Goal: Ask a question

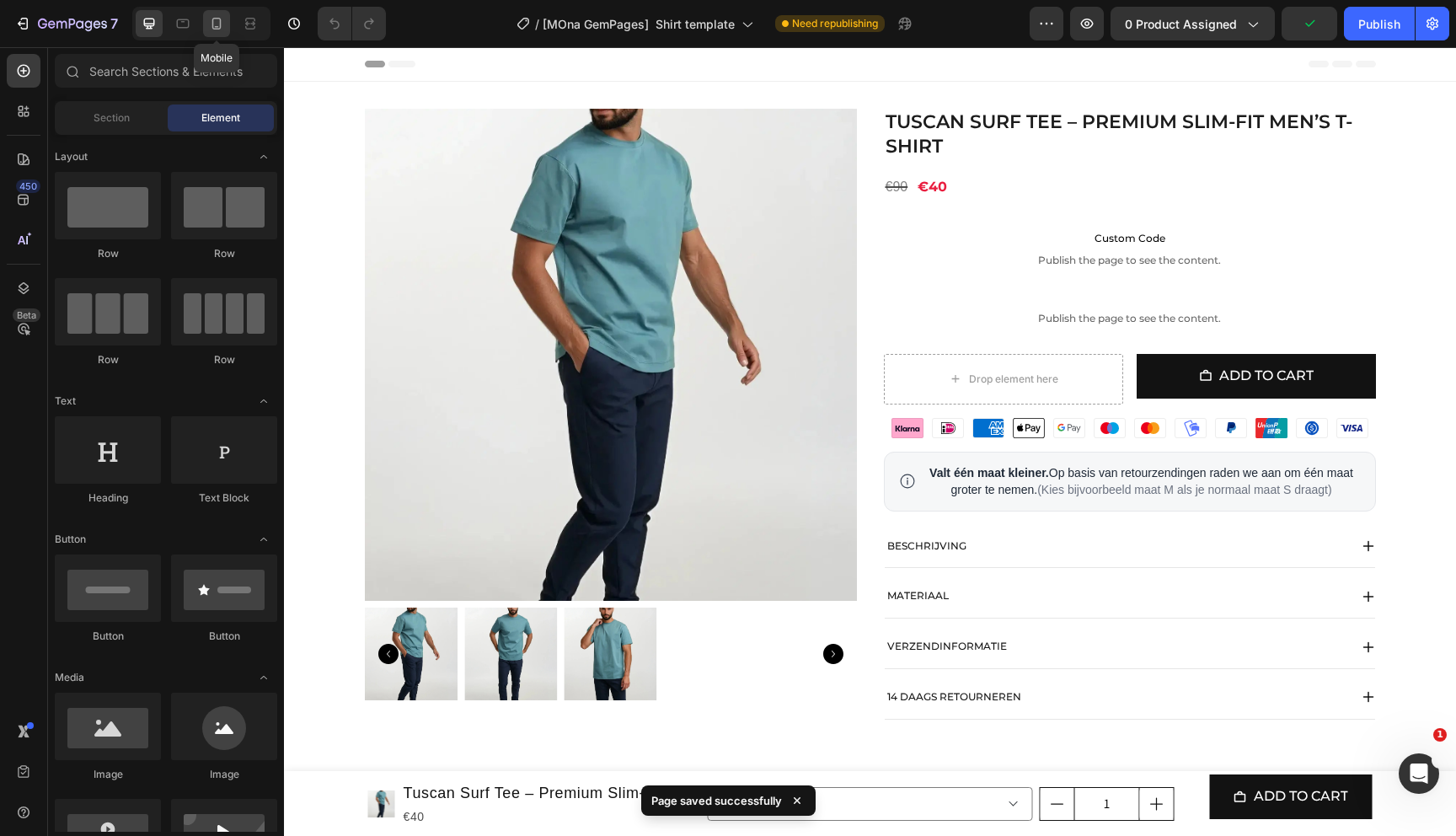
click at [219, 28] on icon at bounding box center [217, 23] width 10 height 12
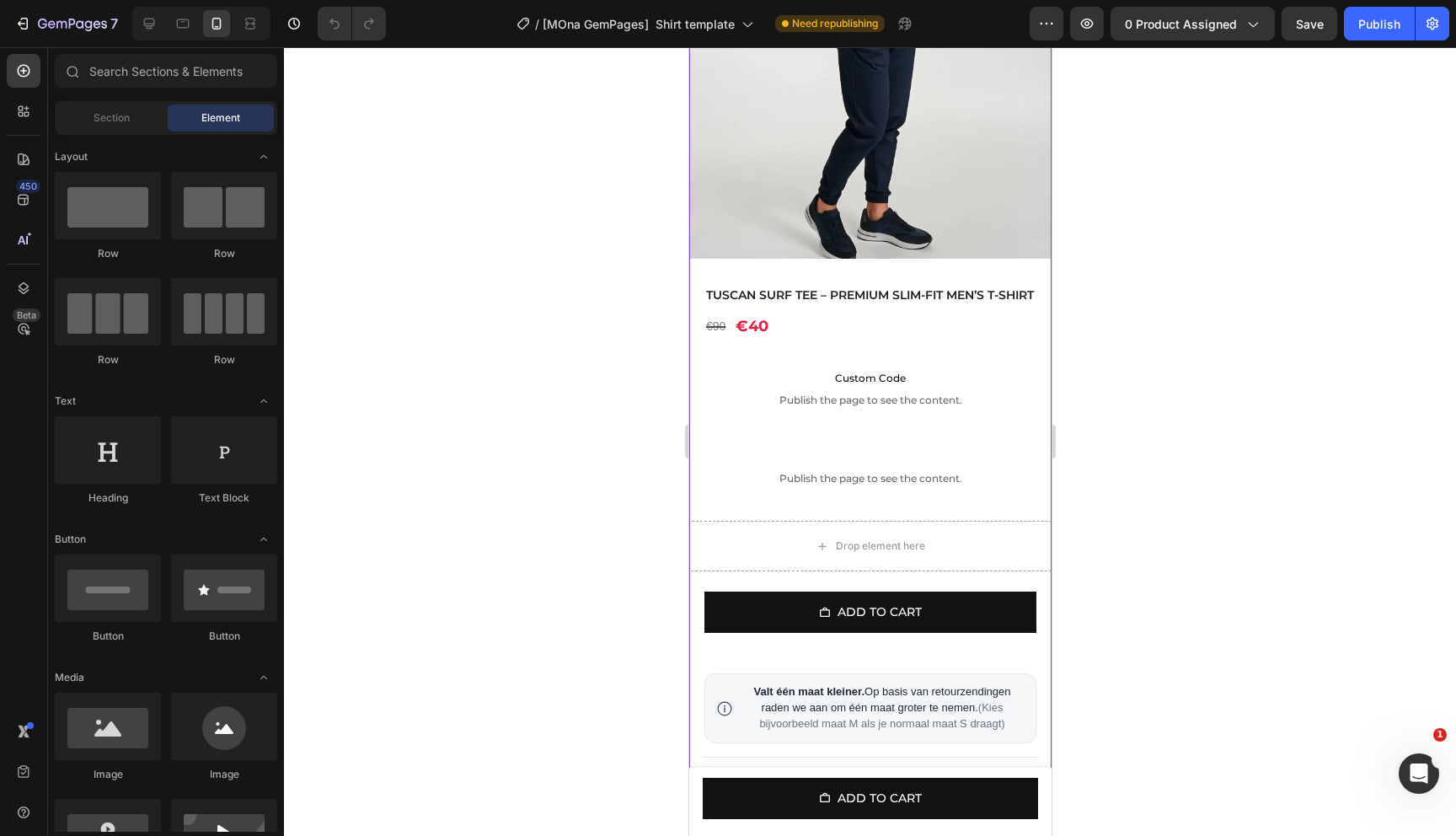
scroll to position [905, 0]
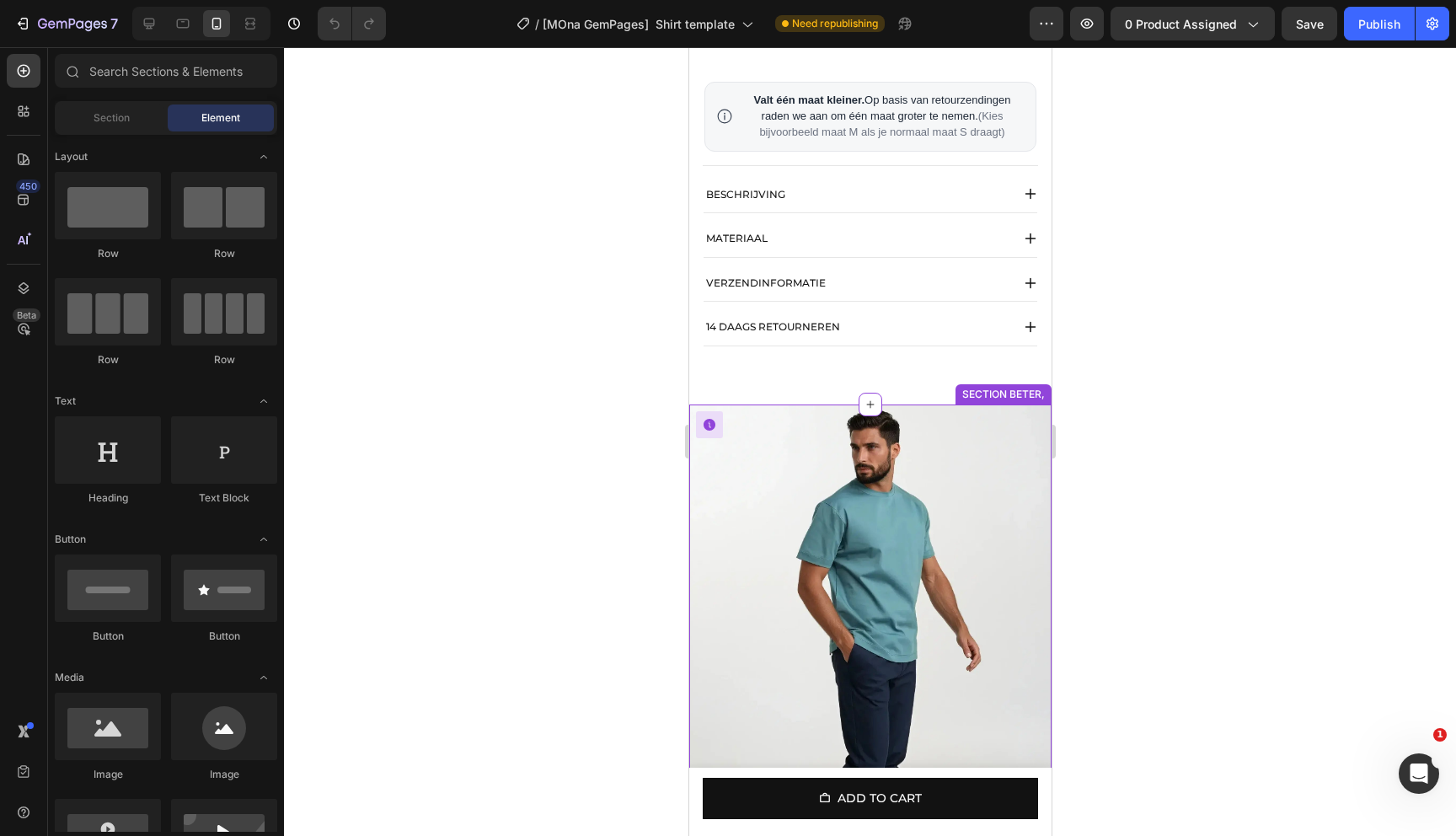
click at [954, 478] on img at bounding box center [870, 649] width 362 height 489
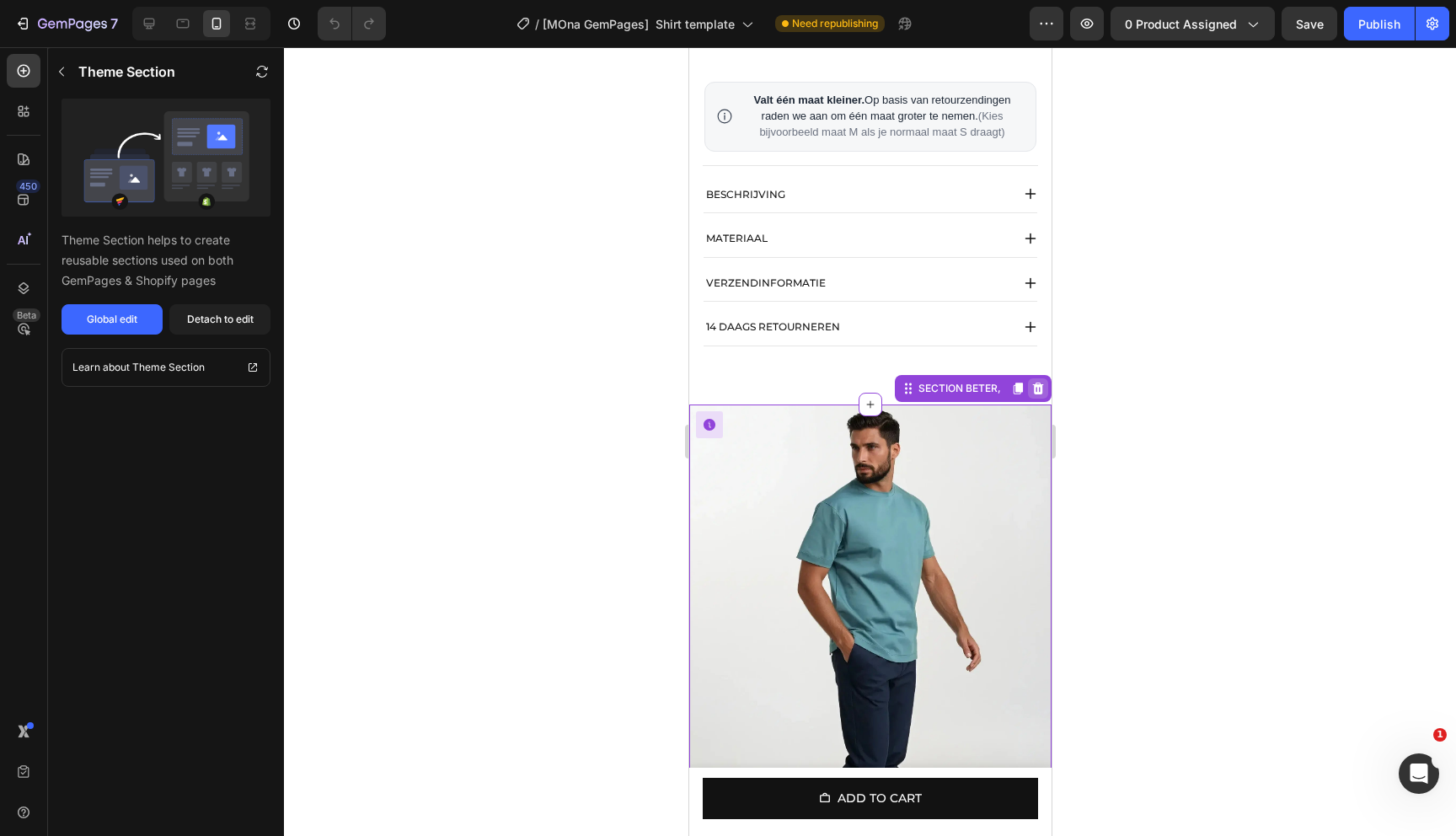
click at [1037, 394] on icon at bounding box center [1038, 389] width 11 height 12
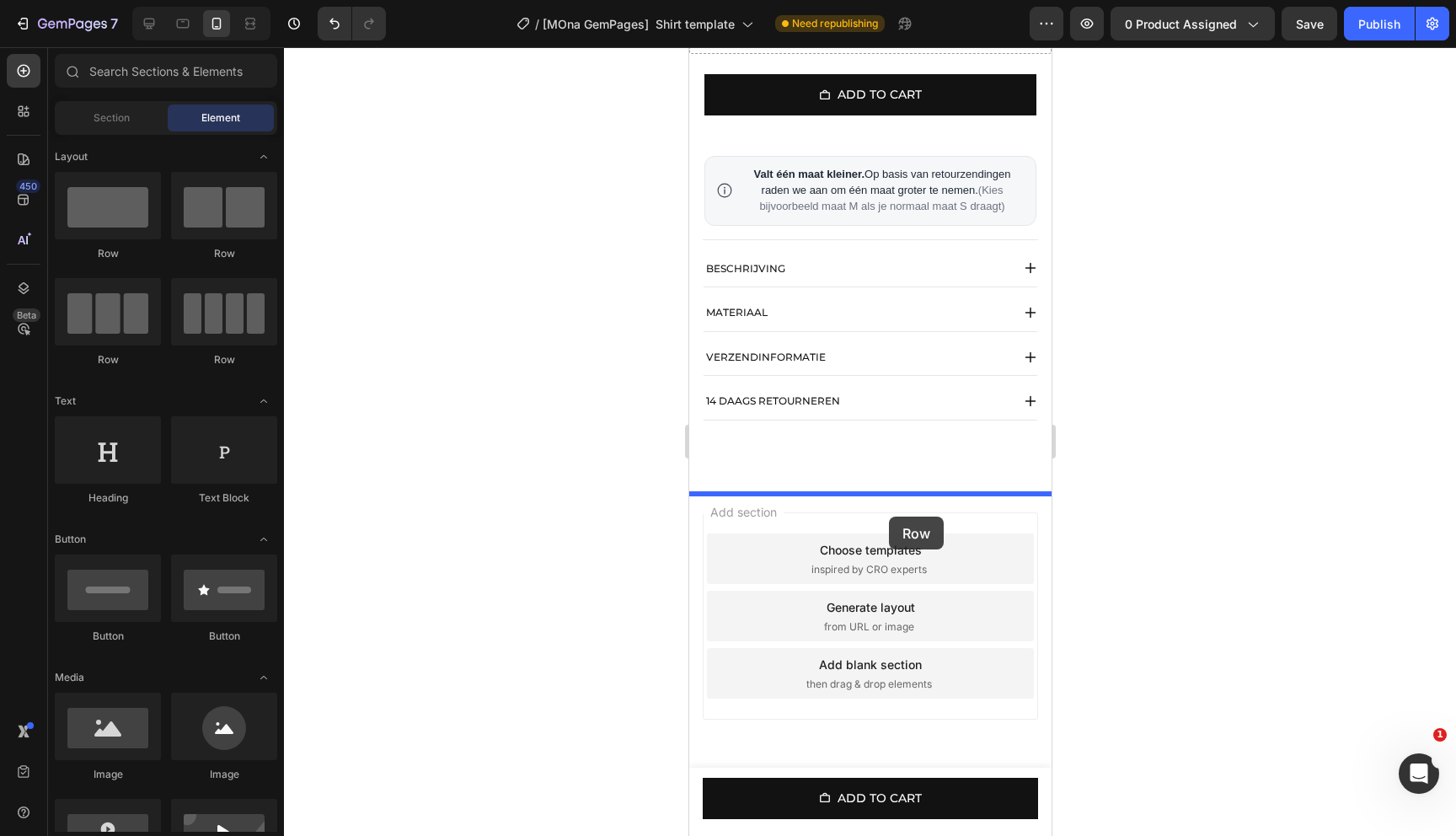
drag, startPoint x: 805, startPoint y: 358, endPoint x: 889, endPoint y: 515, distance: 178.1
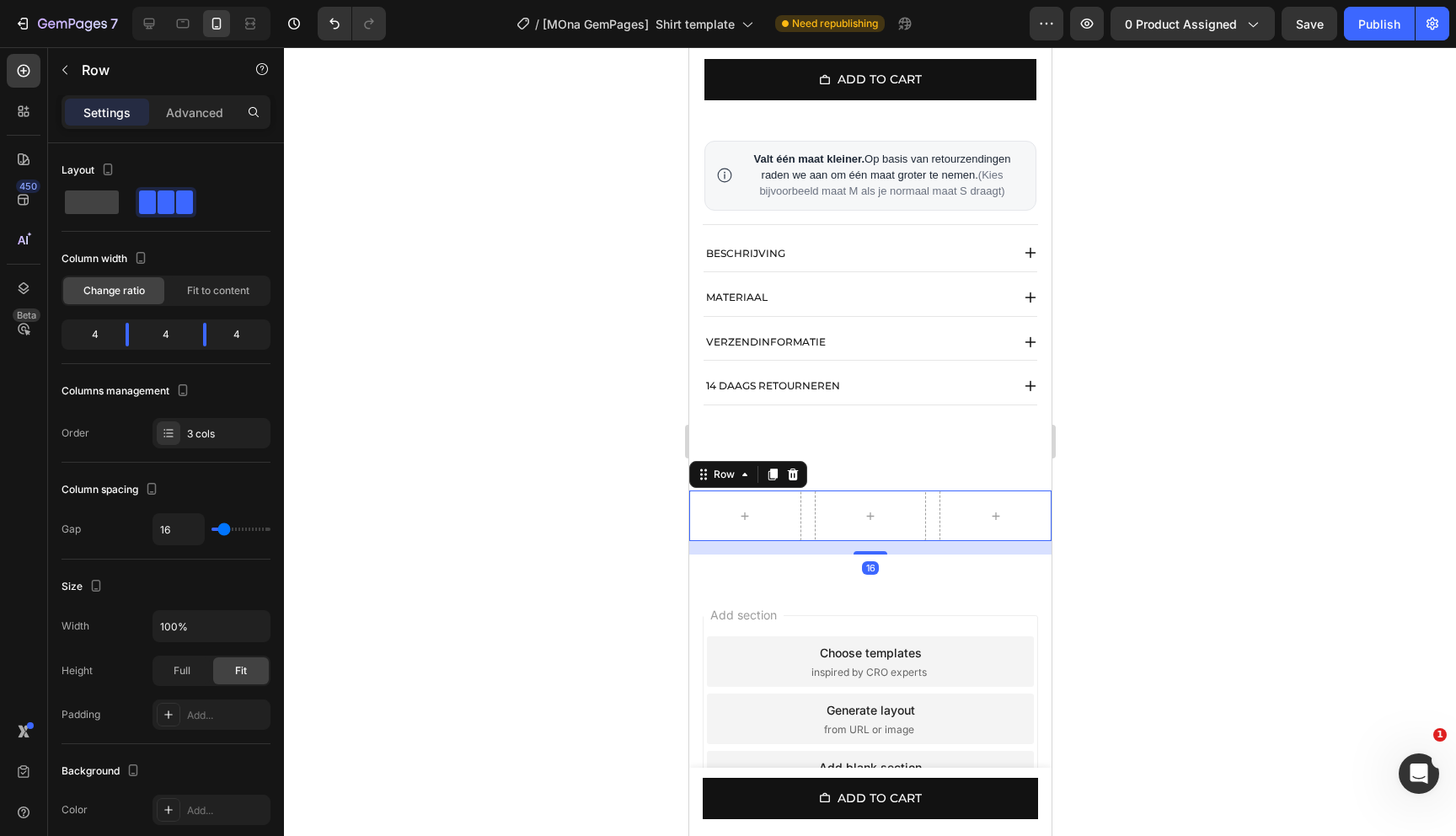
scroll to position [905, 0]
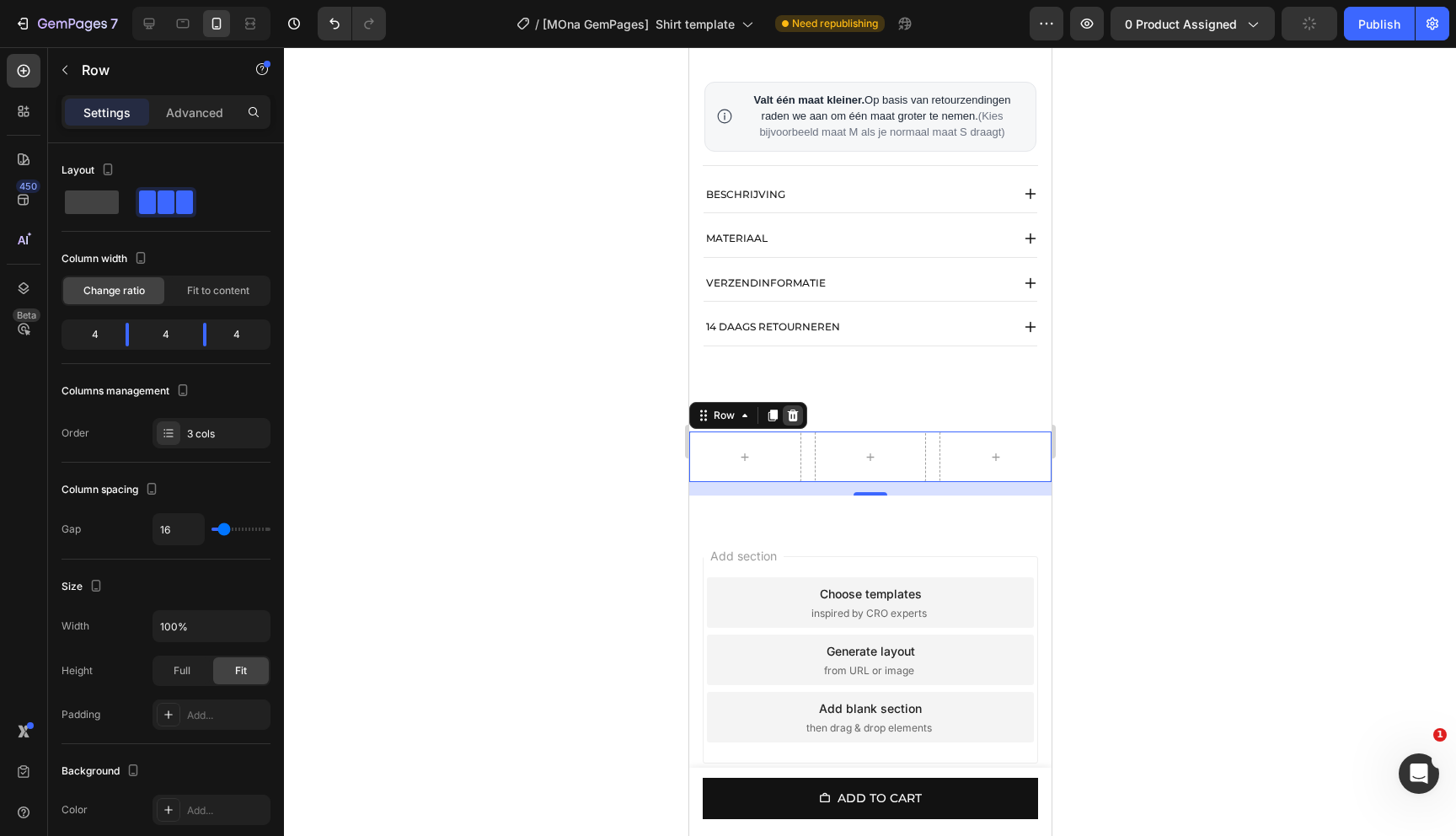
click at [790, 422] on icon at bounding box center [793, 416] width 14 height 14
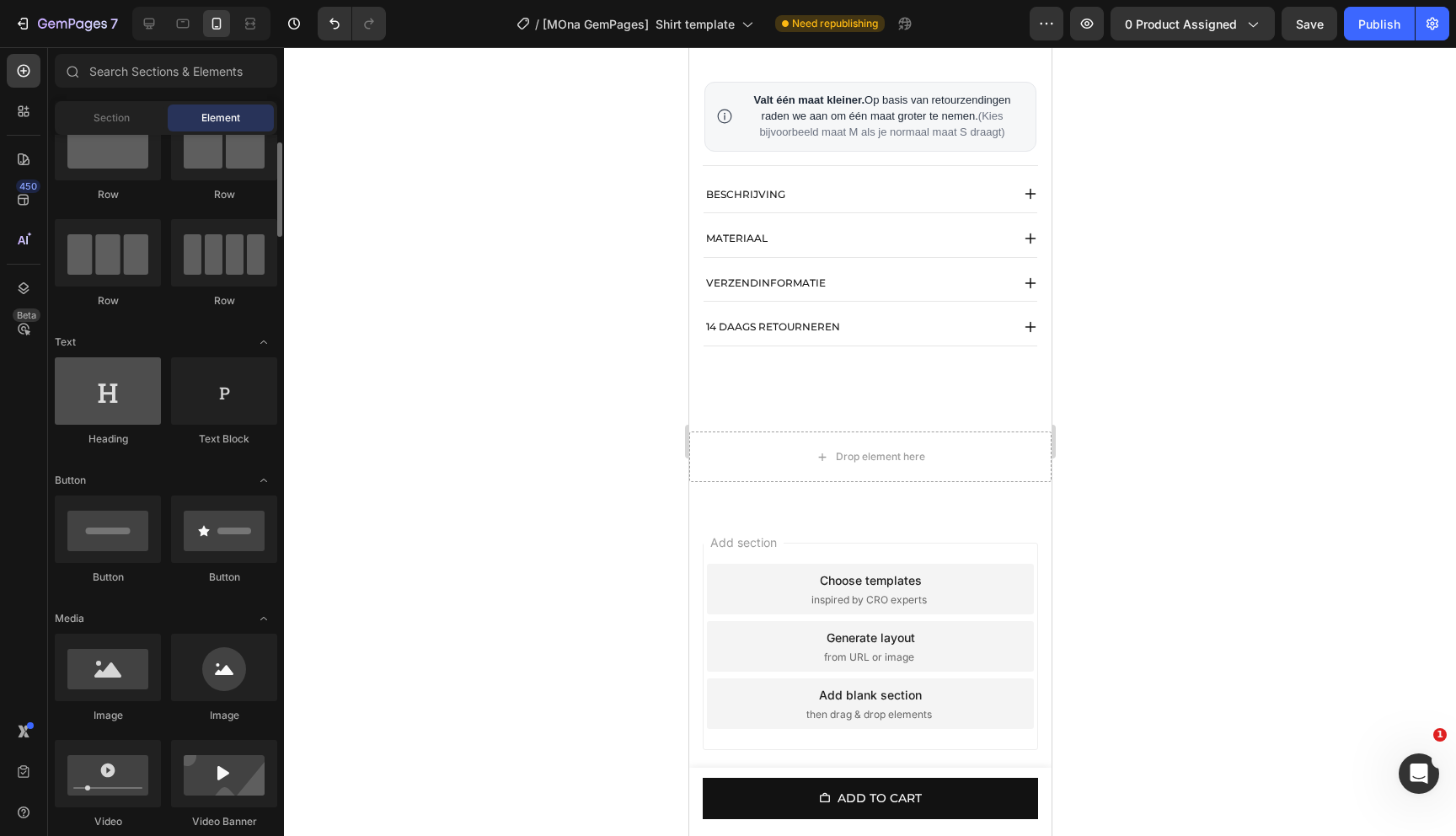
scroll to position [0, 0]
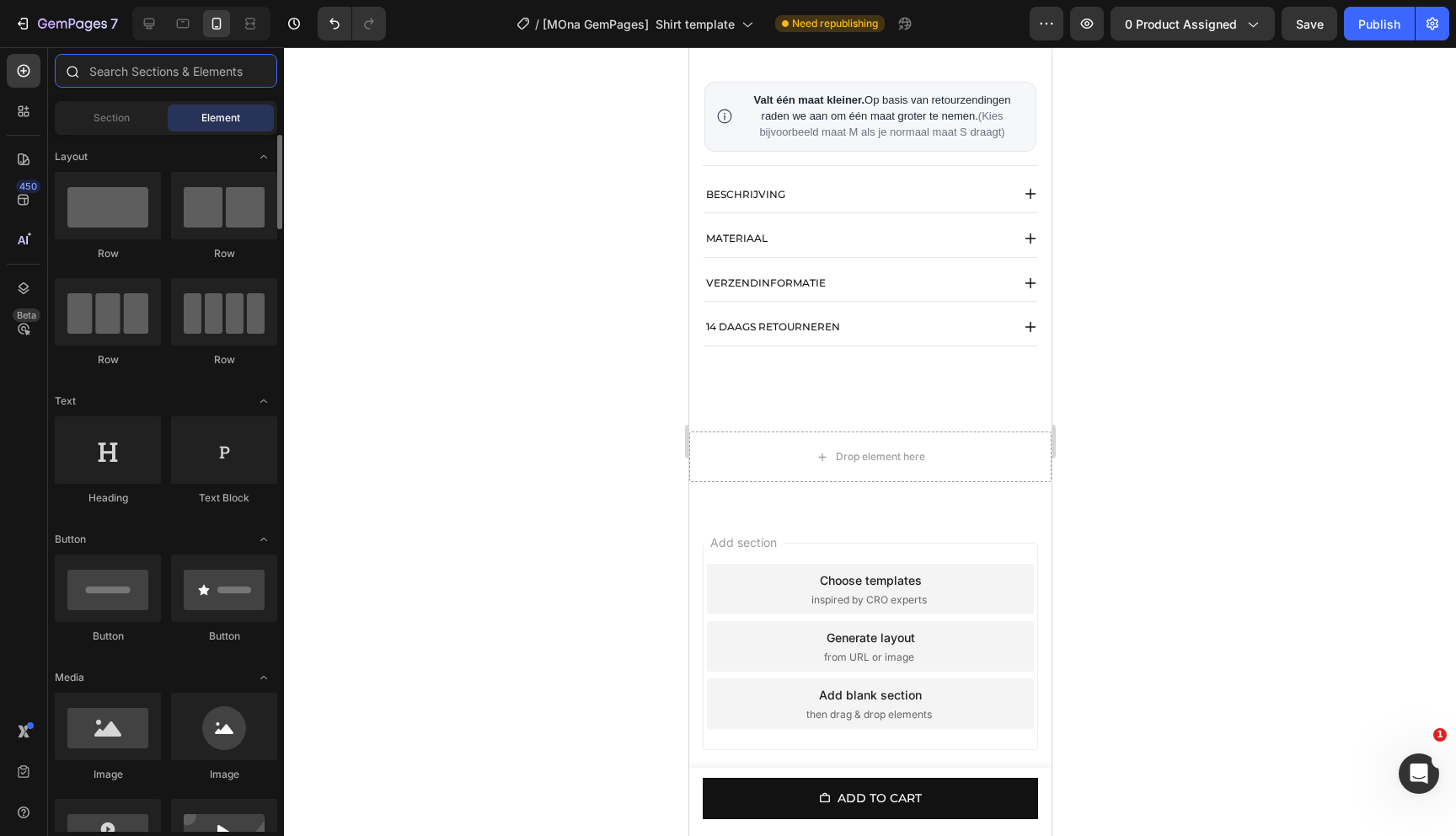
click at [136, 65] on input "text" at bounding box center [165, 70] width 223 height 34
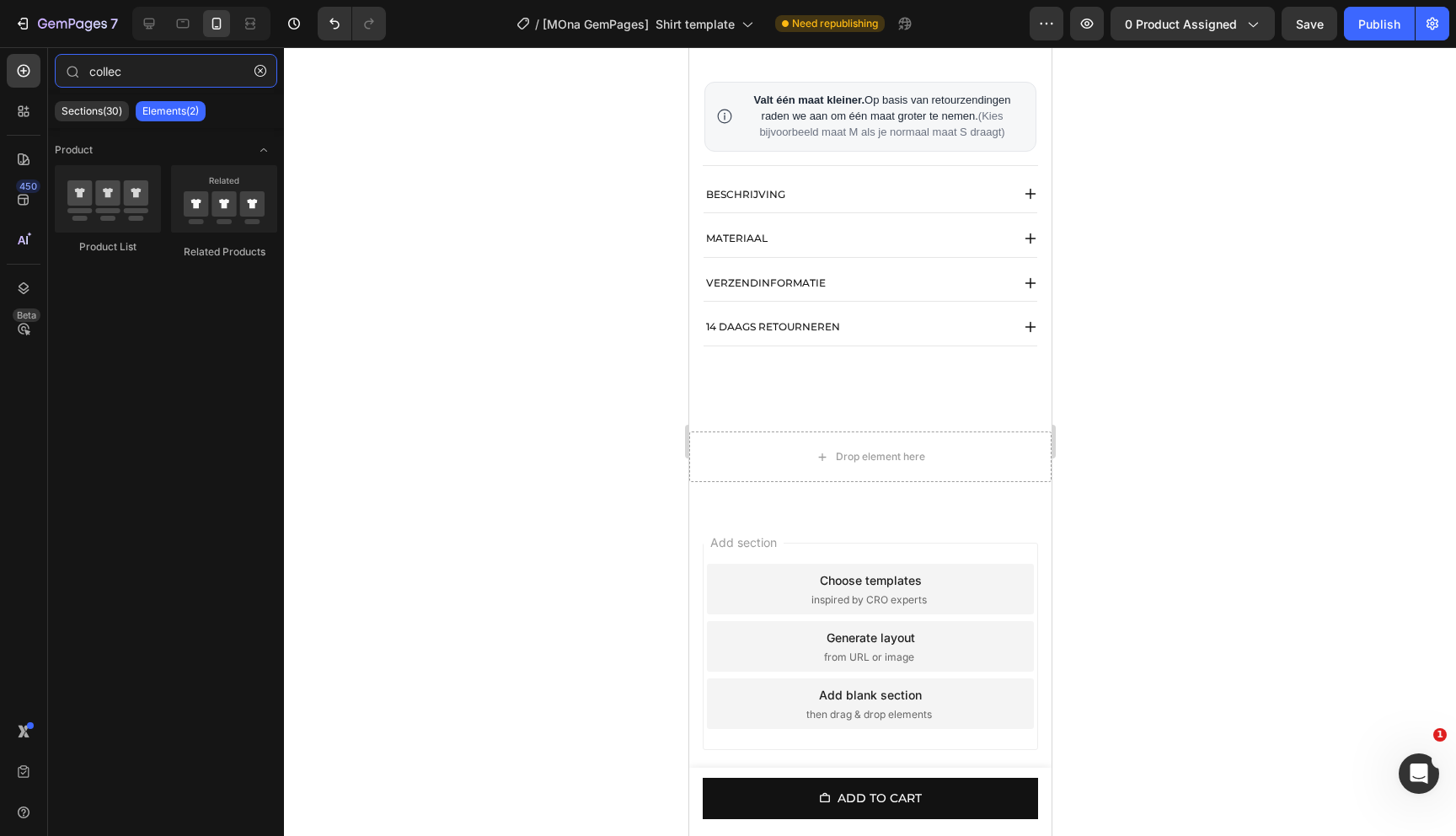
type input "collec"
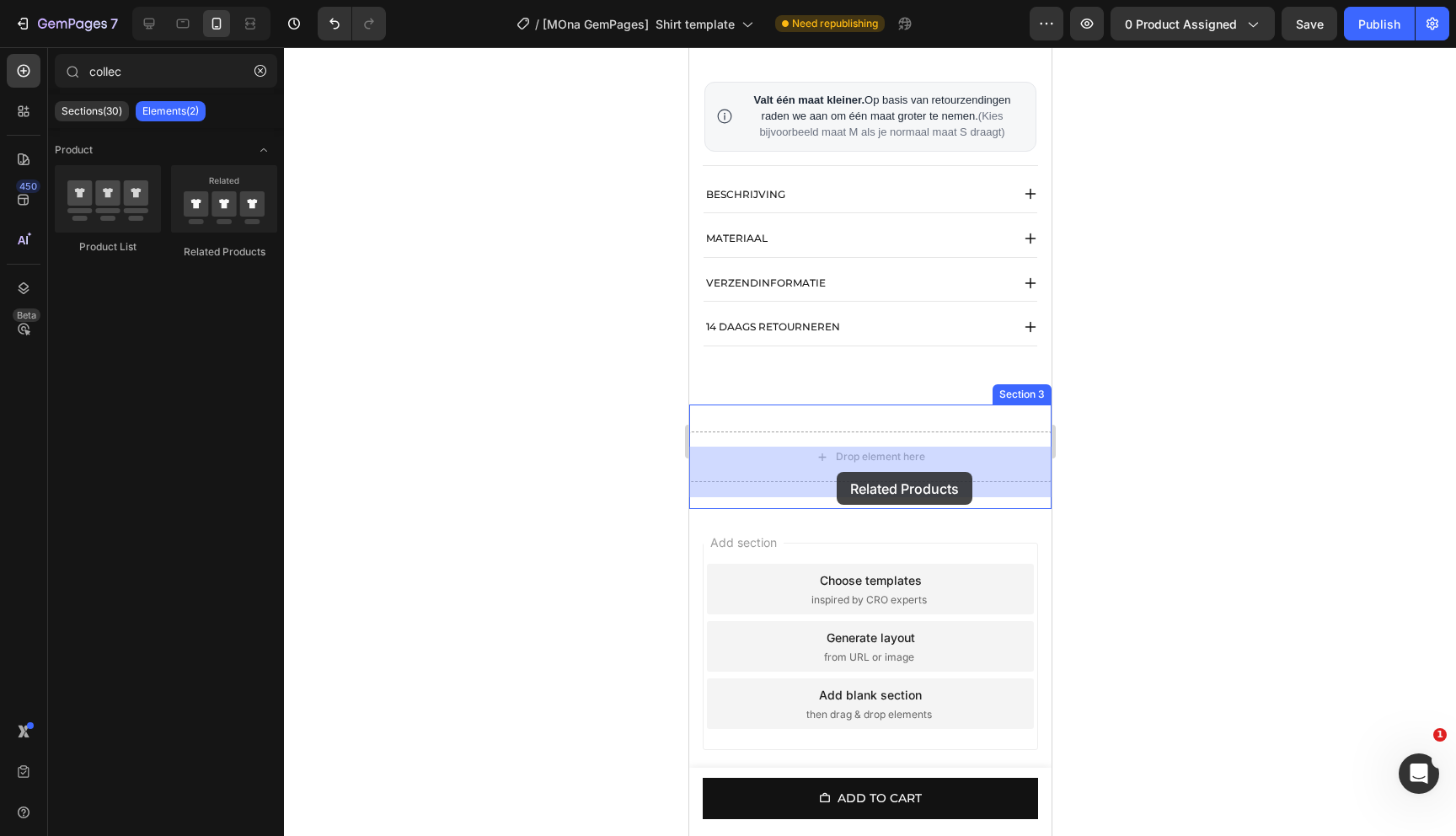
drag, startPoint x: 898, startPoint y: 287, endPoint x: 844, endPoint y: 469, distance: 189.8
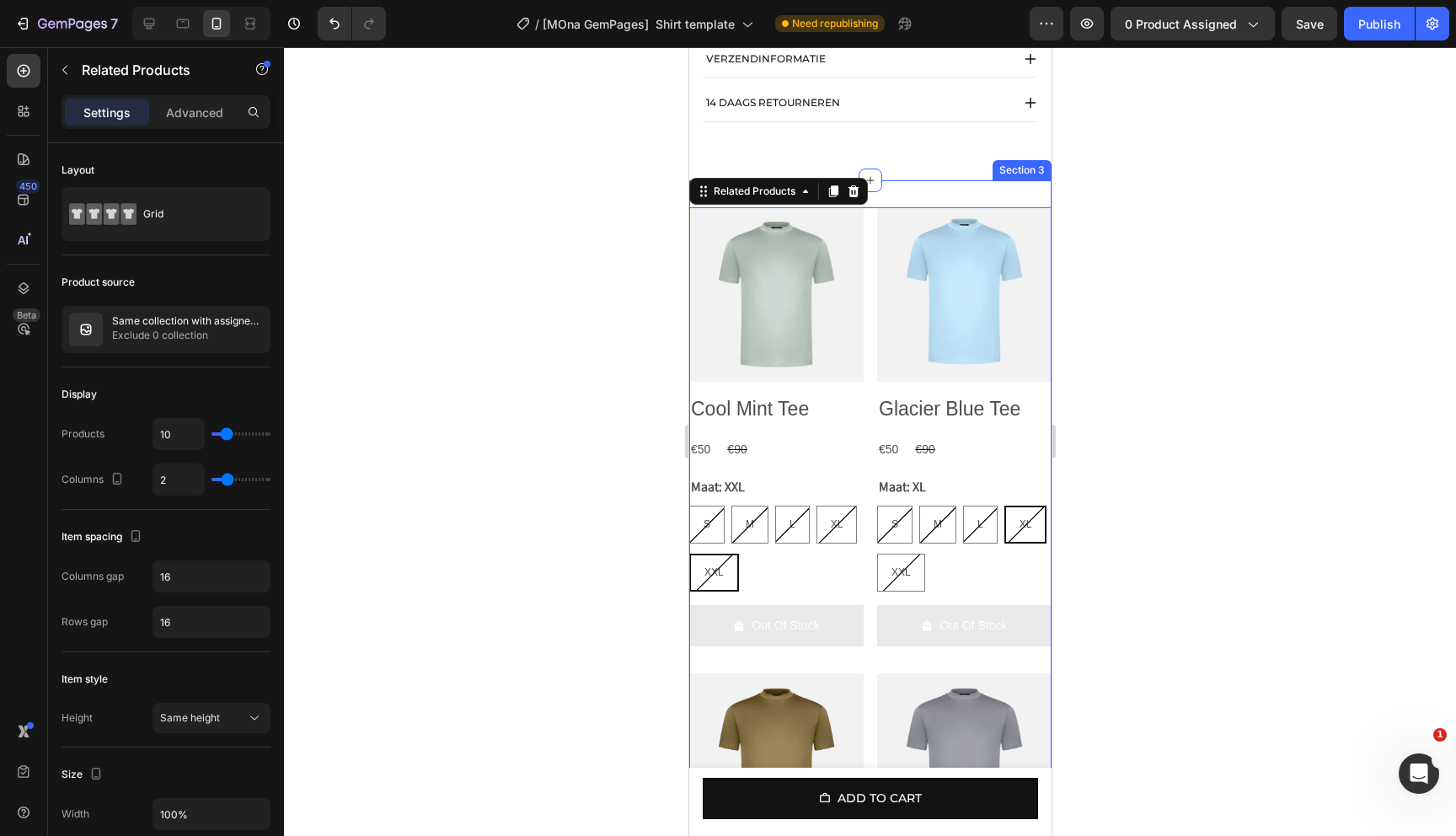
scroll to position [1182, 0]
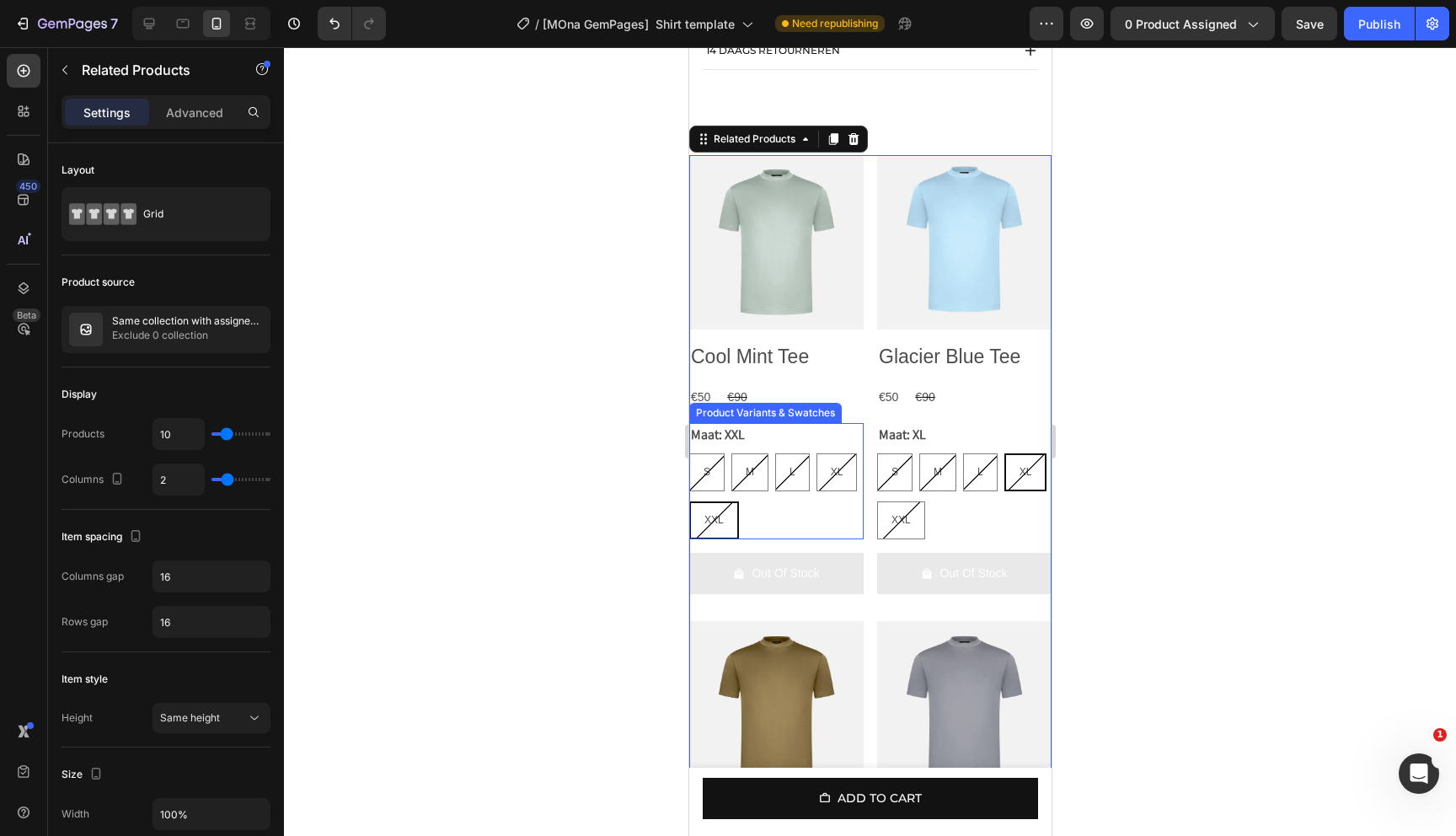
click at [825, 525] on div "S S S M M M L L L XL XL XL XXL XXL XXL" at bounding box center [775, 496] width 174 height 86
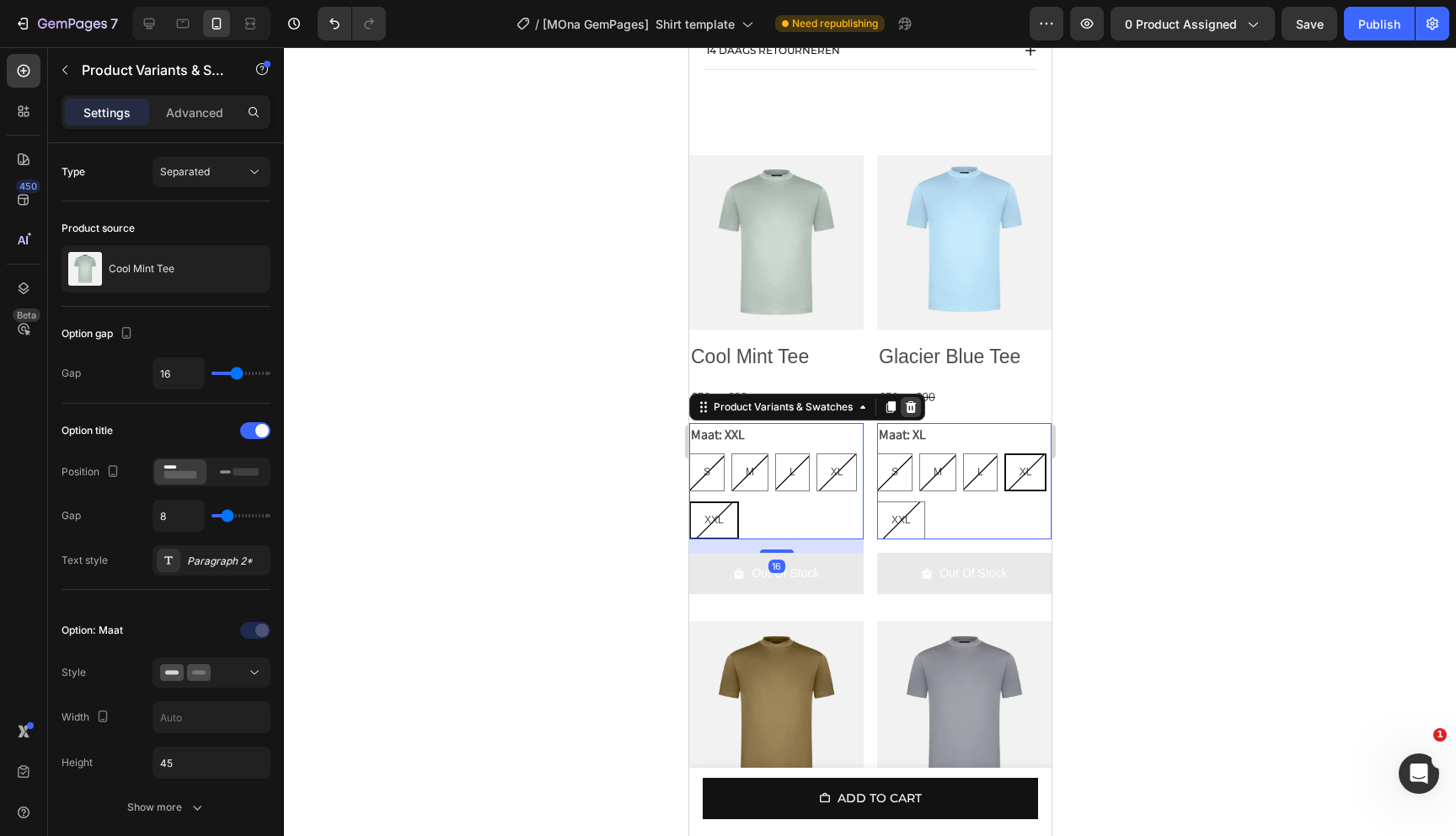
click at [907, 413] on icon at bounding box center [910, 407] width 11 height 12
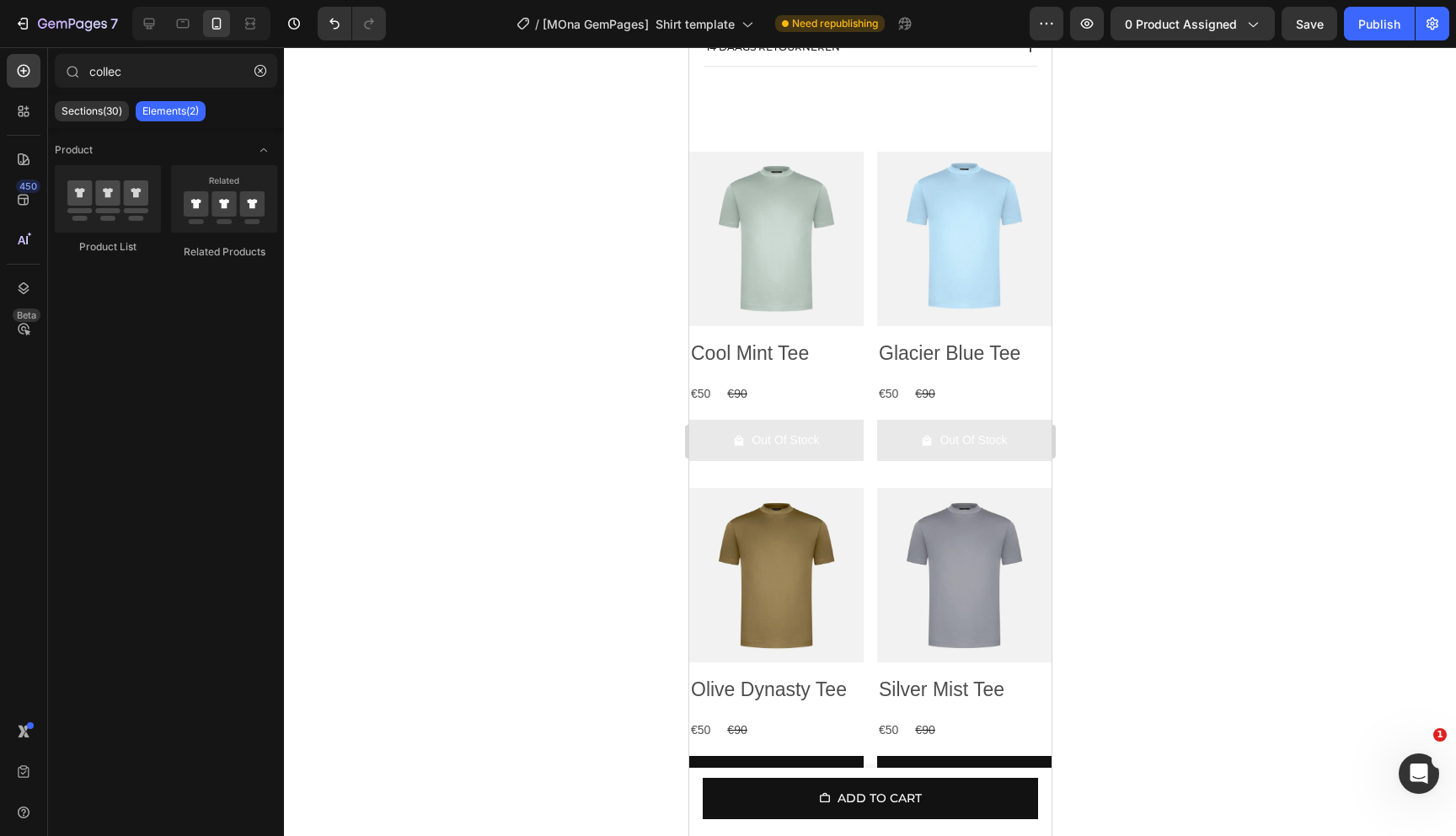
scroll to position [1157, 0]
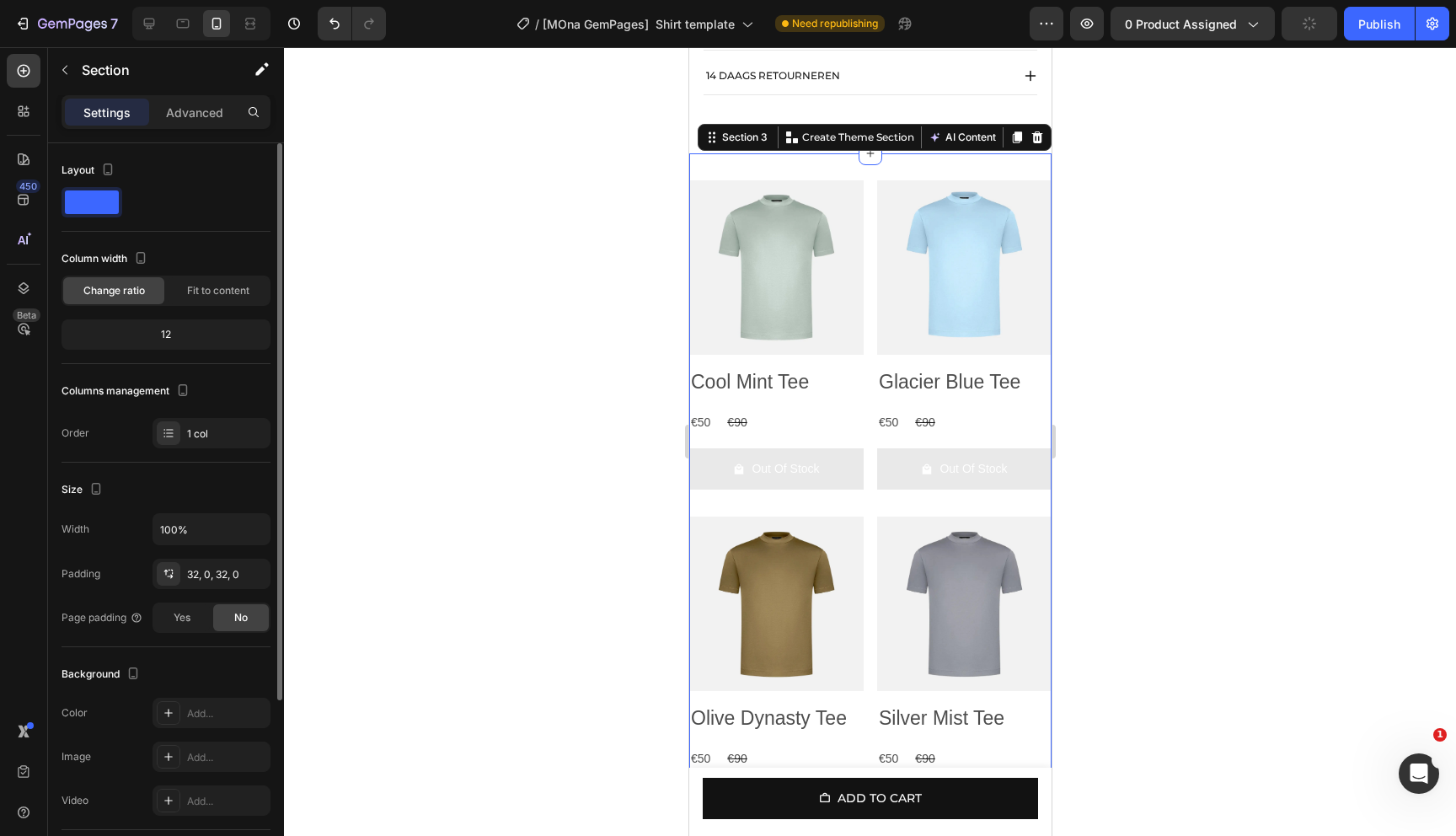
click at [187, 335] on div "12" at bounding box center [165, 334] width 202 height 23
click at [226, 295] on span "Fit to content" at bounding box center [218, 291] width 62 height 16
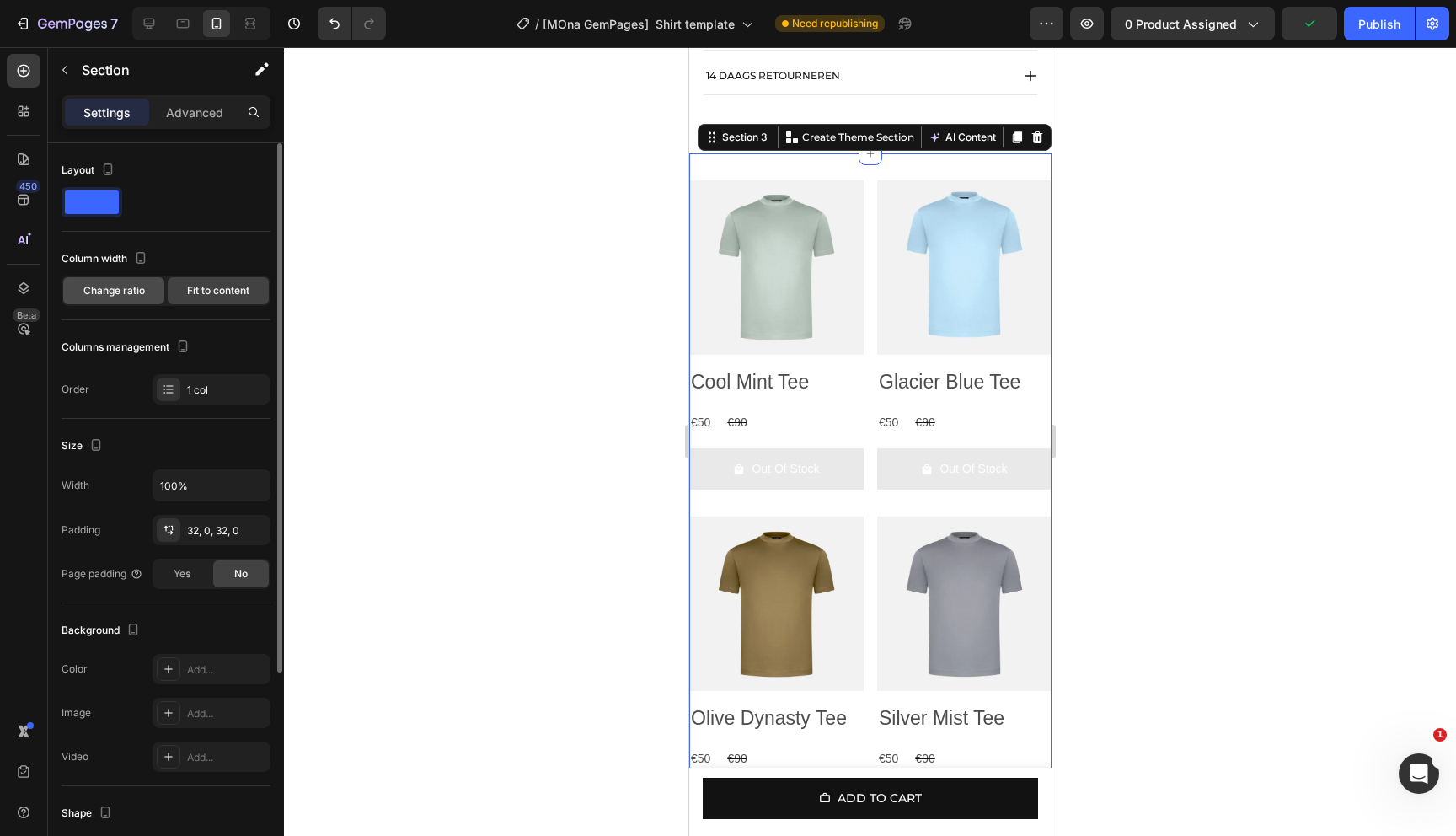
click at [109, 296] on span "Change ratio" at bounding box center [113, 291] width 61 height 16
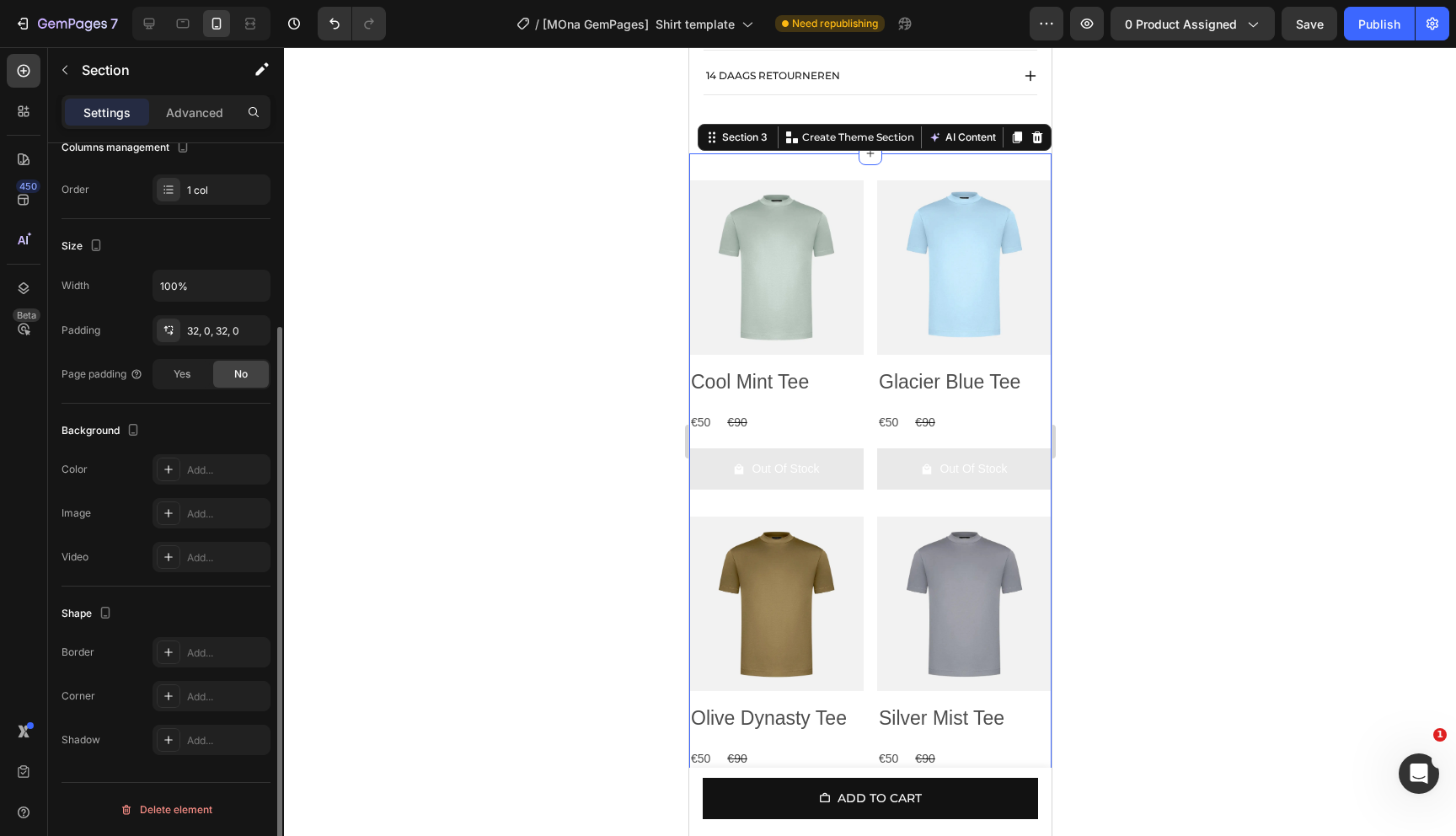
scroll to position [0, 0]
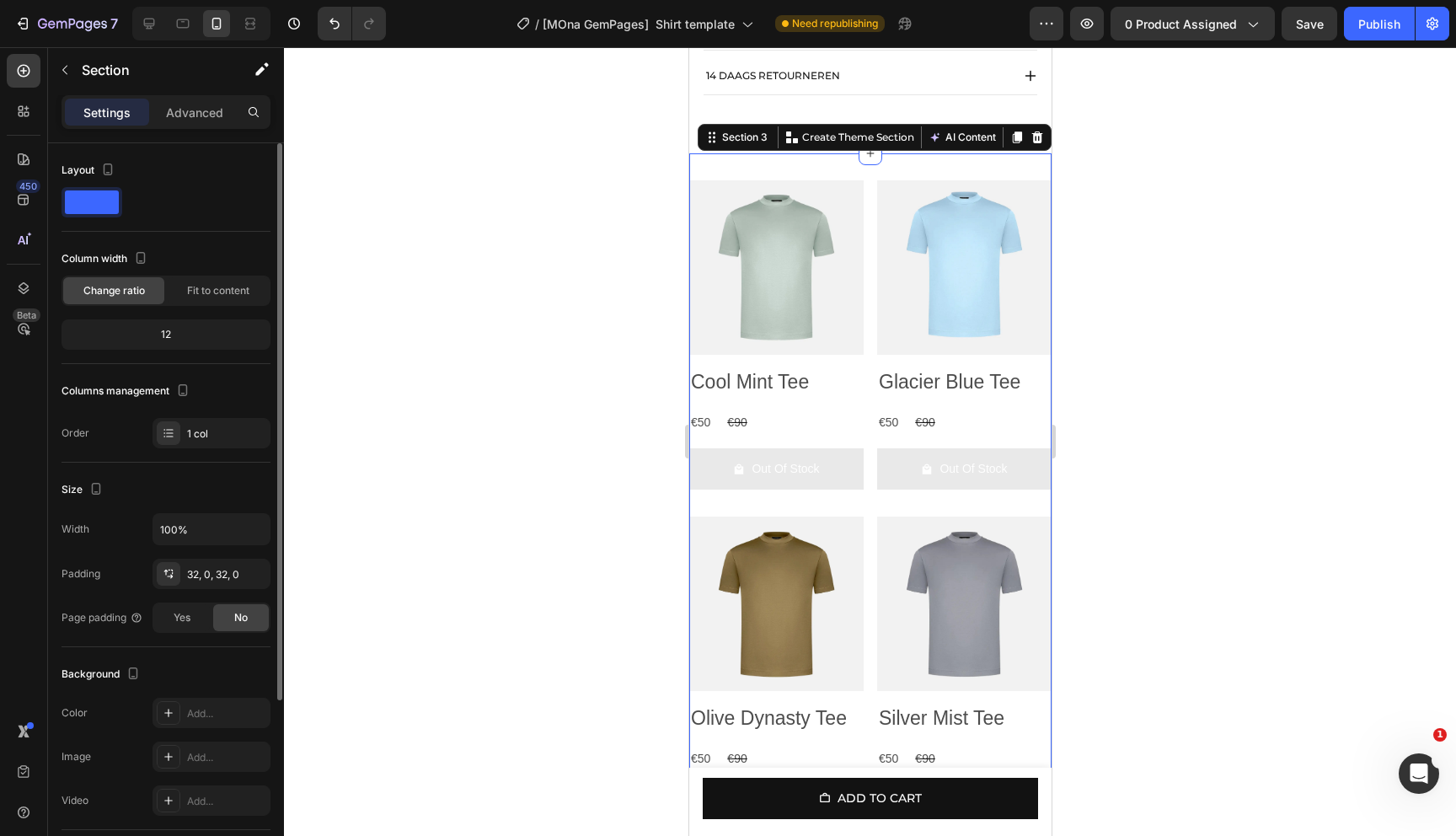
click at [92, 203] on span at bounding box center [92, 202] width 54 height 23
click at [202, 286] on span "Fit to content" at bounding box center [218, 291] width 62 height 16
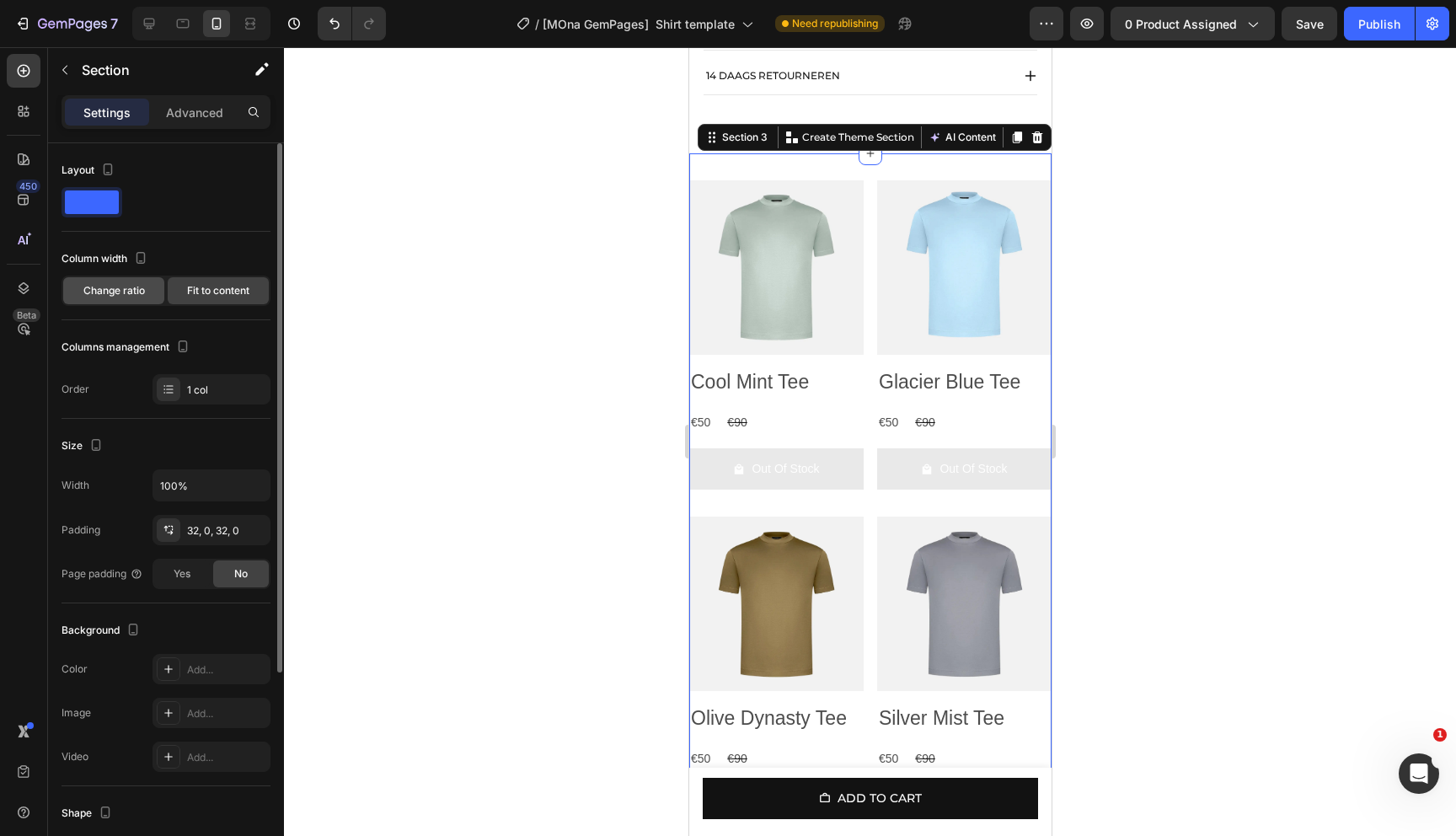
click at [133, 285] on span "Change ratio" at bounding box center [113, 291] width 61 height 16
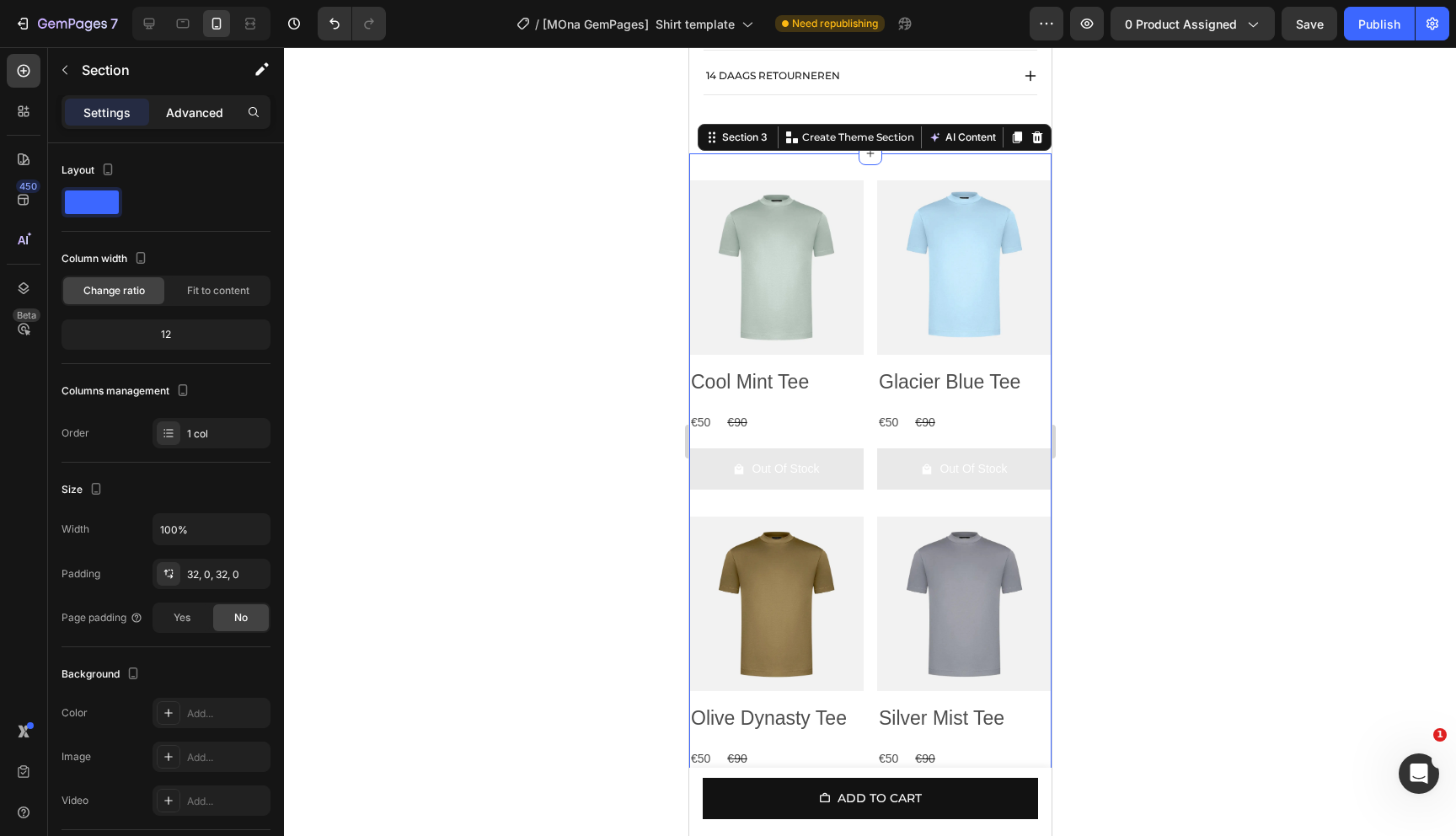
click at [197, 118] on p "Advanced" at bounding box center [195, 113] width 57 height 17
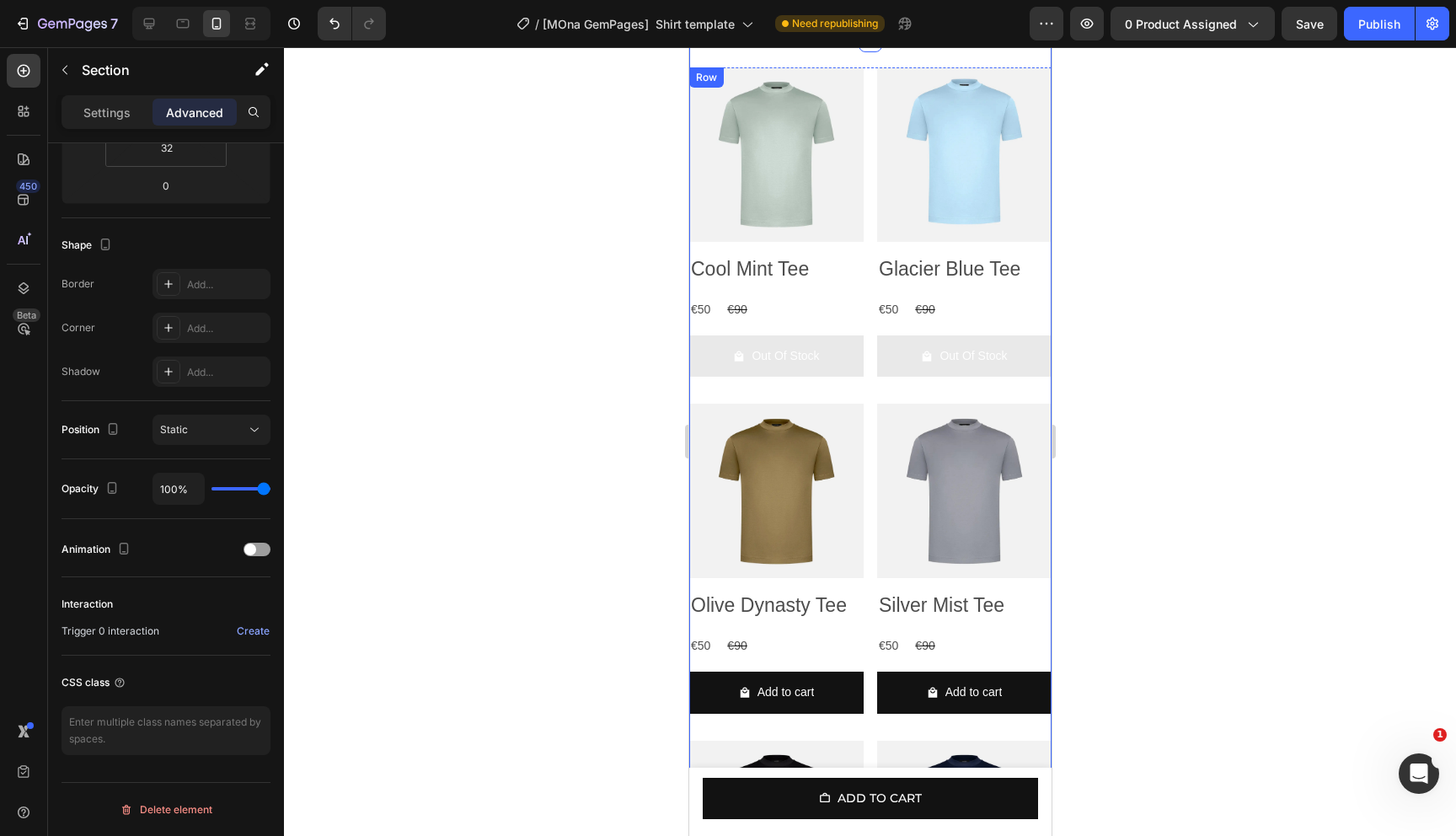
scroll to position [1075, 0]
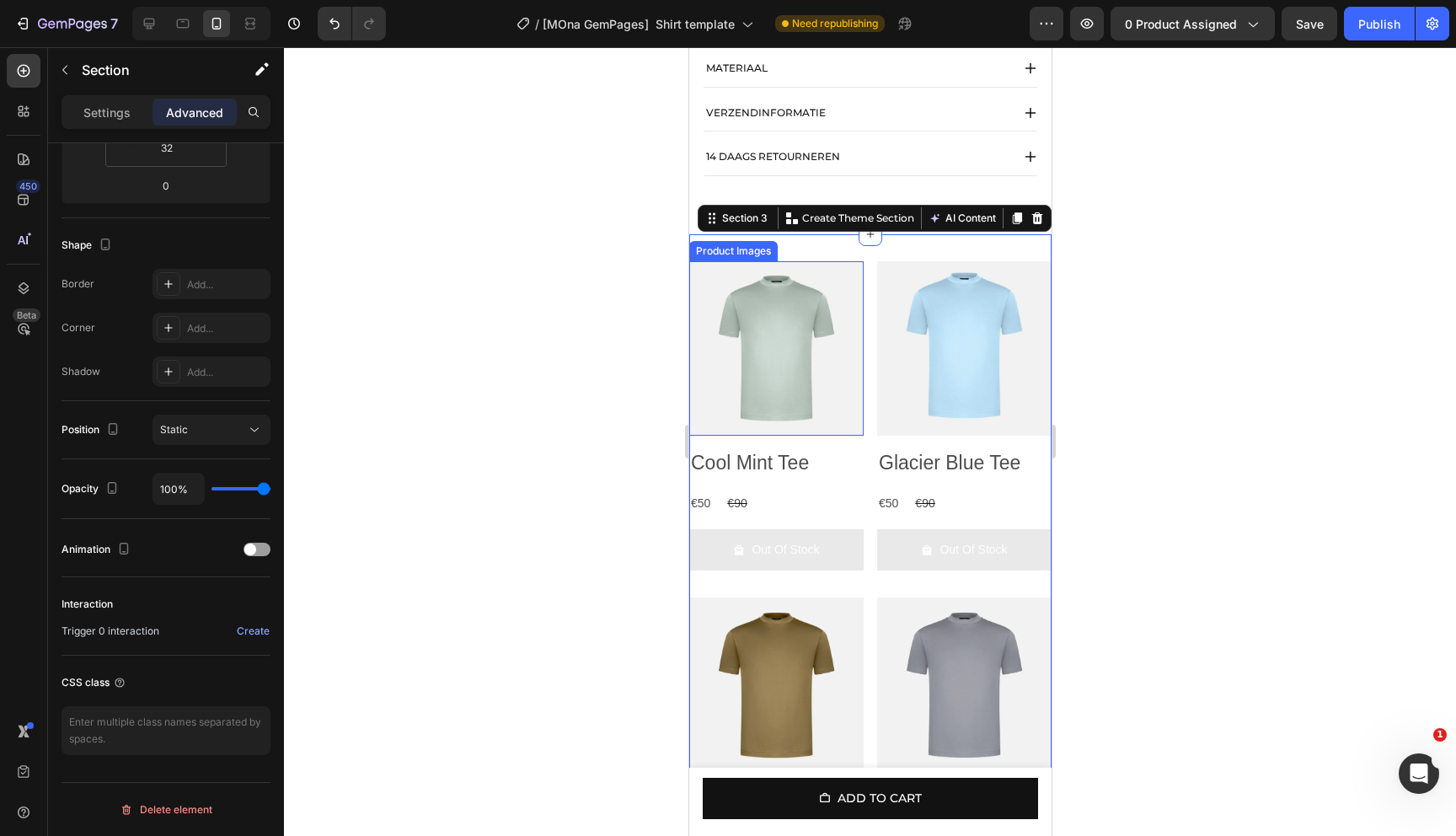
click at [855, 334] on img at bounding box center [775, 348] width 174 height 174
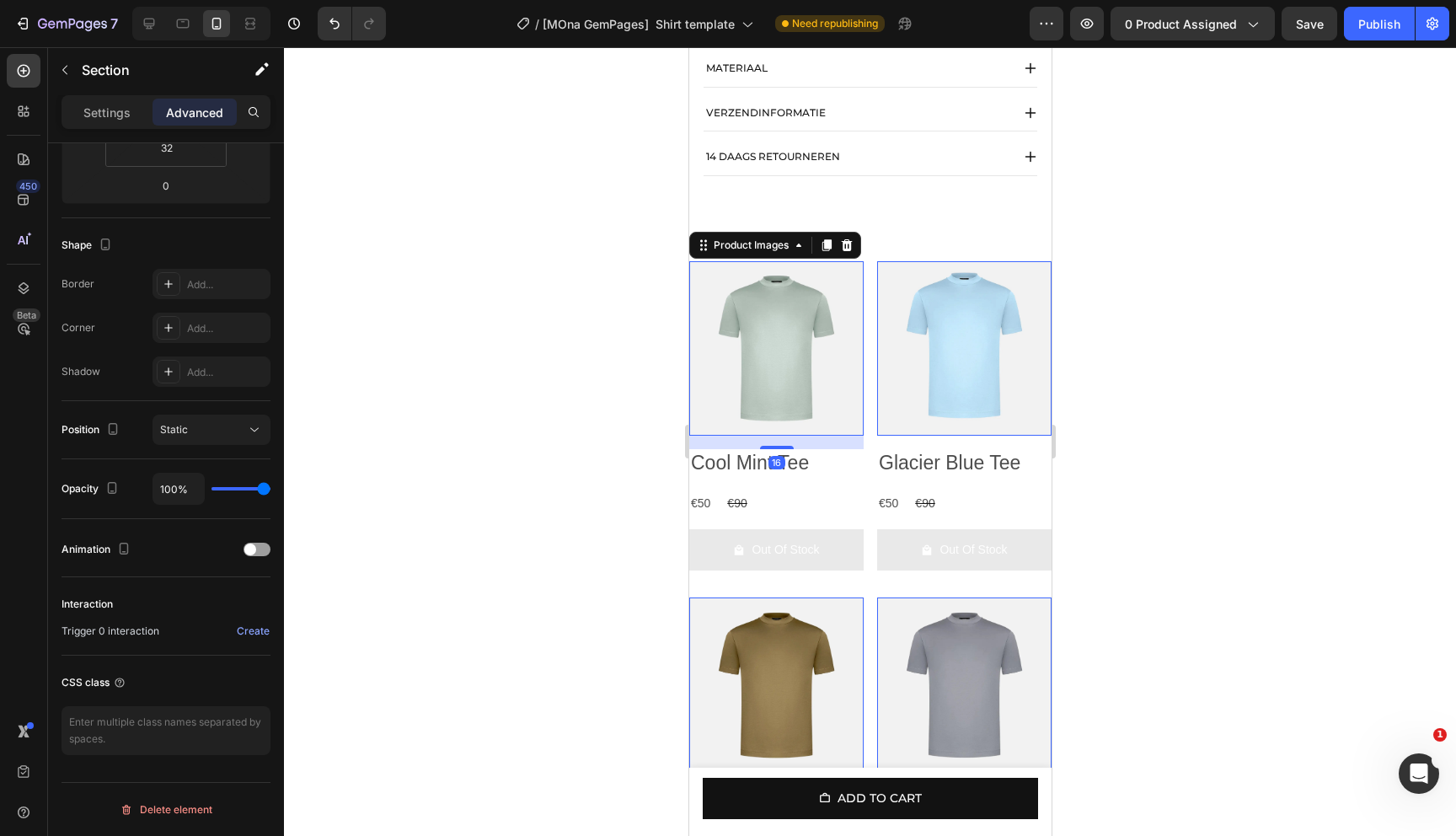
scroll to position [0, 0]
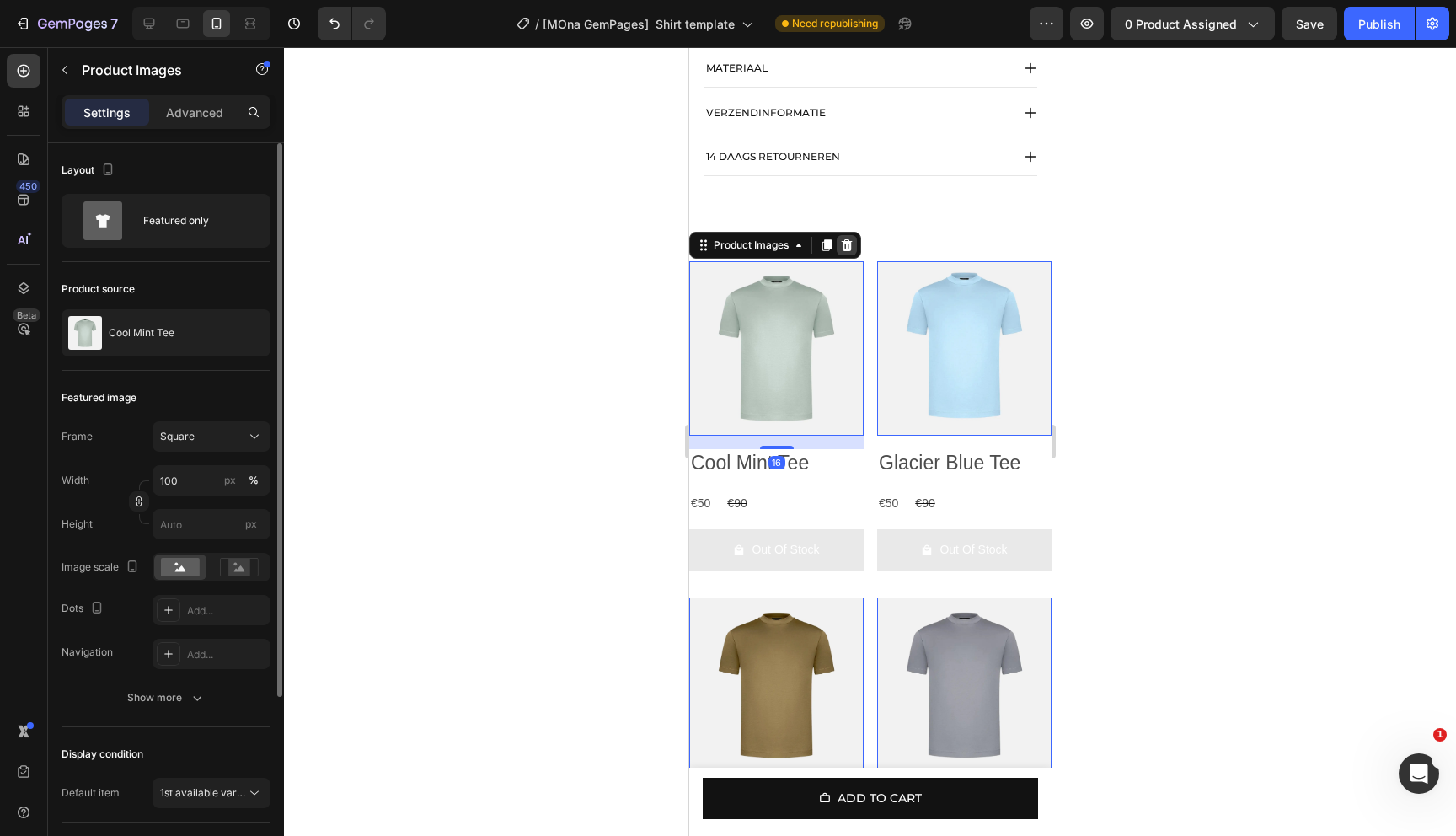
click at [846, 251] on icon at bounding box center [846, 245] width 11 height 12
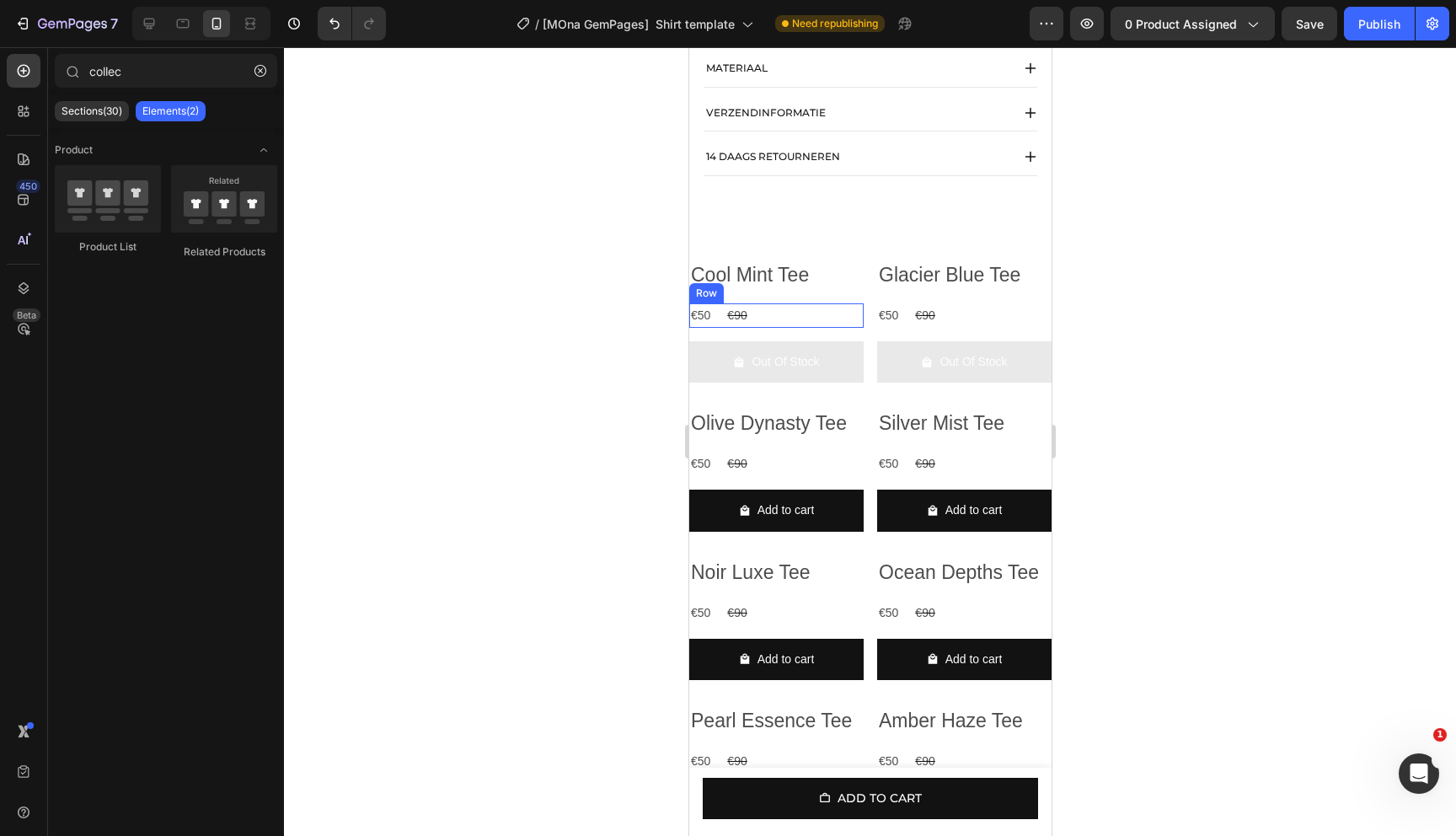
click at [827, 290] on h2 "Cool Mint Tee" at bounding box center [775, 275] width 174 height 29
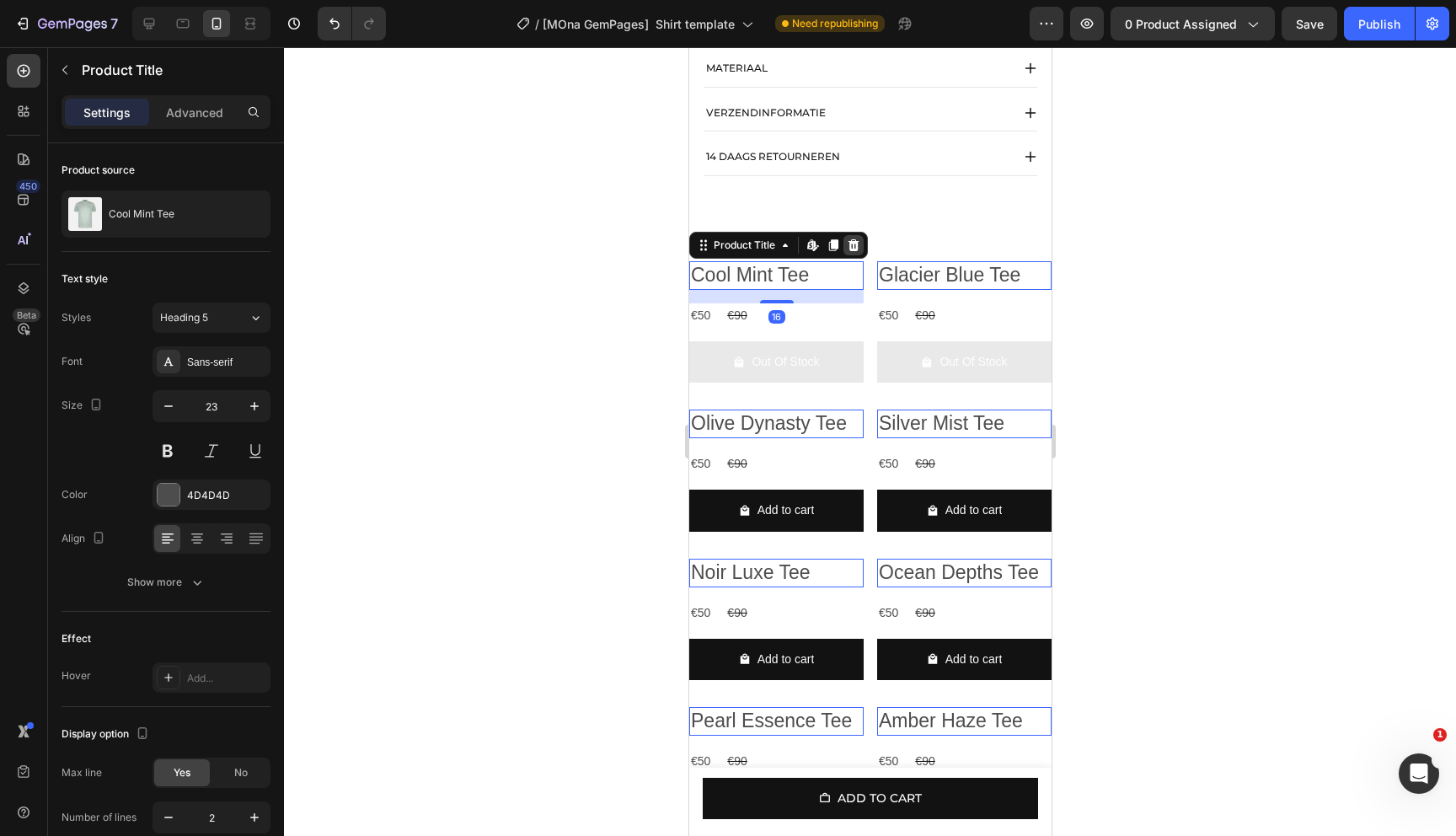
click at [853, 251] on icon at bounding box center [853, 245] width 11 height 12
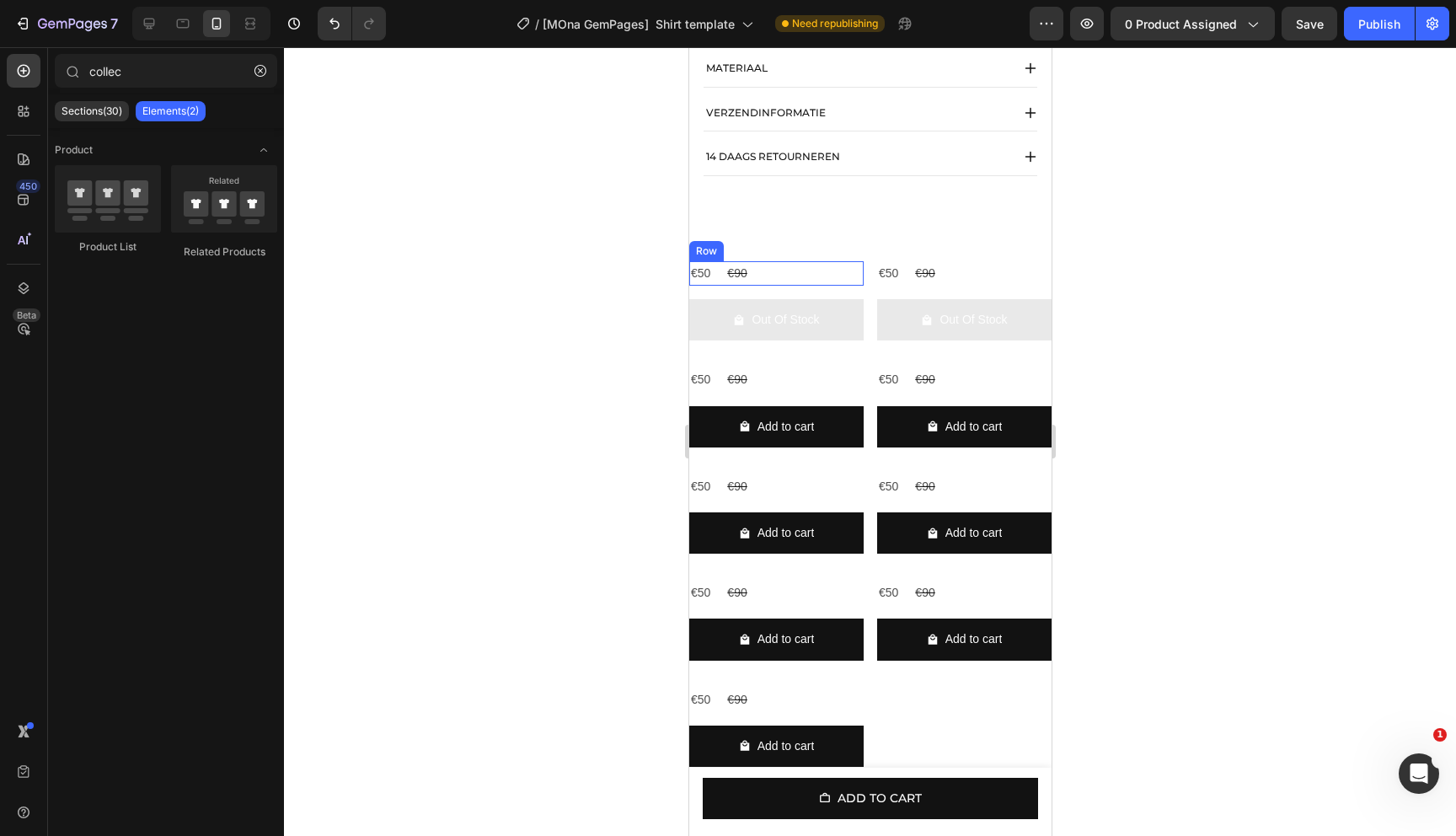
click at [829, 286] on div "€50 Product Price Product Price €90 Product Price Product Price Row" at bounding box center [775, 274] width 174 height 24
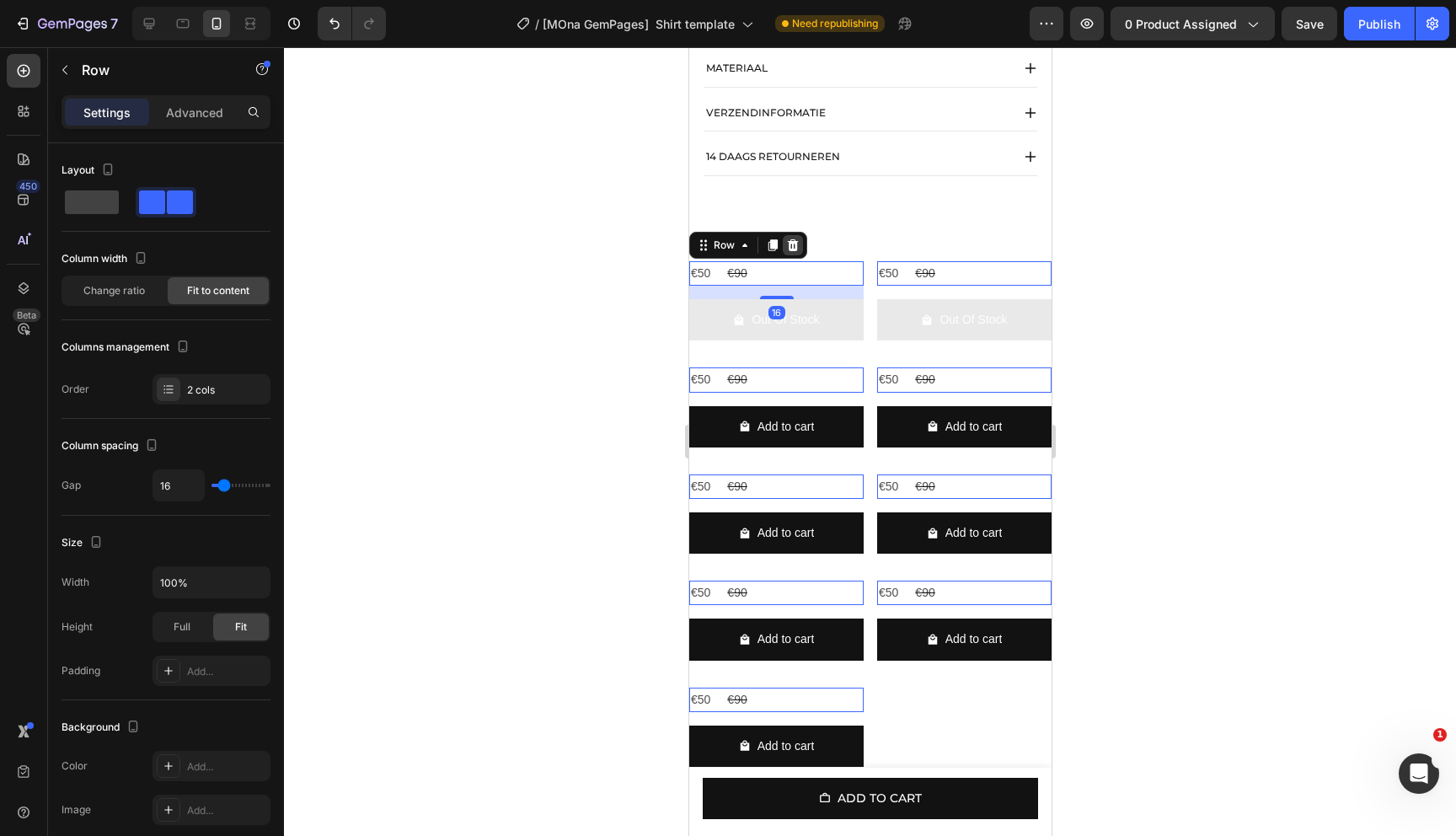
click at [800, 256] on div at bounding box center [792, 244] width 20 height 20
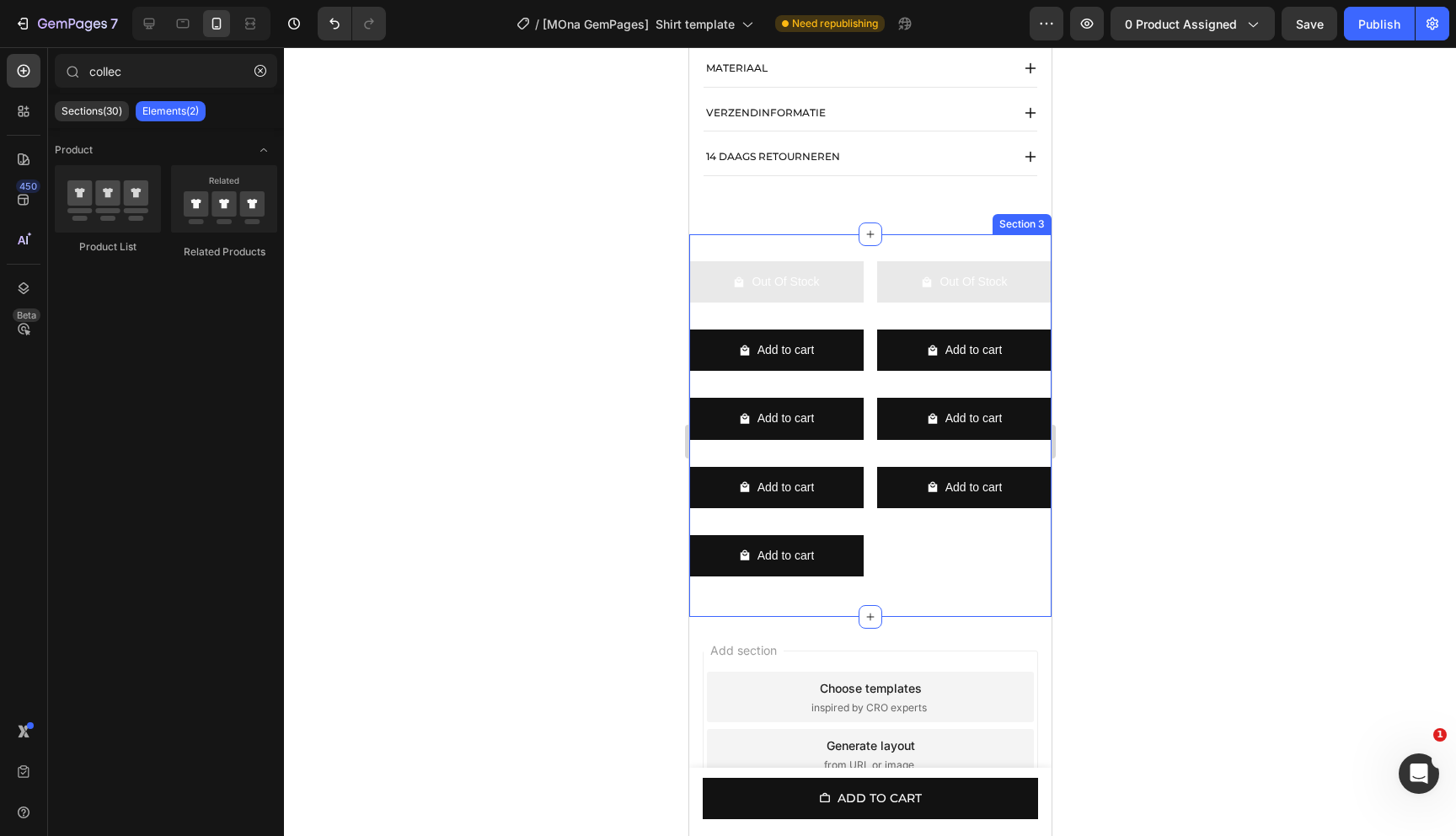
click at [809, 278] on button "Out Of Stock" at bounding box center [775, 282] width 174 height 42
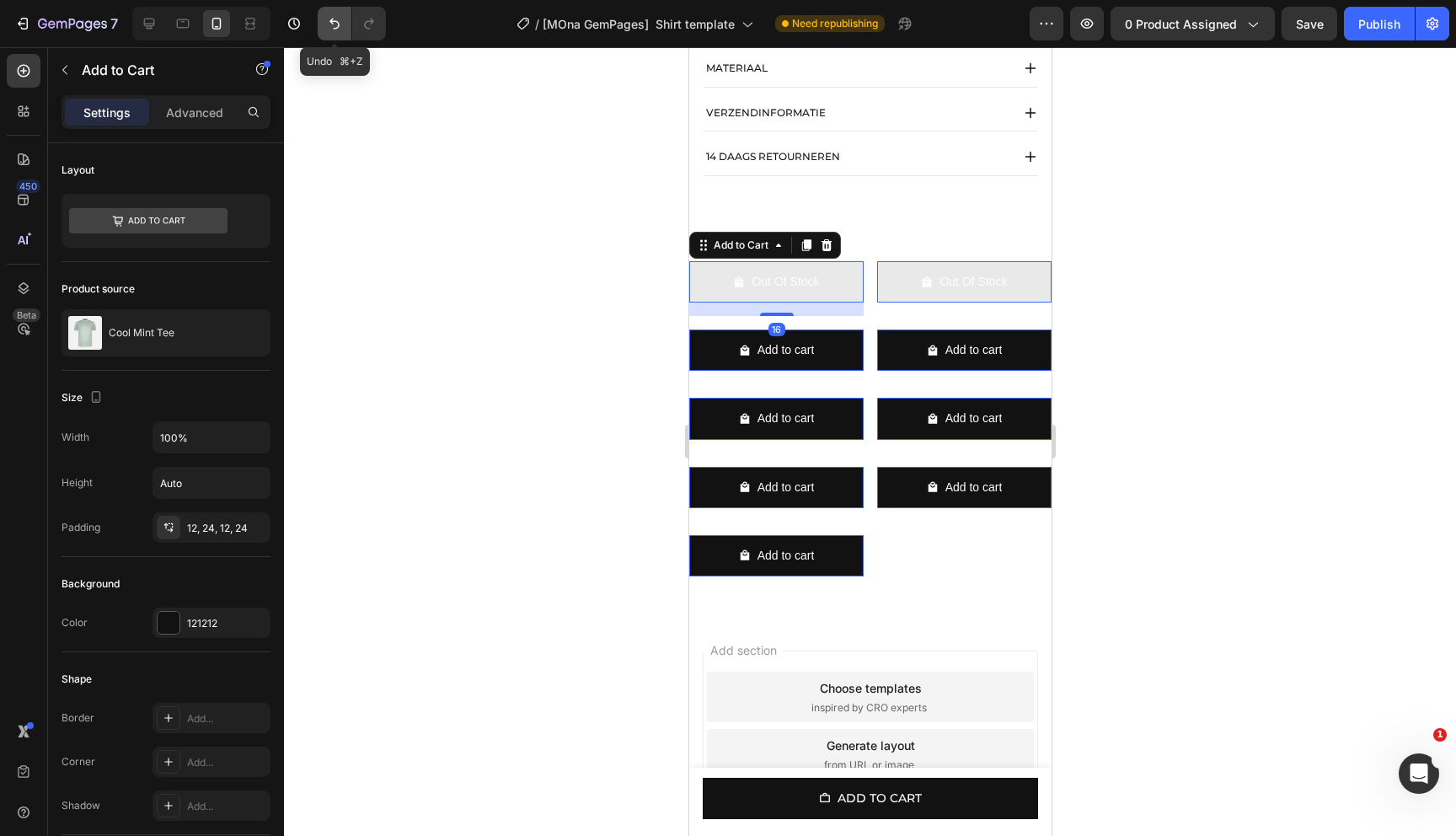
click at [347, 29] on button "Undo/Redo" at bounding box center [334, 23] width 34 height 34
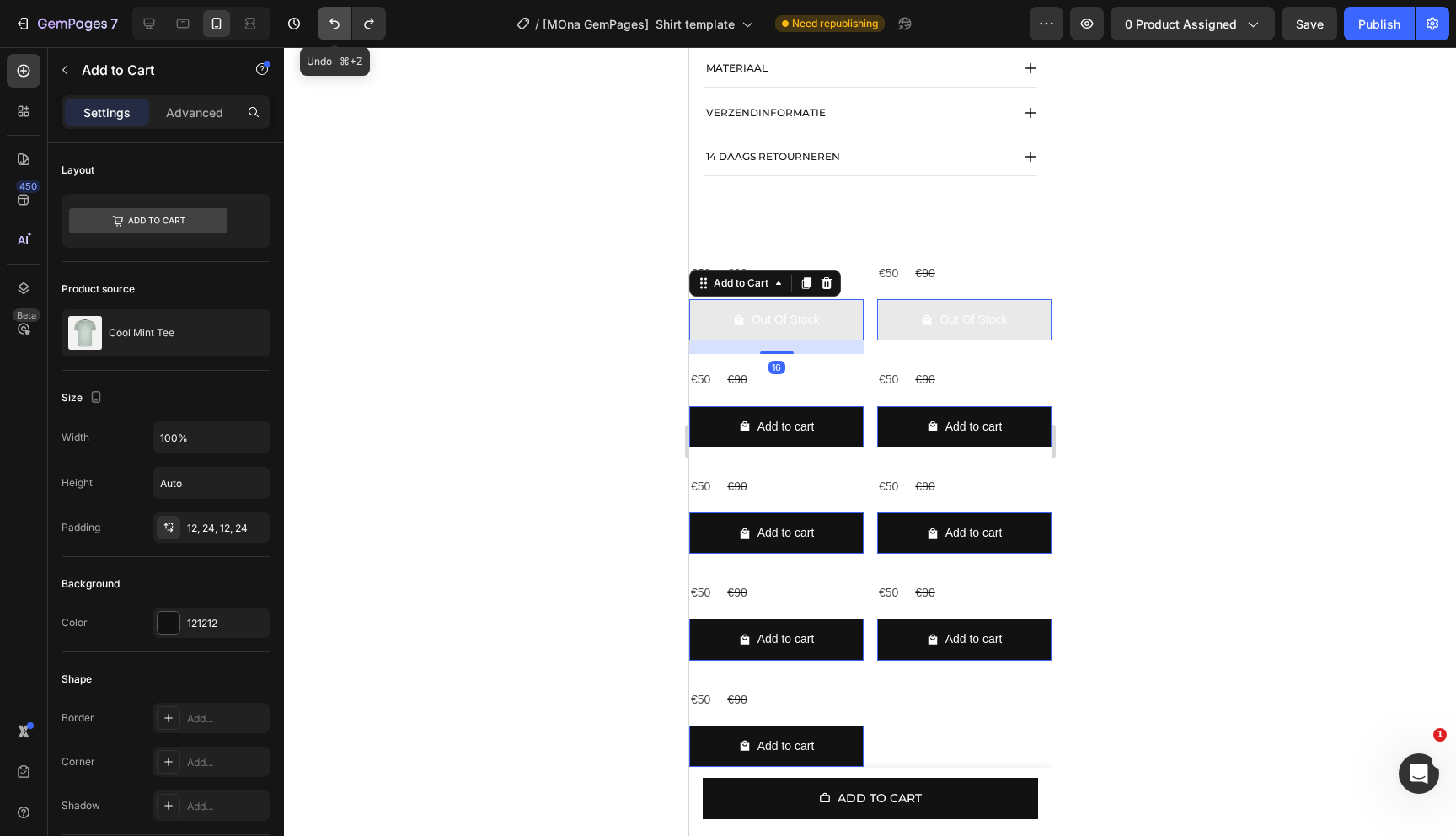
click at [341, 29] on icon "Undo/Redo" at bounding box center [334, 23] width 16 height 16
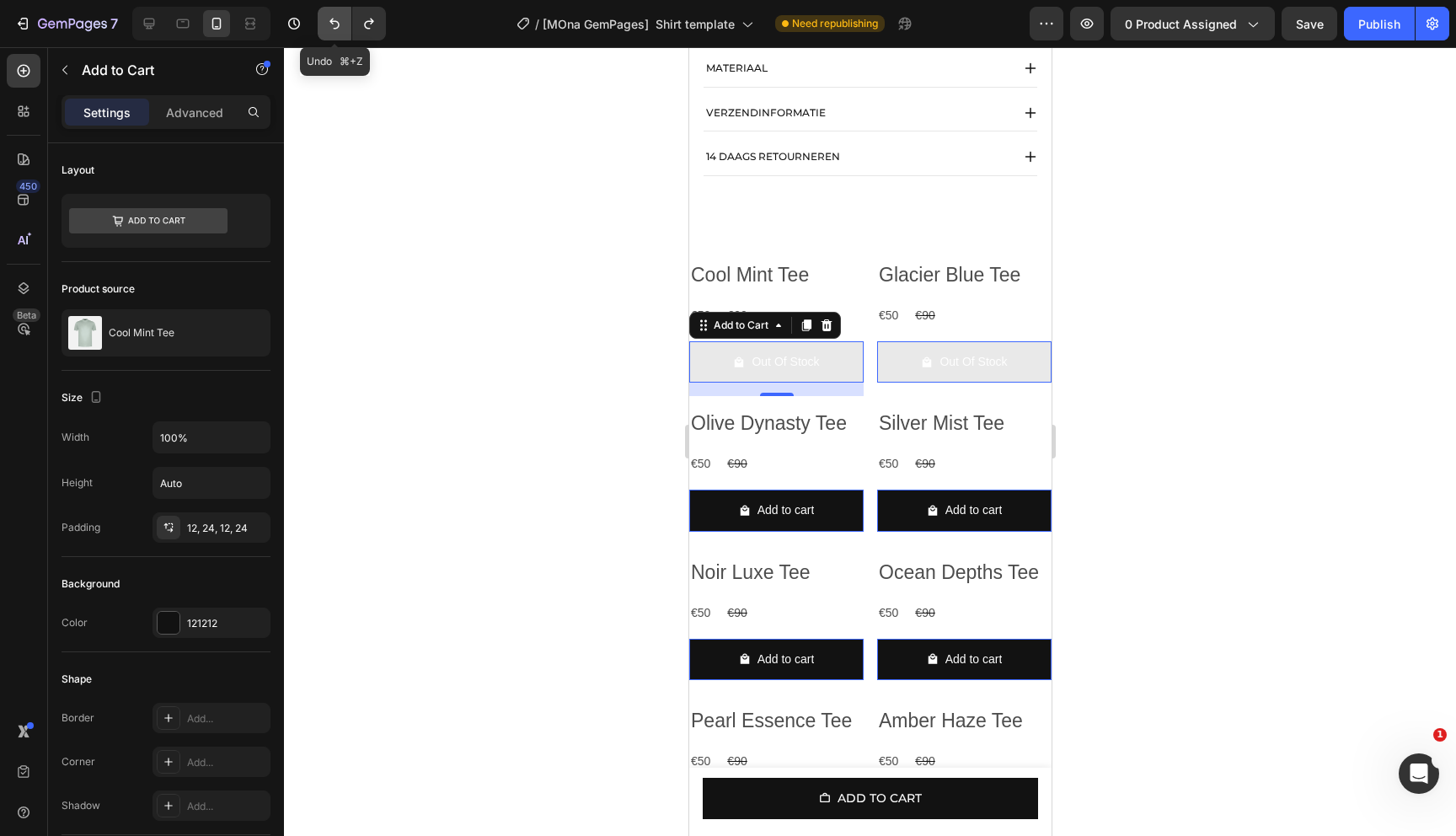
click at [341, 29] on icon "Undo/Redo" at bounding box center [334, 23] width 16 height 16
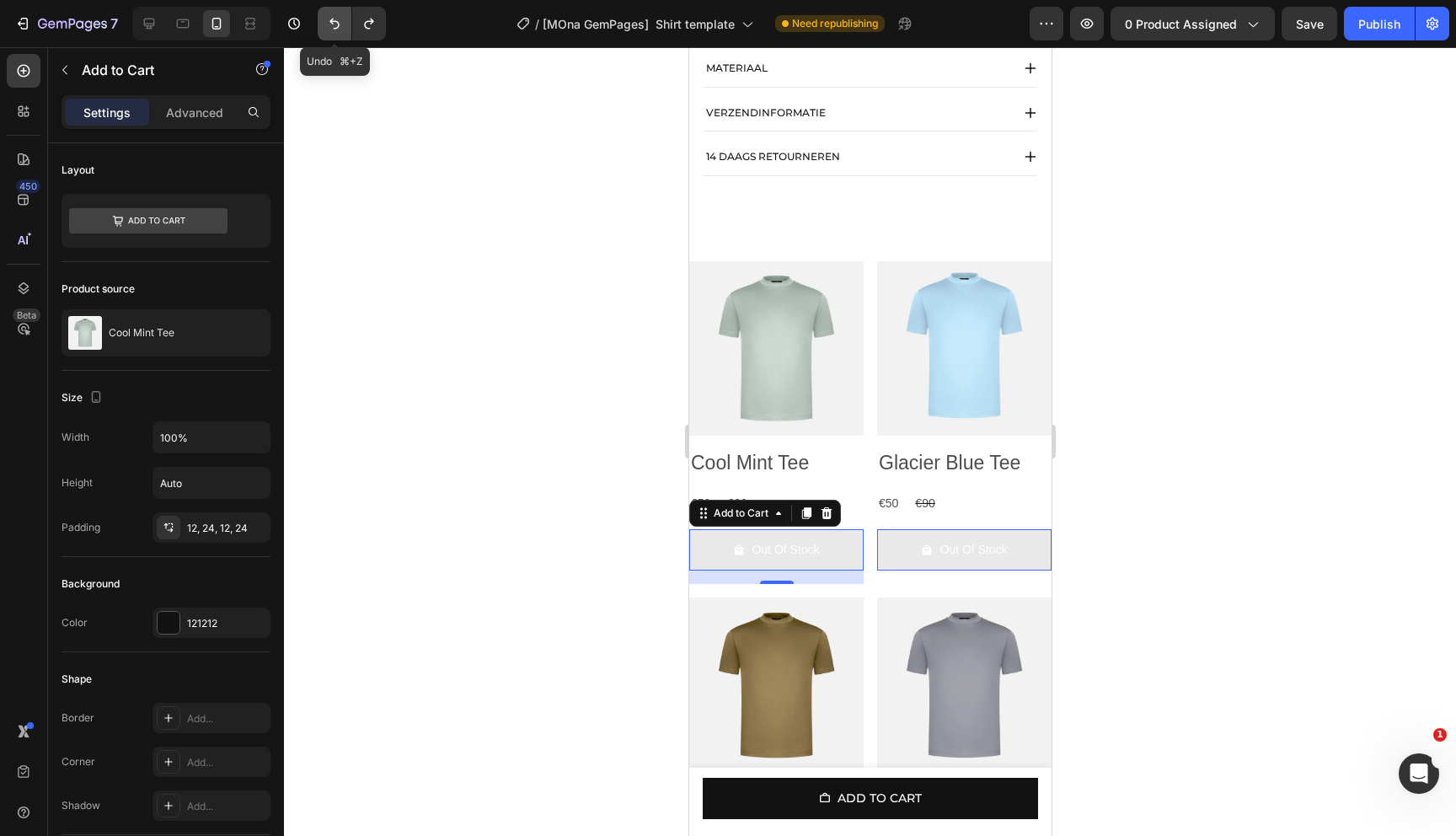
click at [327, 20] on icon "Undo/Redo" at bounding box center [334, 23] width 16 height 16
click at [427, 401] on div at bounding box center [870, 441] width 1172 height 789
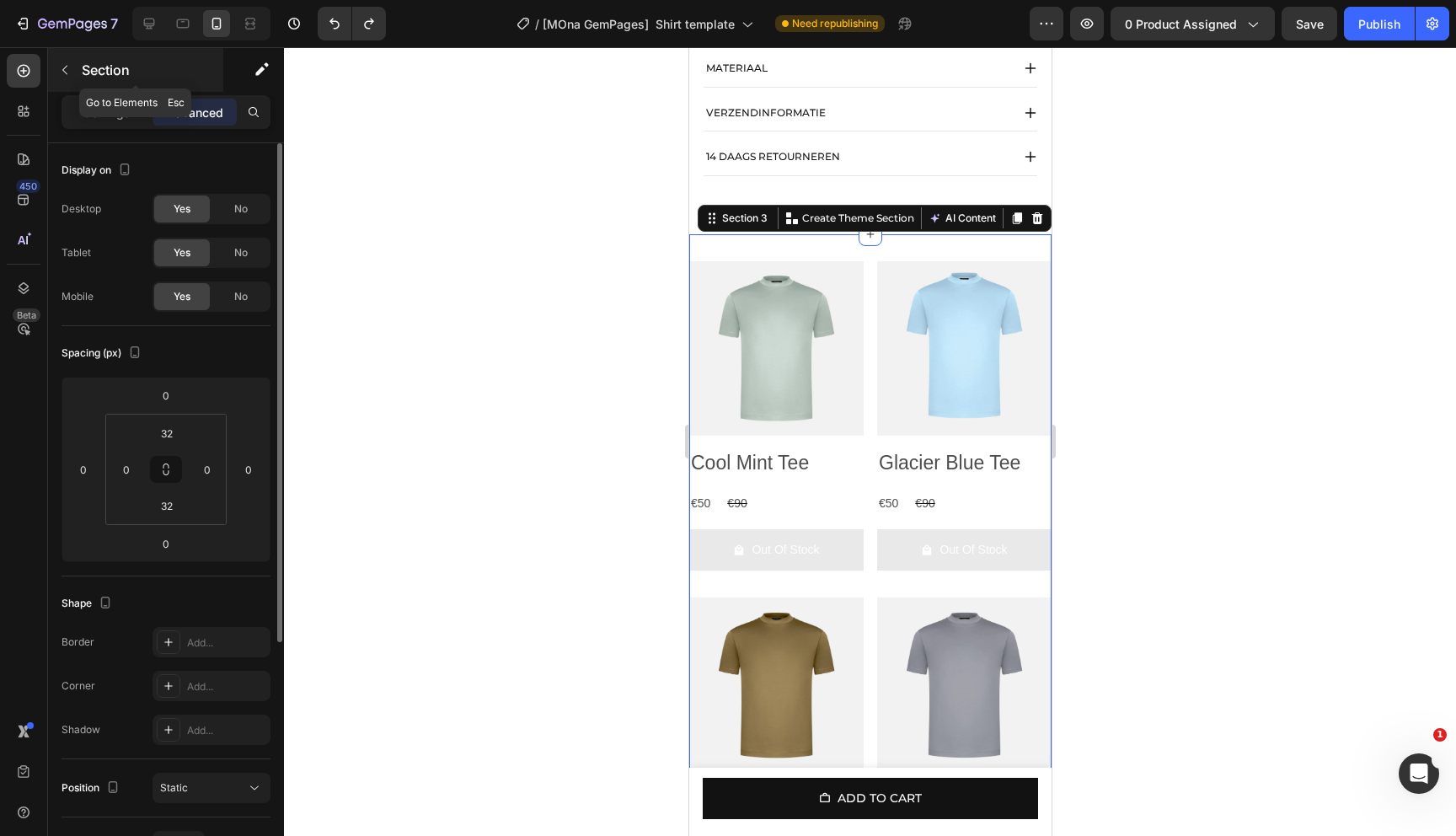
click at [94, 79] on p "Section" at bounding box center [151, 69] width 139 height 20
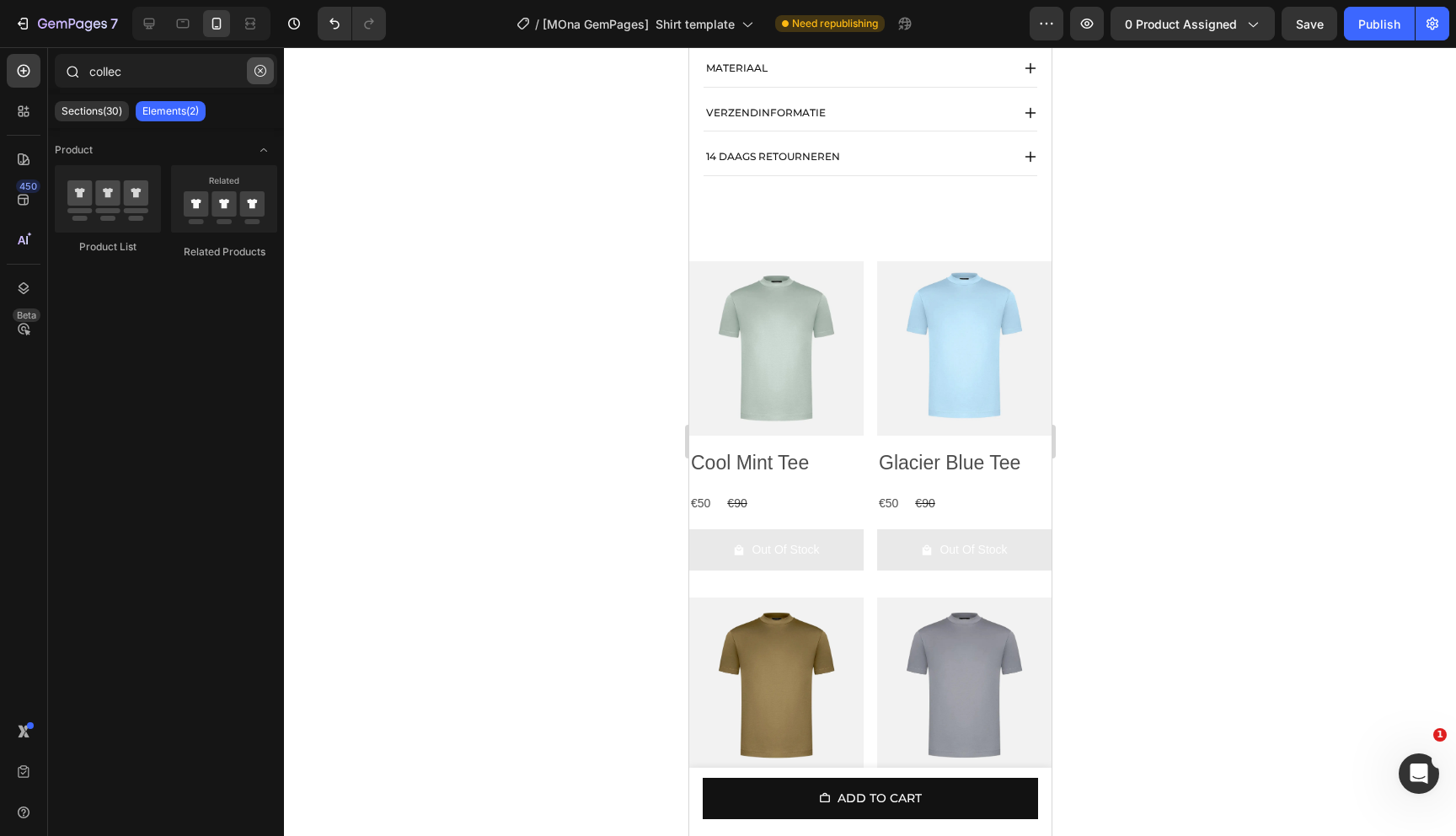
click at [264, 68] on icon "button" at bounding box center [261, 71] width 12 height 12
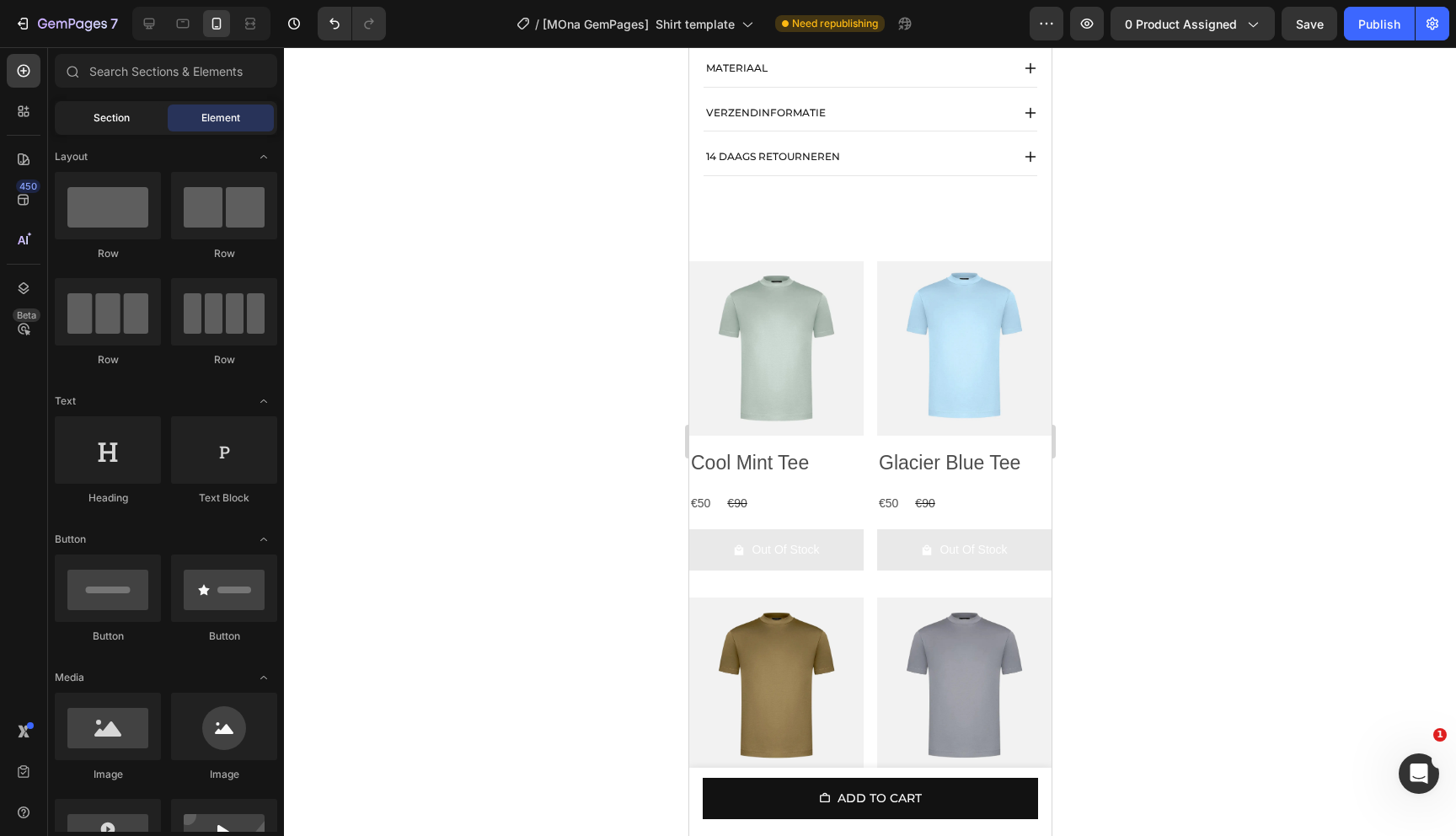
click at [132, 126] on div "Section" at bounding box center [111, 118] width 107 height 27
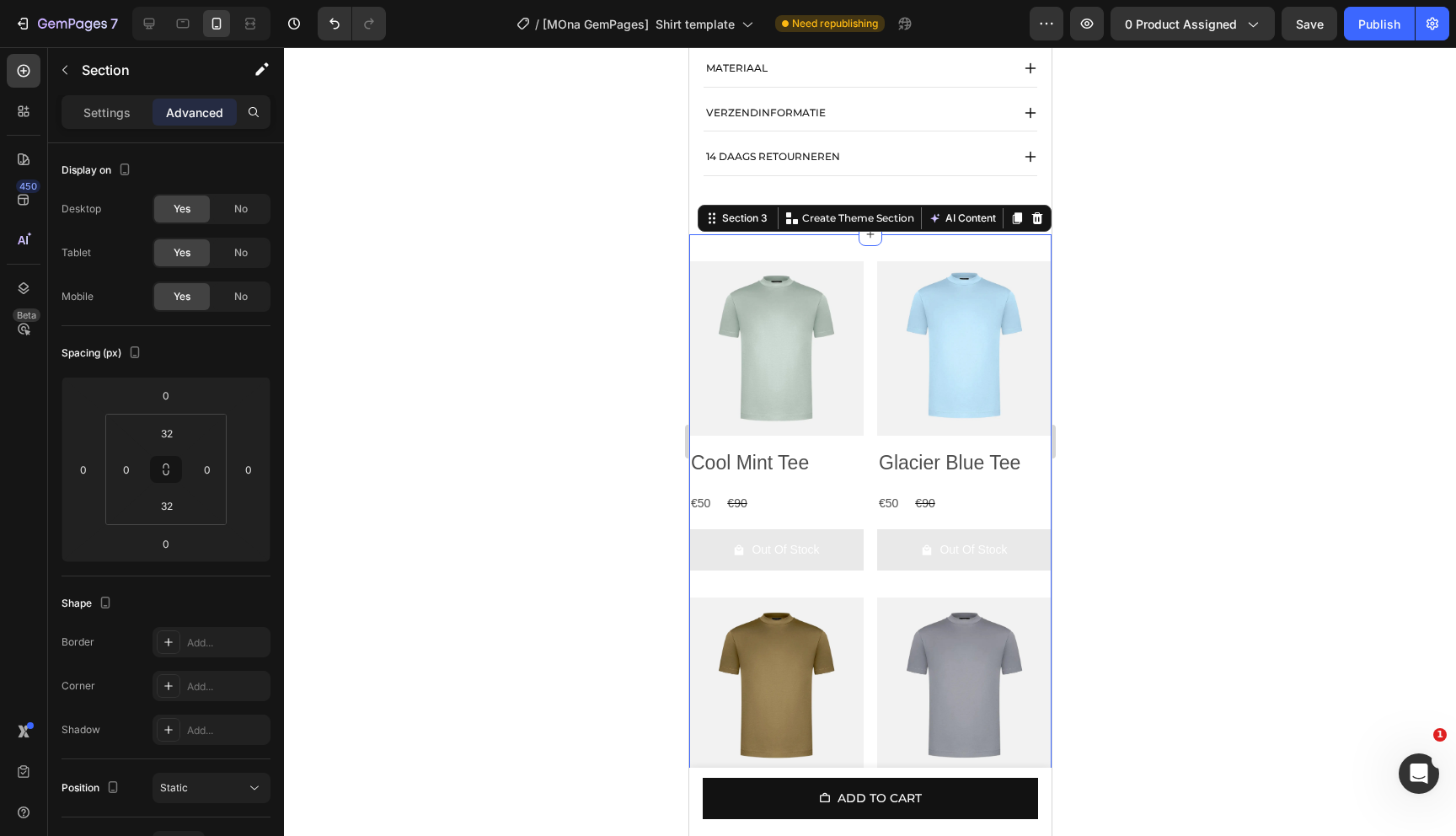
click at [726, 226] on div "Section 3" at bounding box center [744, 218] width 52 height 16
click at [122, 116] on p "Settings" at bounding box center [107, 113] width 47 height 17
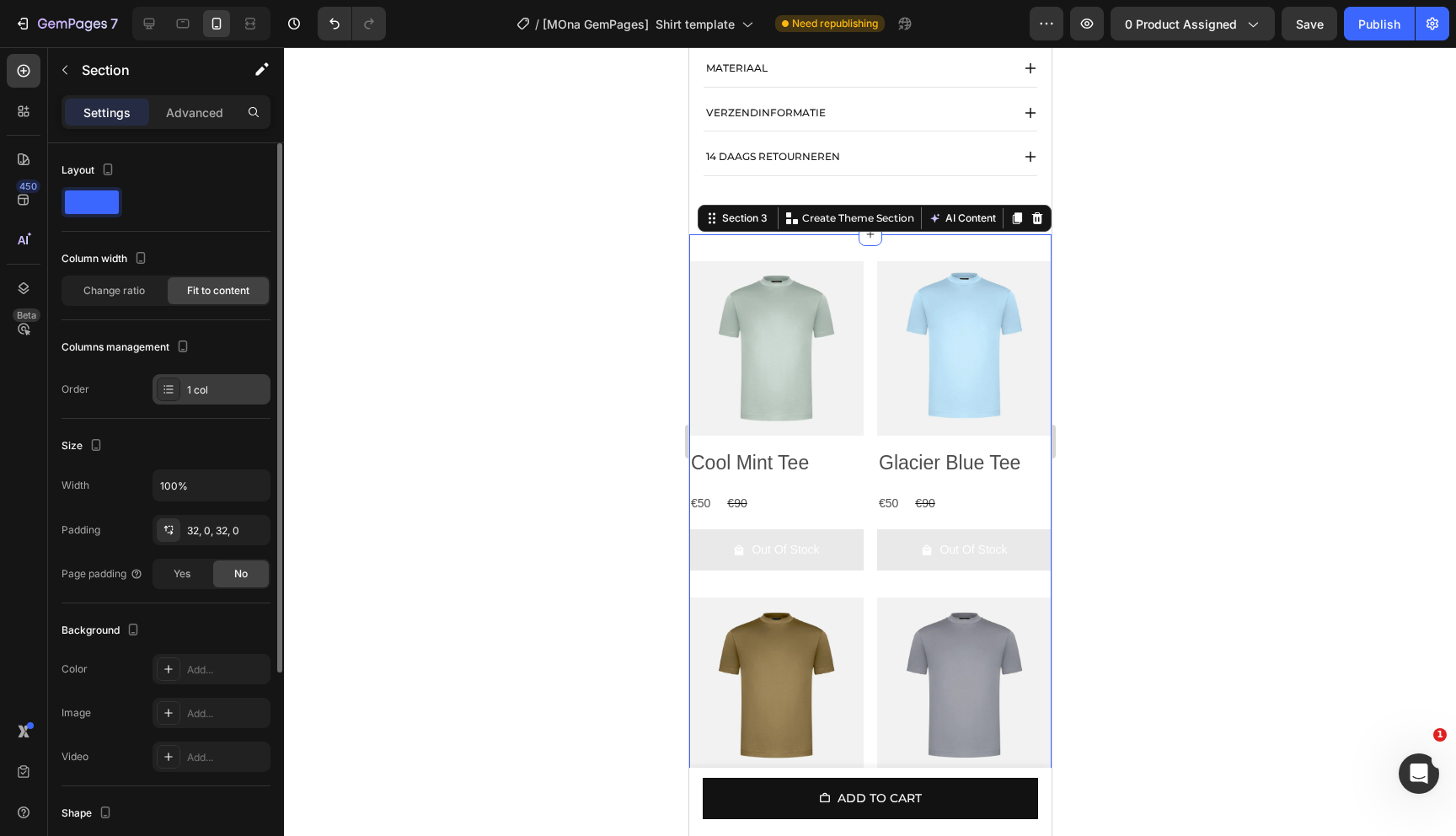
click at [197, 392] on div "1 col" at bounding box center [226, 391] width 79 height 16
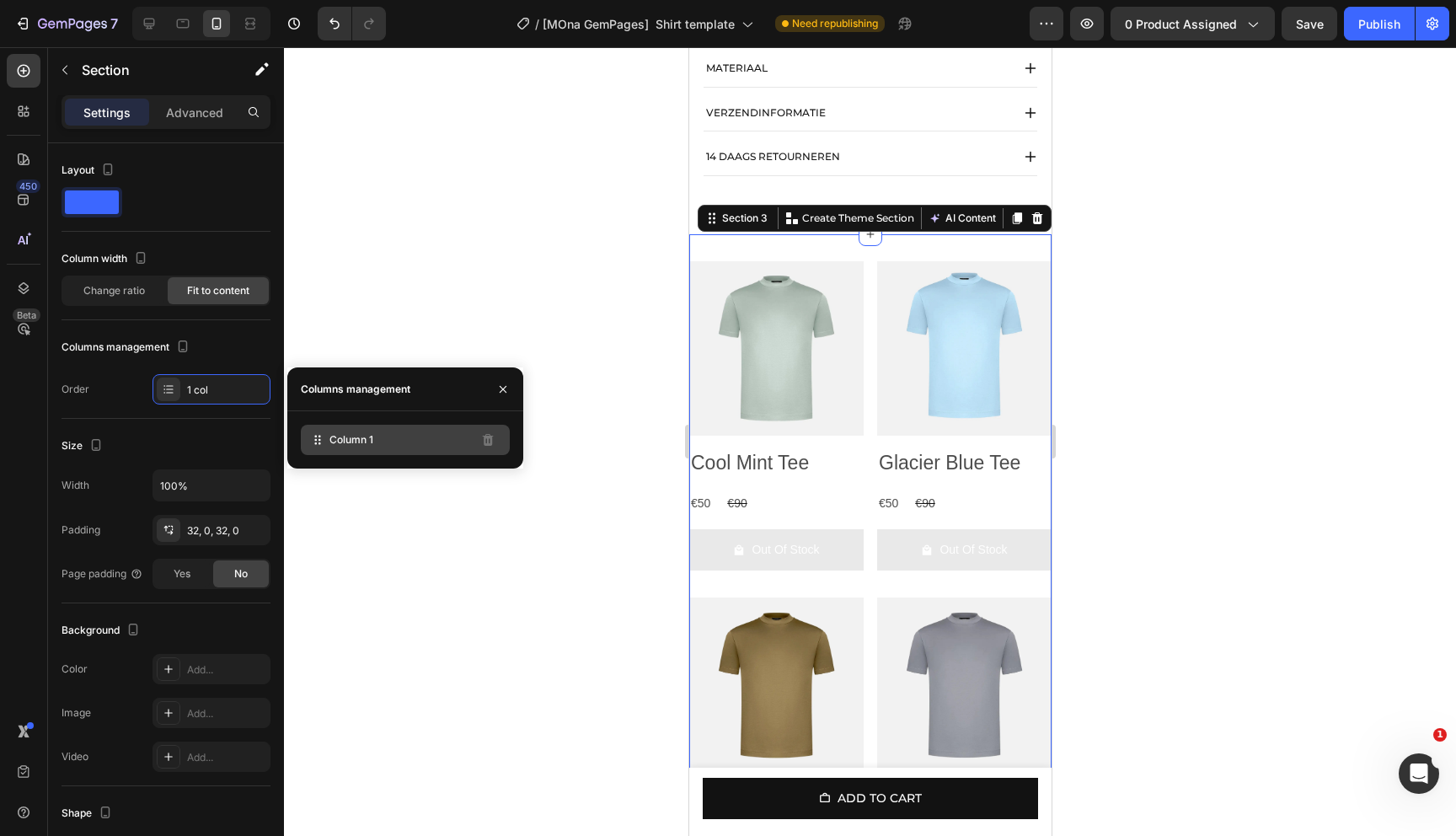
click at [411, 451] on div "Column 1" at bounding box center [404, 439] width 209 height 30
click at [327, 412] on div "Column 1" at bounding box center [405, 440] width 236 height 57
click at [200, 444] on div "Size" at bounding box center [165, 445] width 209 height 27
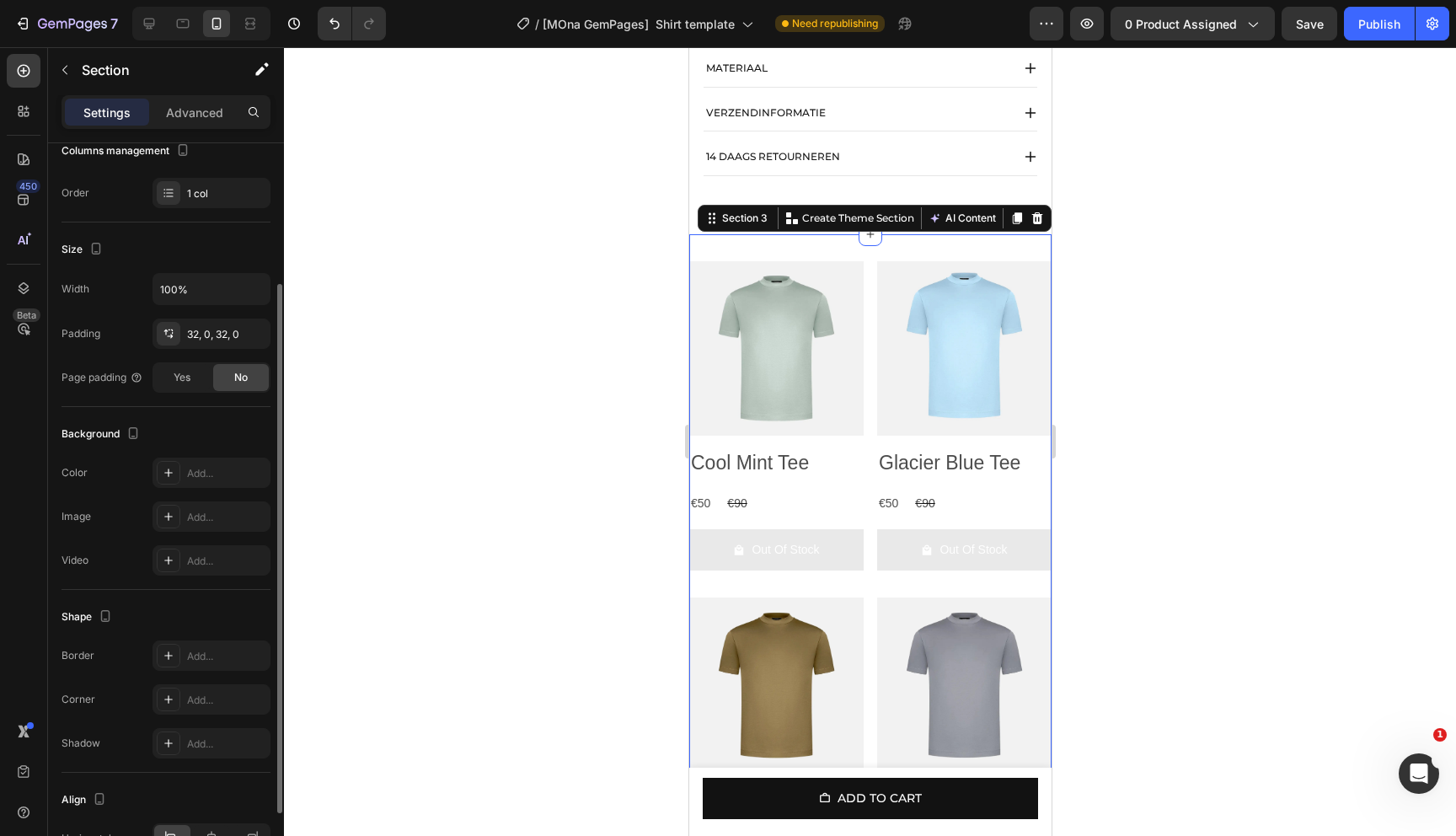
scroll to position [172, 0]
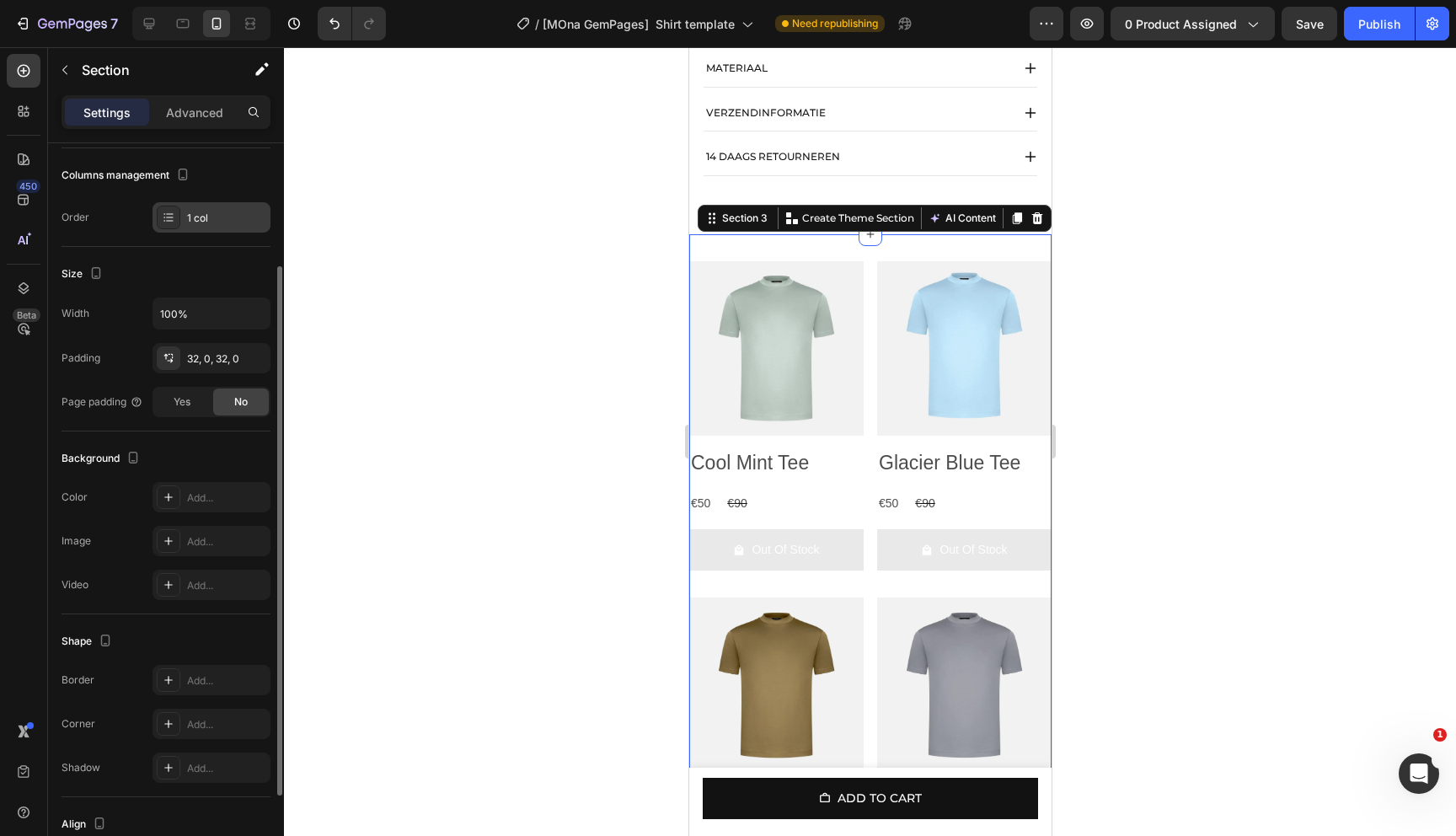
click at [207, 219] on div "1 col" at bounding box center [226, 218] width 79 height 16
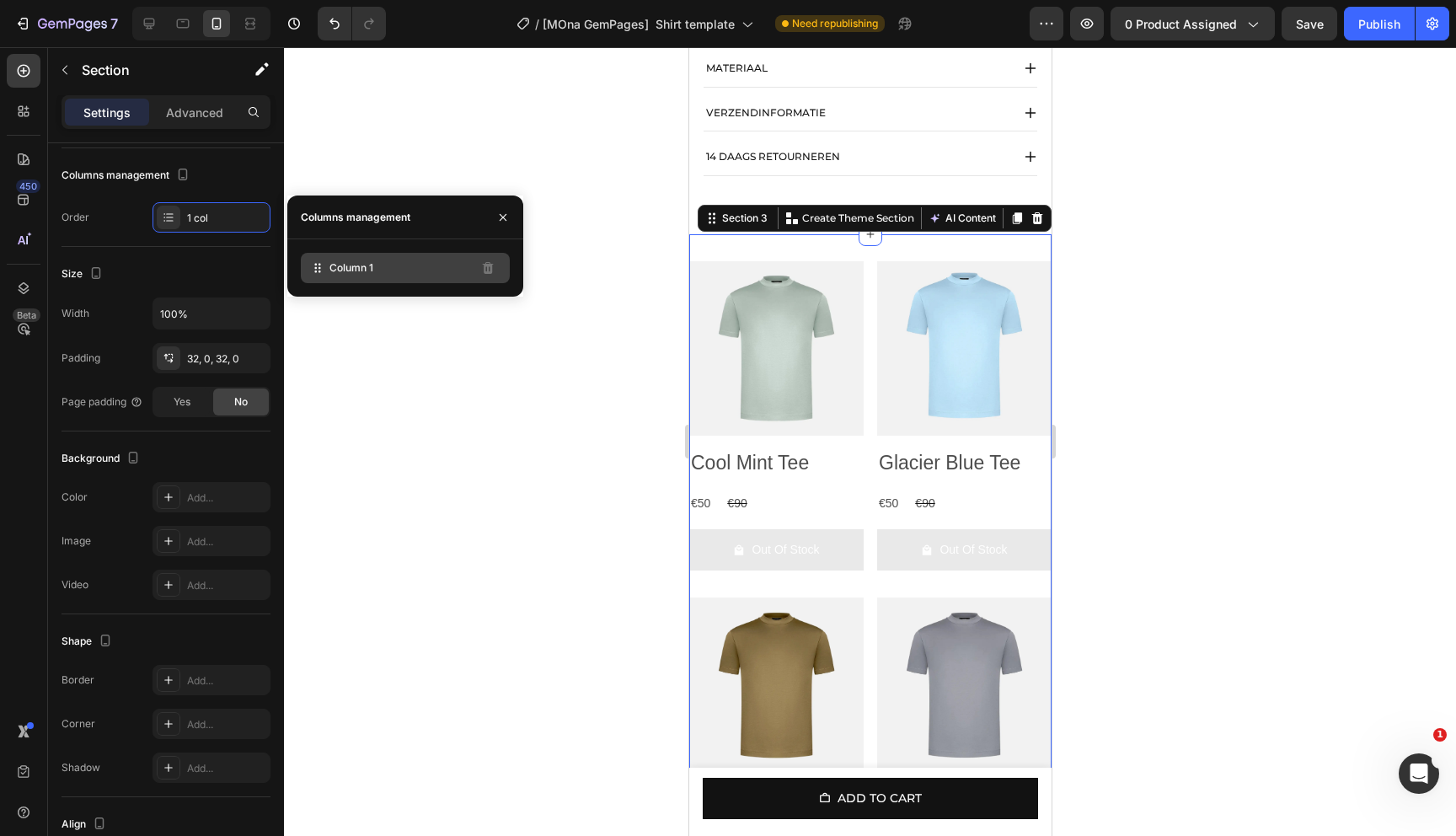
click at [407, 264] on div "Column 1" at bounding box center [404, 268] width 209 height 30
click at [424, 217] on div "Columns management" at bounding box center [405, 217] width 236 height 44
click at [75, 216] on div "Order" at bounding box center [75, 217] width 28 height 16
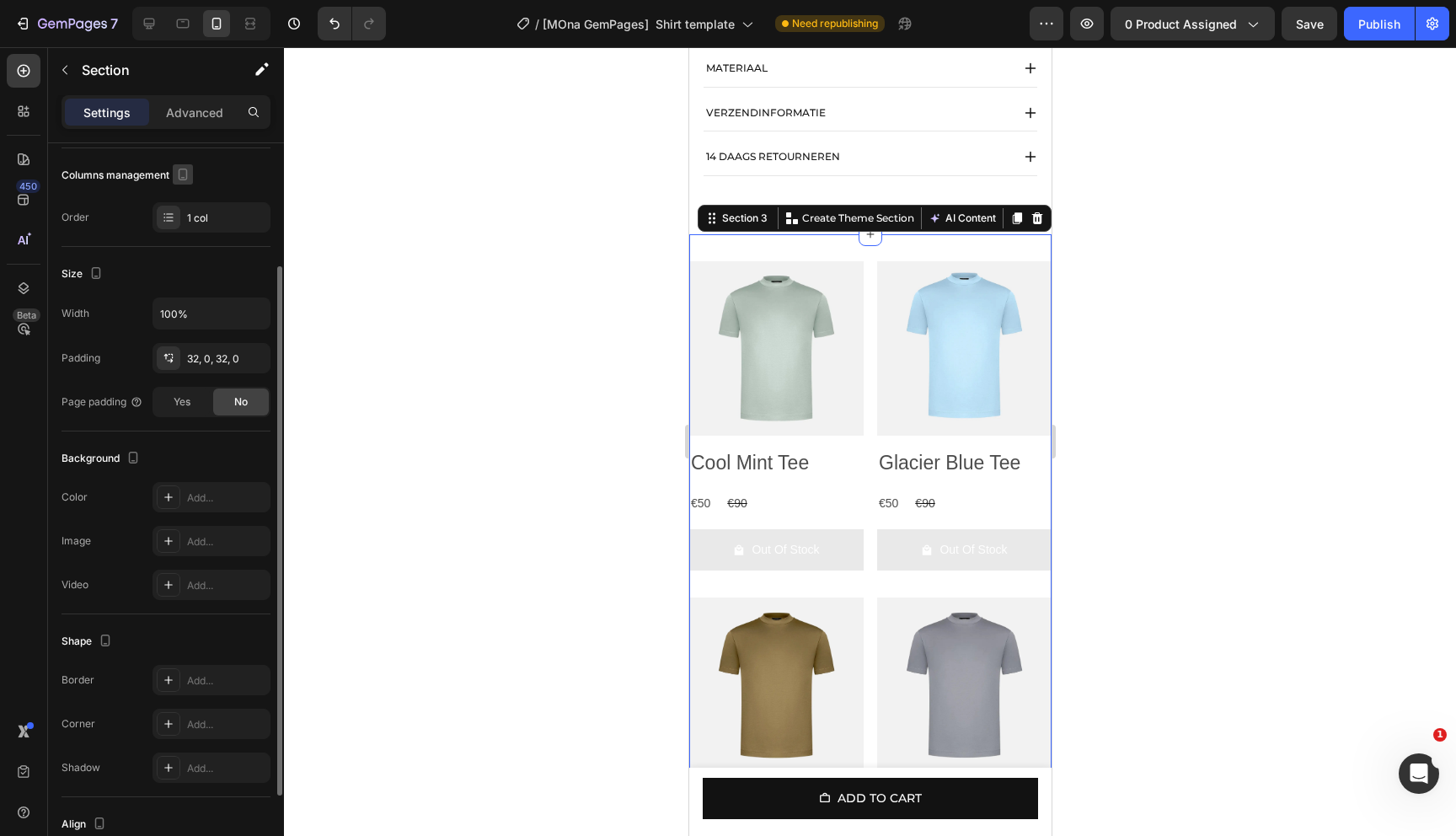
click at [191, 172] on icon "button" at bounding box center [182, 174] width 16 height 16
click at [193, 237] on icon "button" at bounding box center [185, 231] width 16 height 16
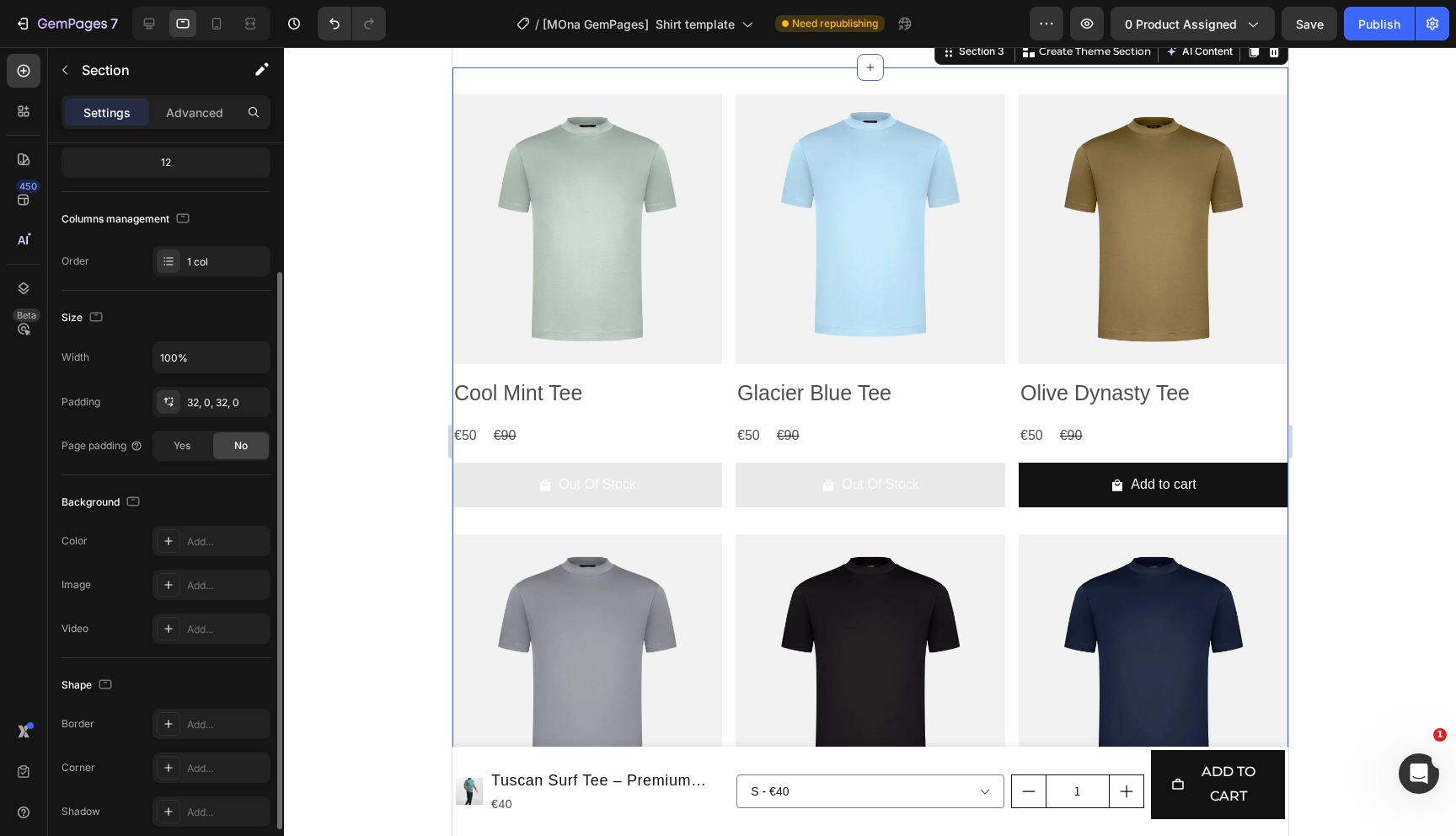
scroll to position [722, 0]
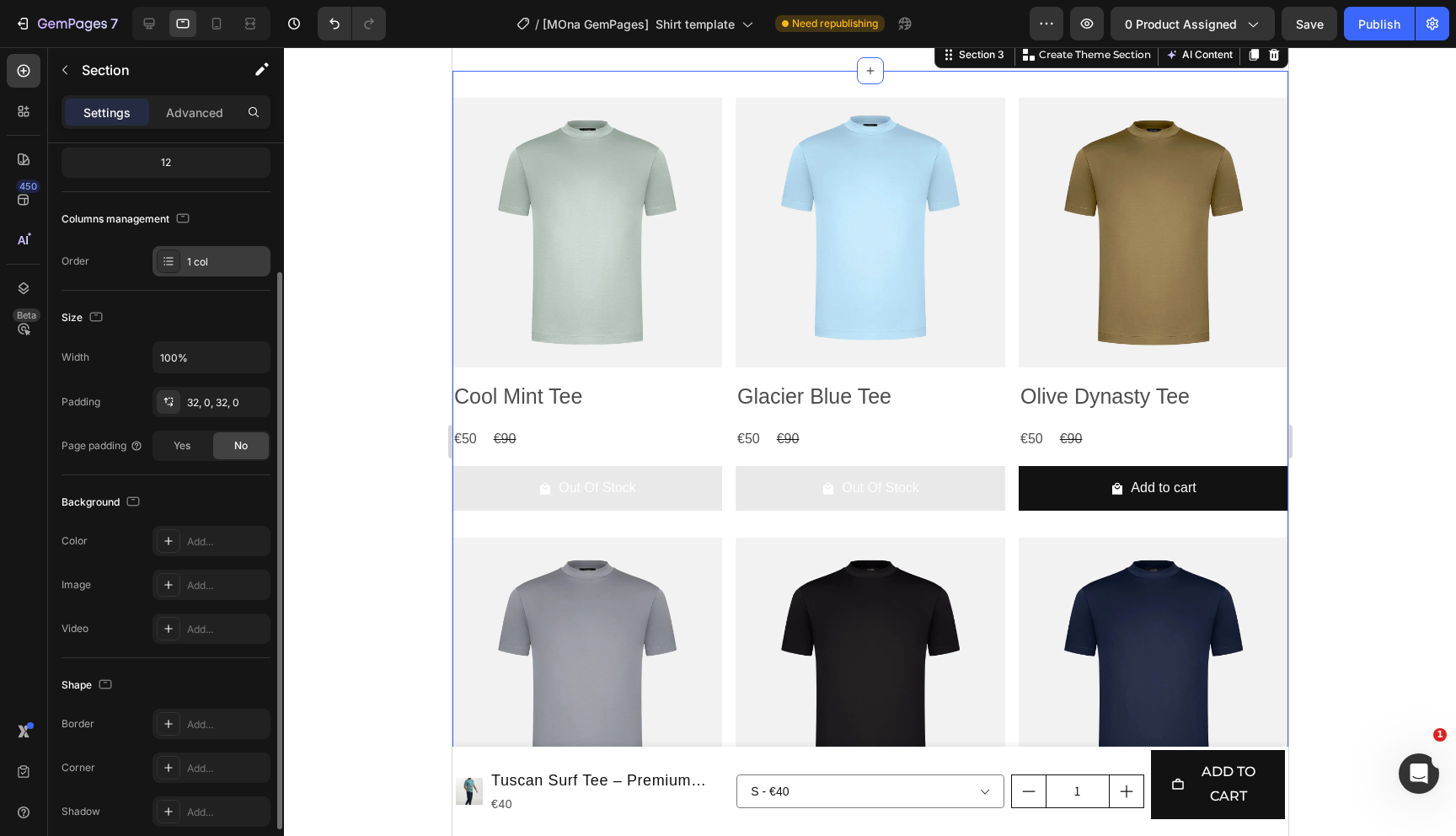
click at [171, 260] on icon at bounding box center [169, 262] width 14 height 14
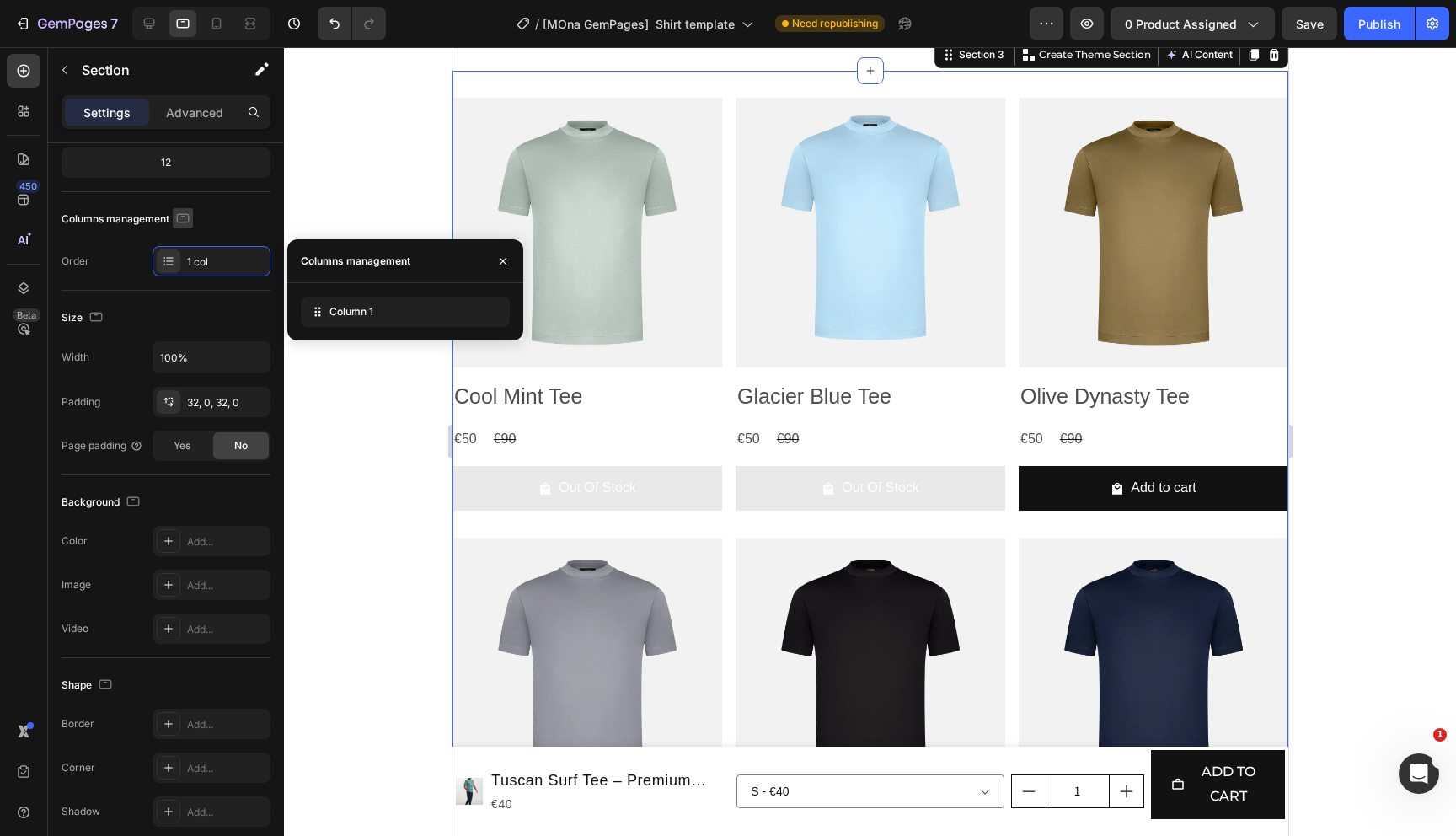
click at [184, 218] on icon "button" at bounding box center [182, 217] width 16 height 16
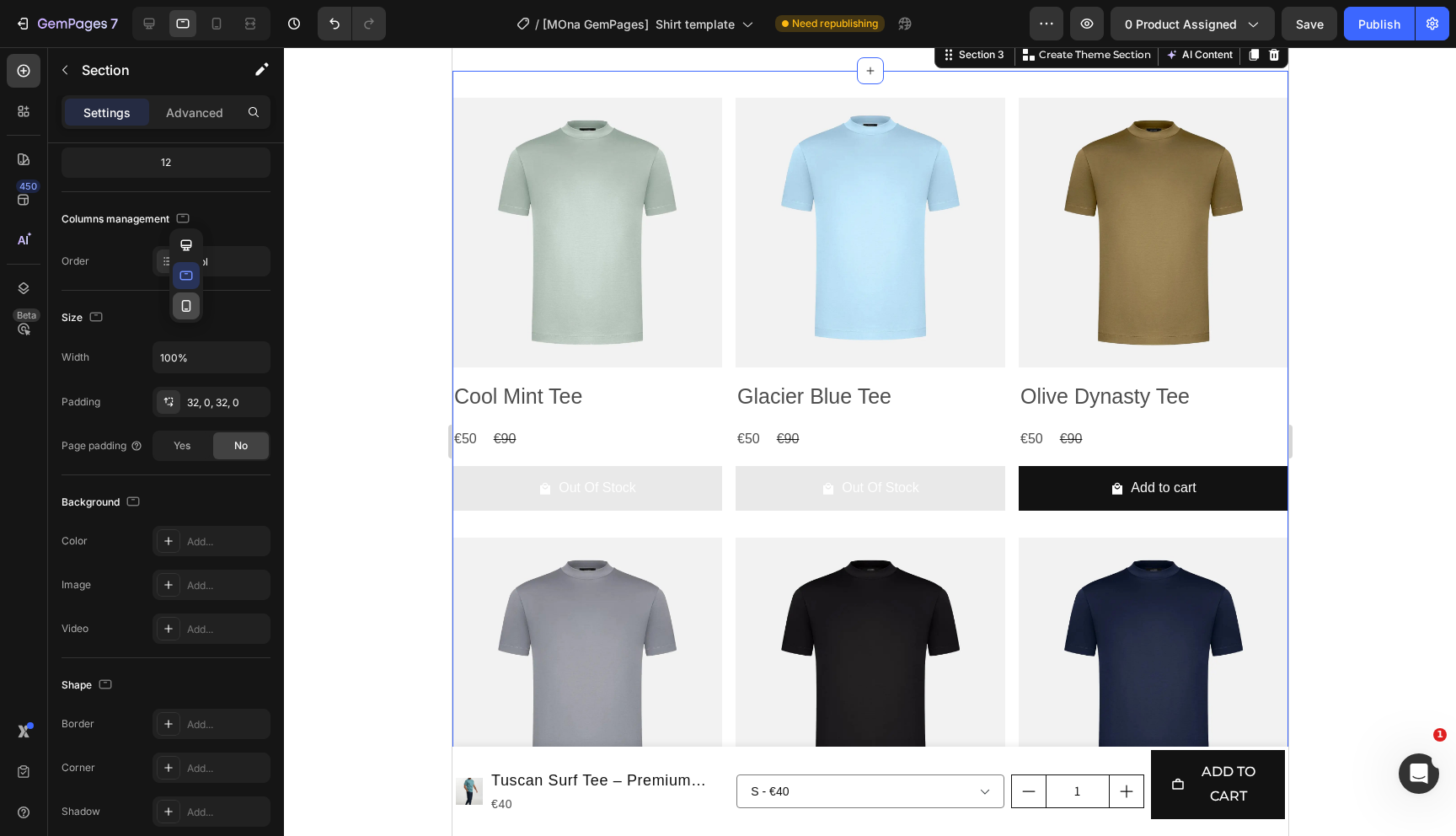
click at [191, 299] on icon "button" at bounding box center [185, 305] width 16 height 16
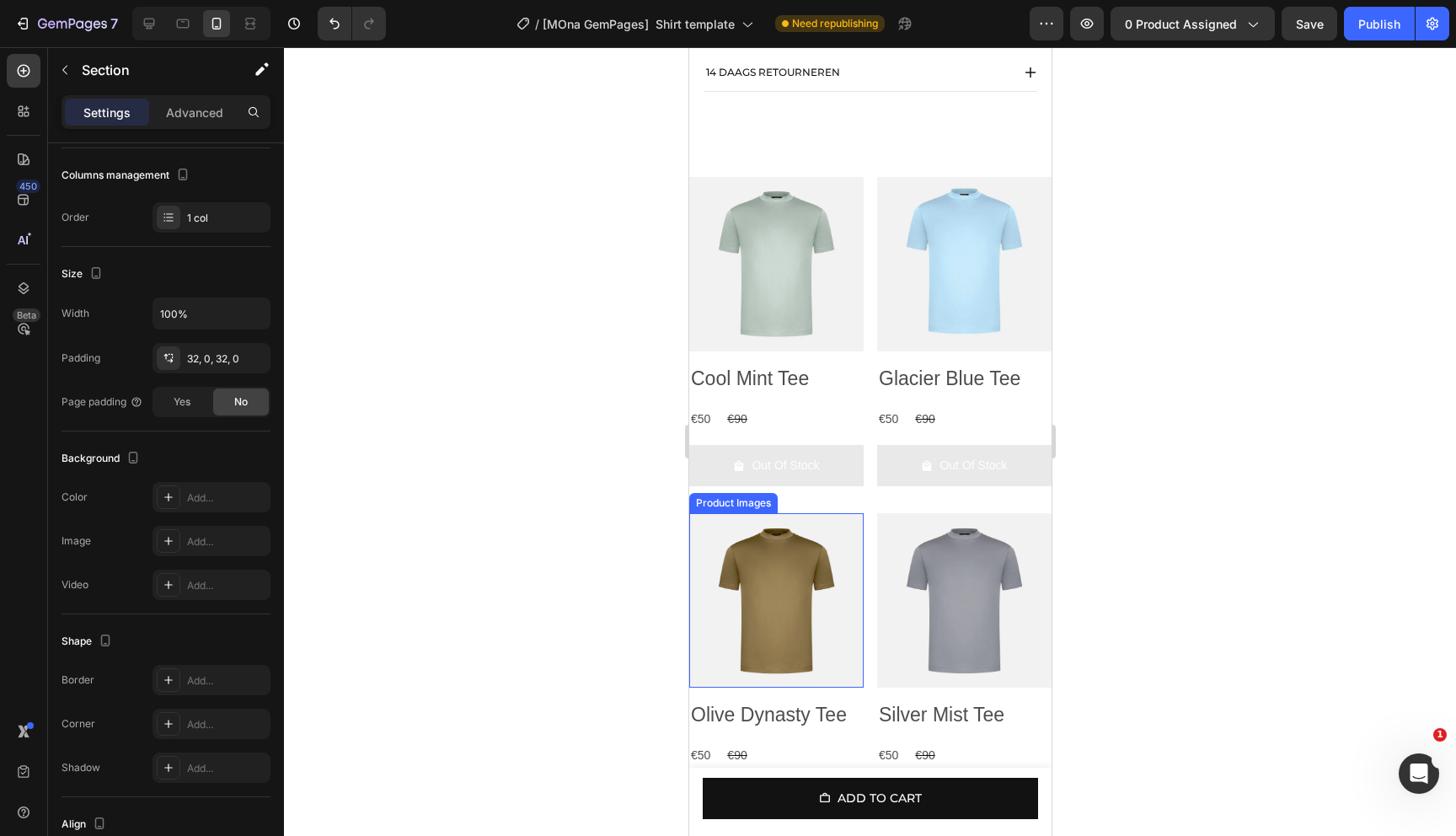
scroll to position [1325, 0]
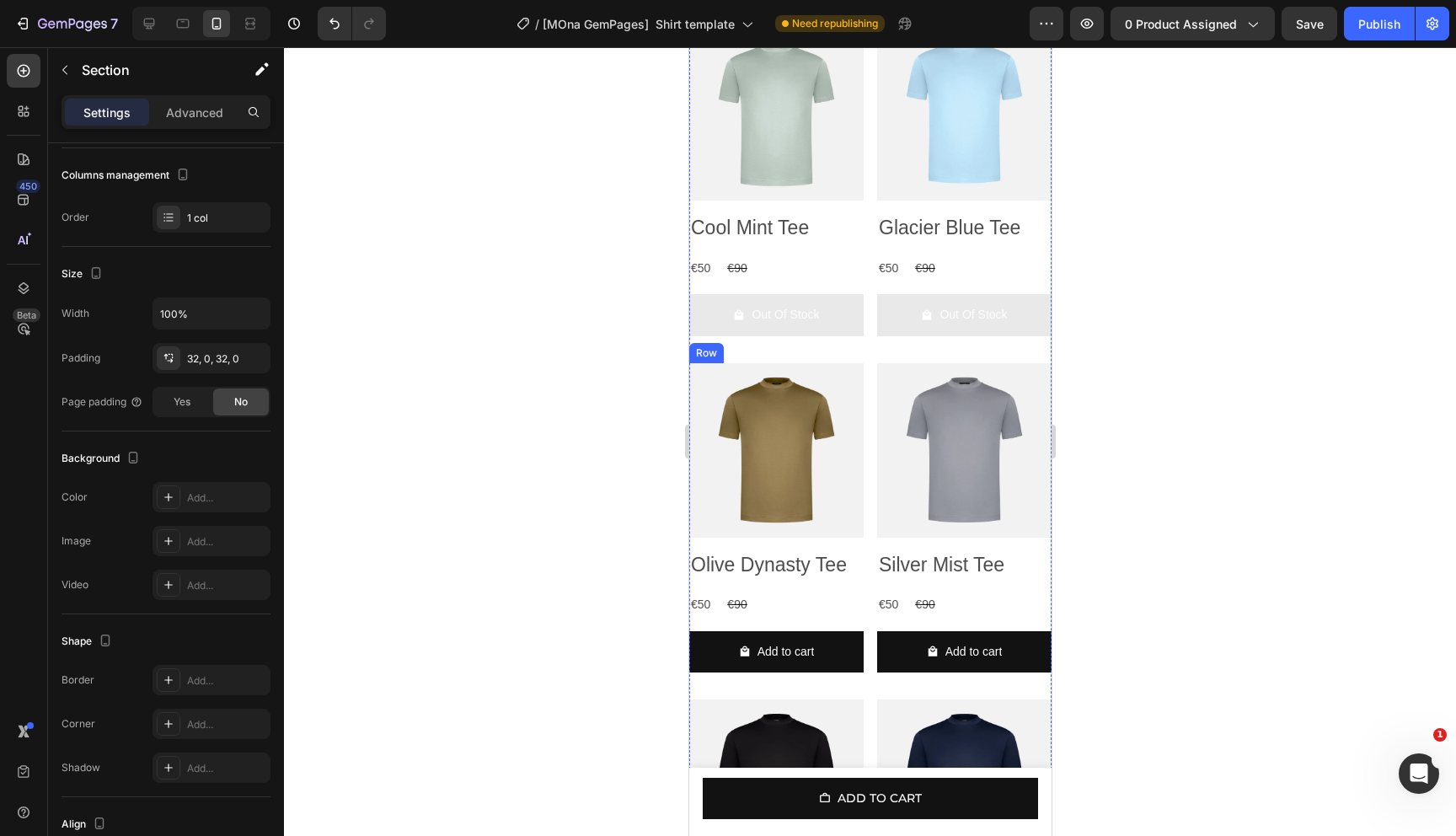
click at [808, 349] on div "Product Images Olive Dynasty Tee Product Title €50 Product Price Product Price …" at bounding box center [775, 187] width 174 height 323
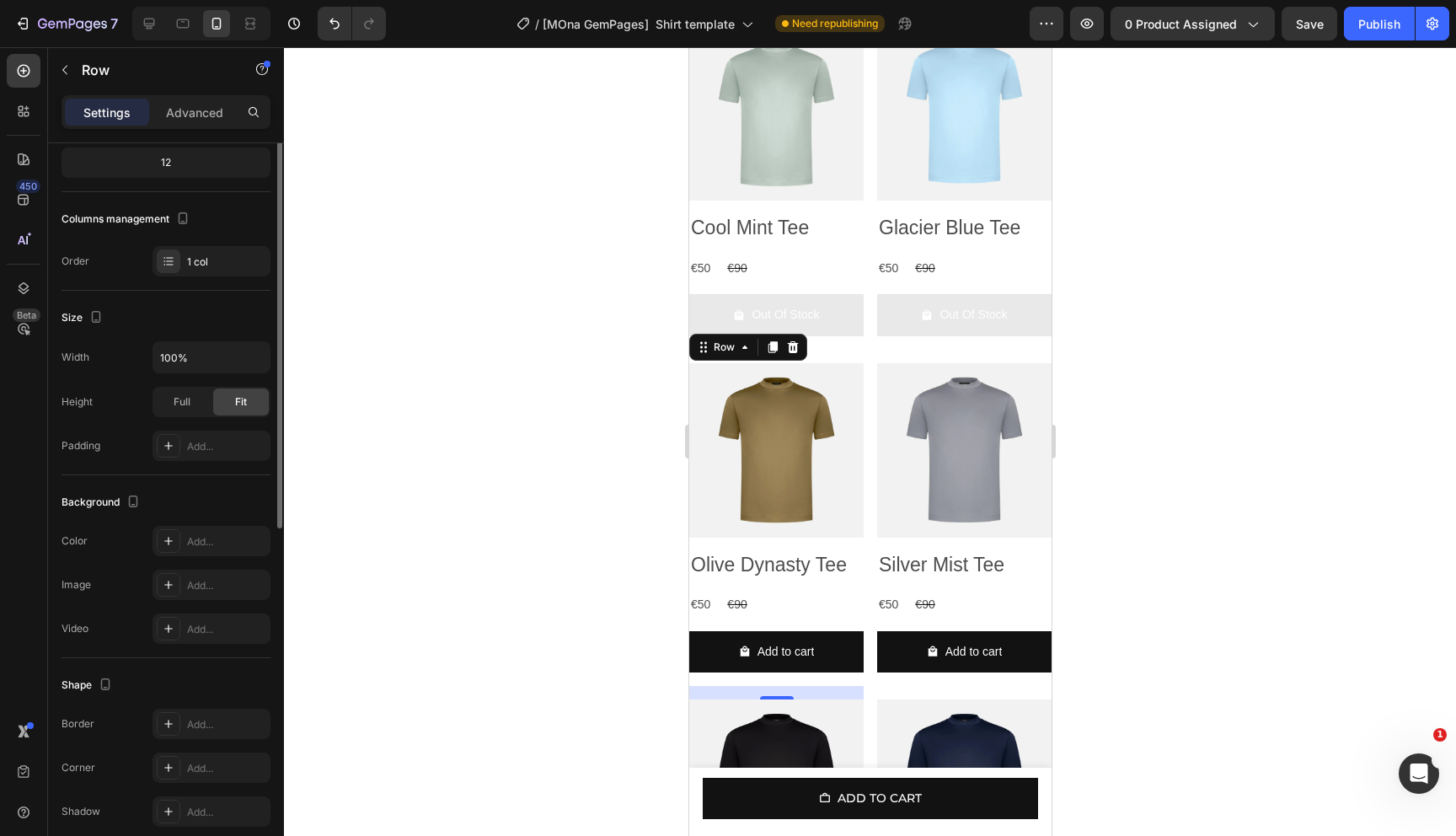
scroll to position [0, 0]
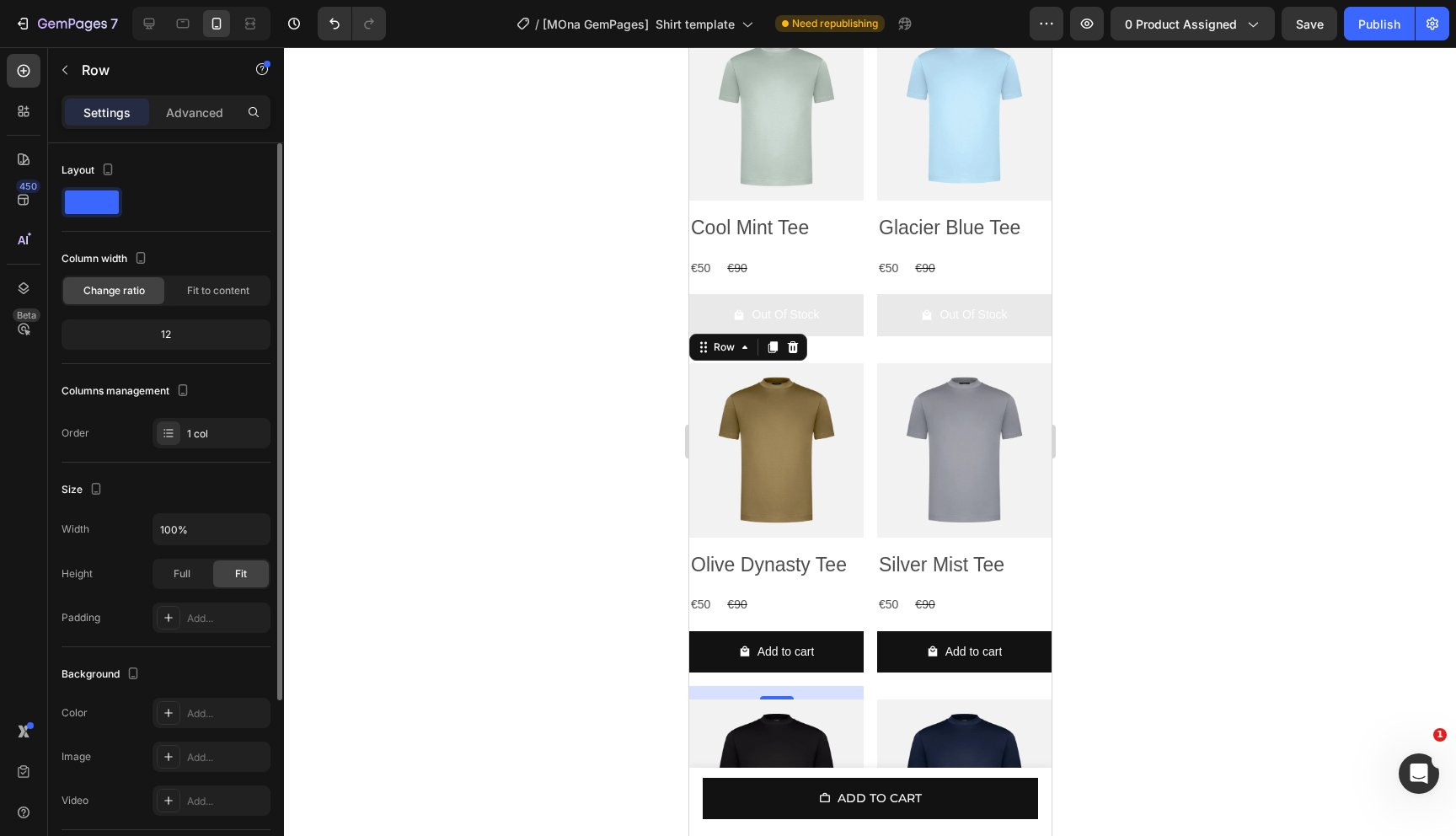
click at [166, 321] on div "12" at bounding box center [165, 334] width 209 height 30
click at [187, 321] on div "12" at bounding box center [165, 334] width 209 height 30
click at [186, 333] on div "12" at bounding box center [165, 334] width 202 height 23
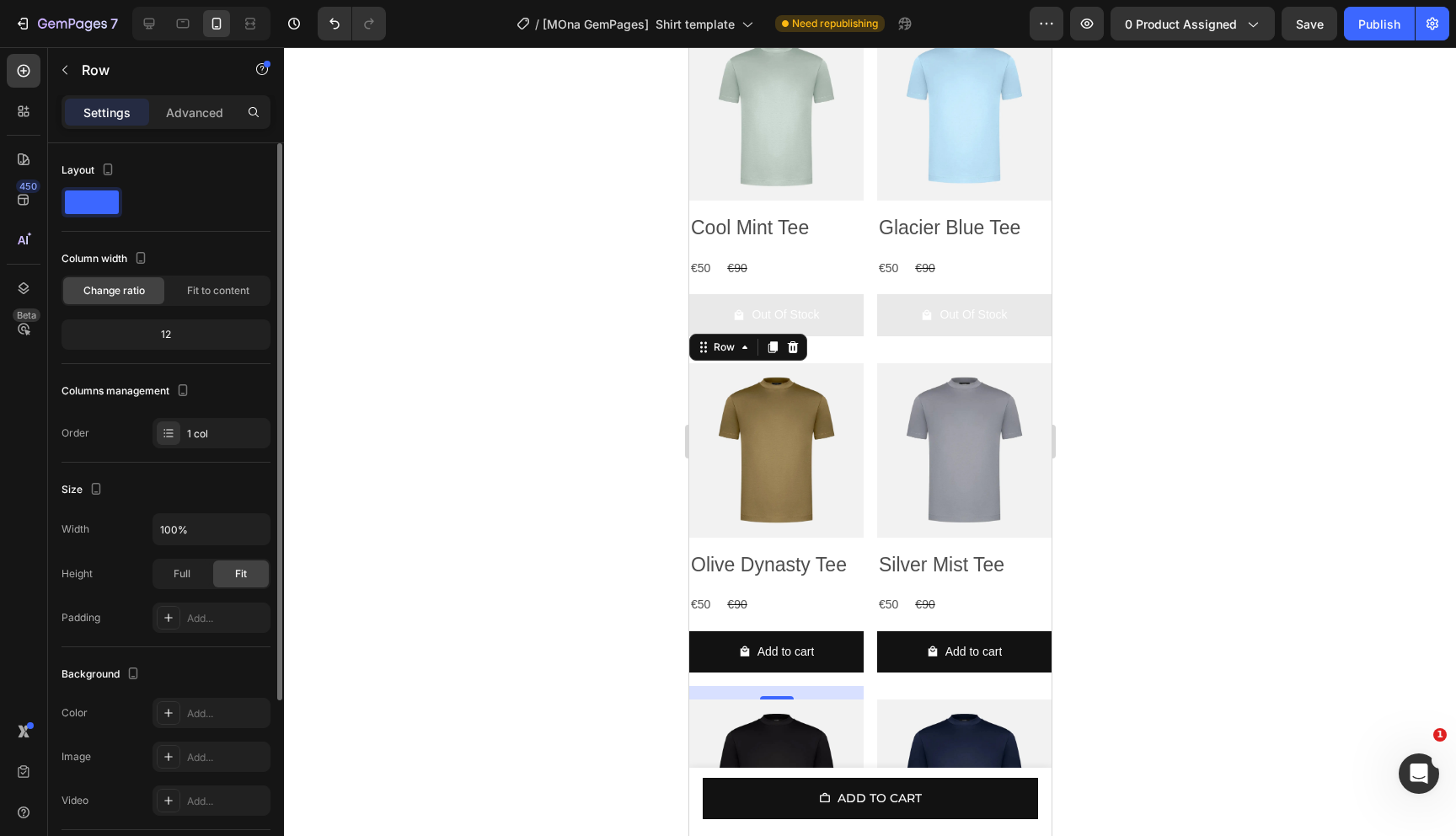
click at [143, 299] on div "Change ratio" at bounding box center [113, 290] width 101 height 27
click at [182, 299] on div "Fit to content" at bounding box center [218, 290] width 101 height 27
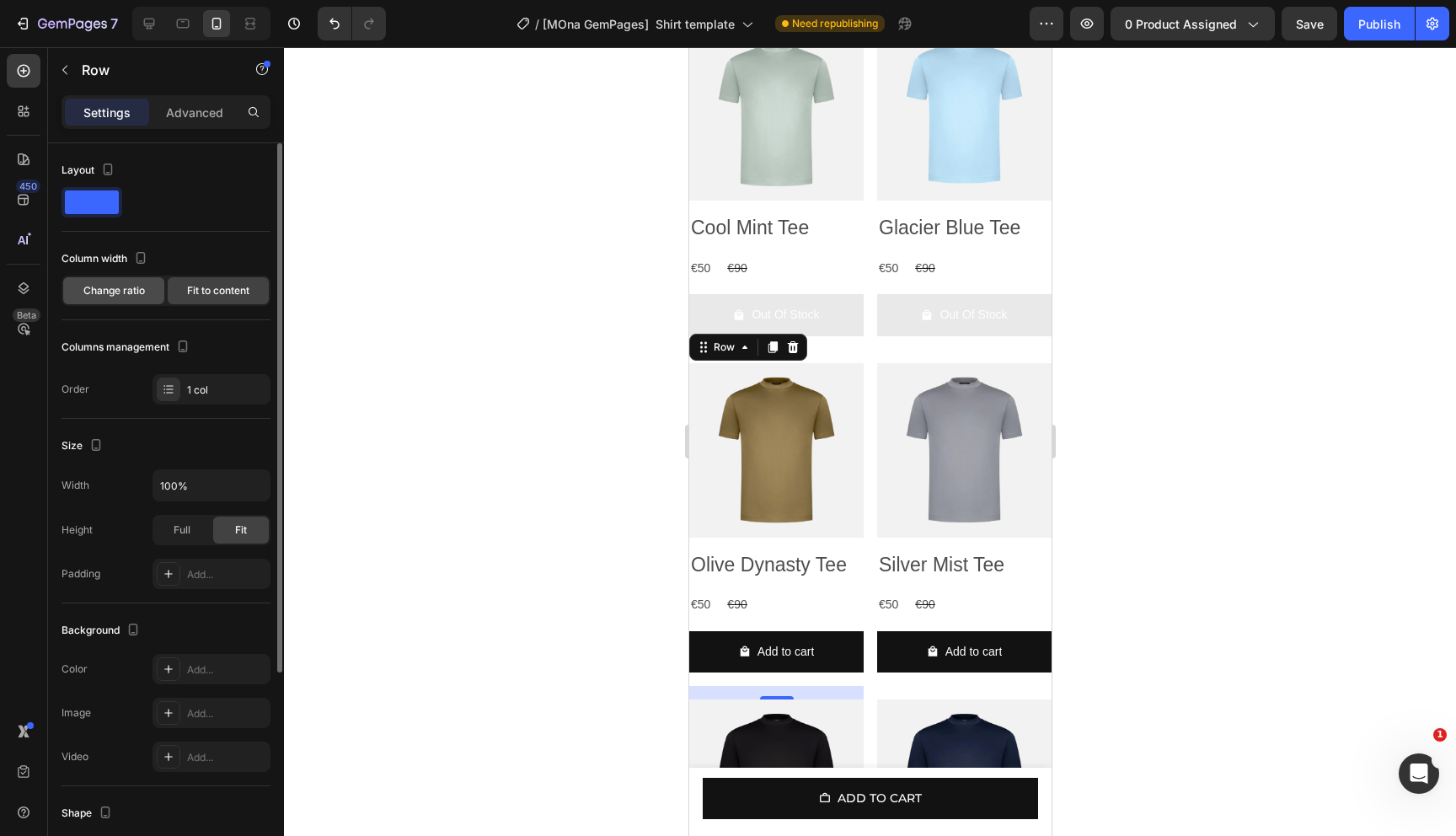
click at [122, 293] on span "Change ratio" at bounding box center [113, 291] width 61 height 16
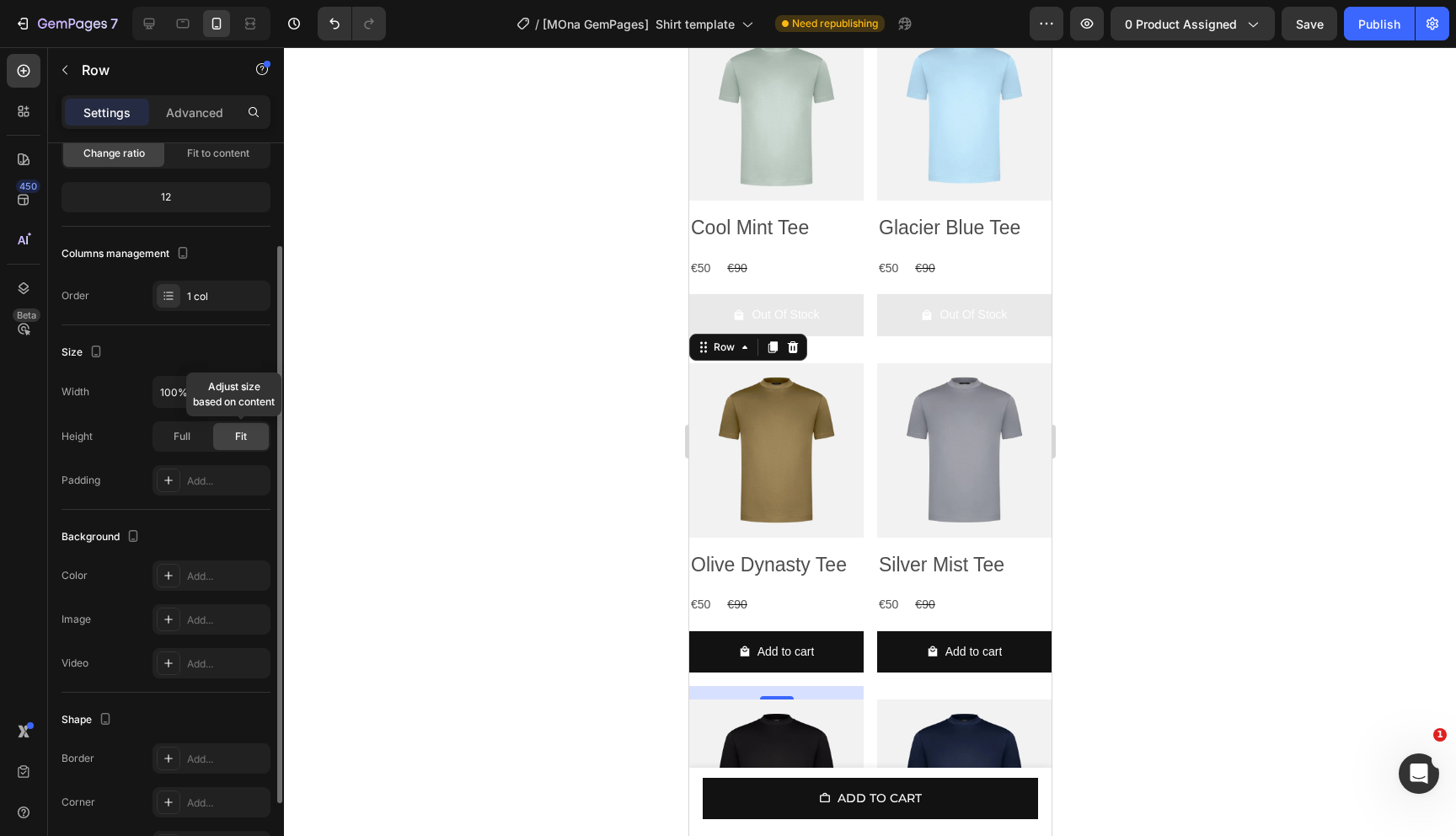
scroll to position [174, 0]
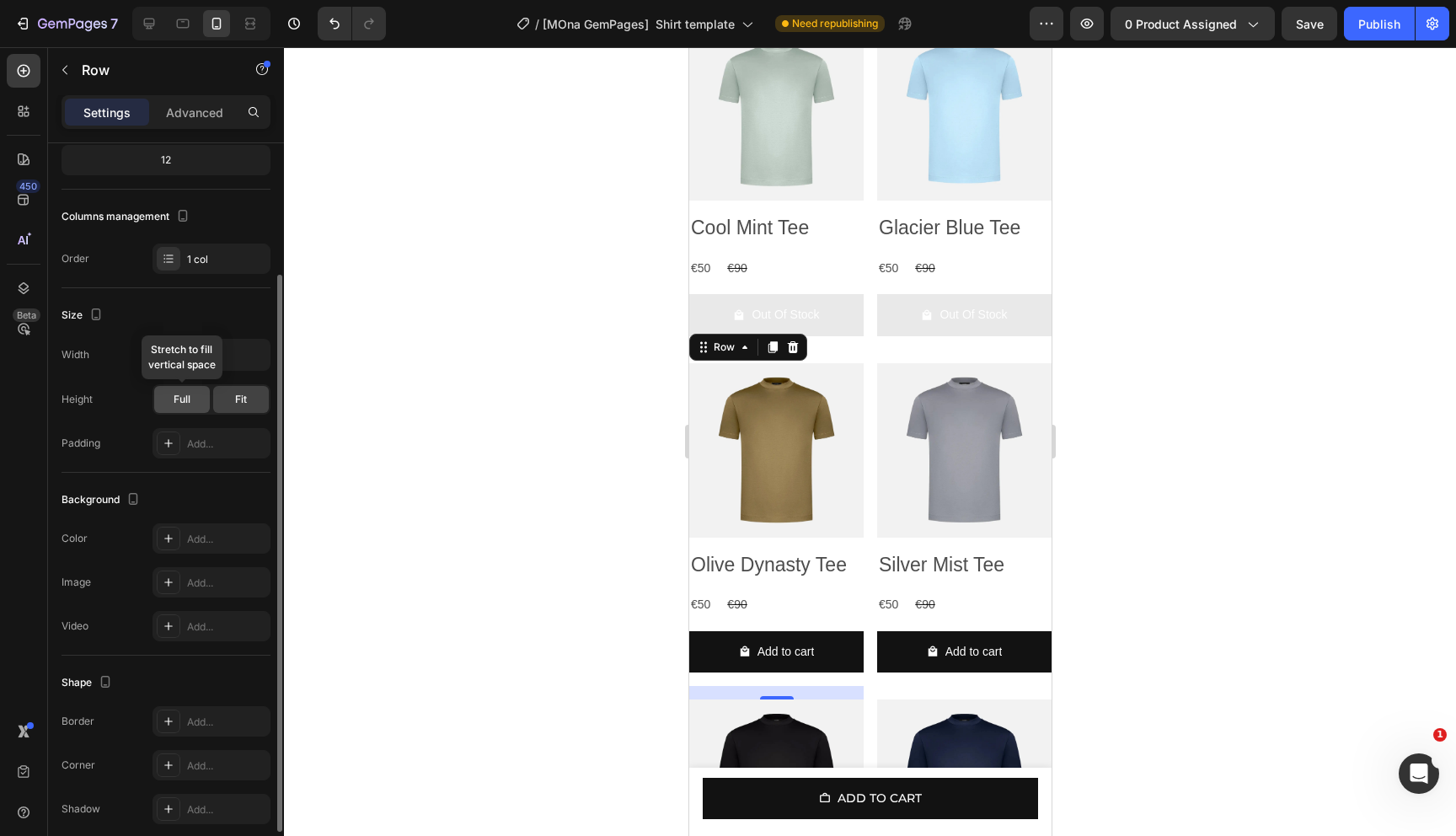
click at [176, 391] on div "Full" at bounding box center [182, 399] width 55 height 27
click at [251, 405] on div "Fit" at bounding box center [241, 399] width 55 height 27
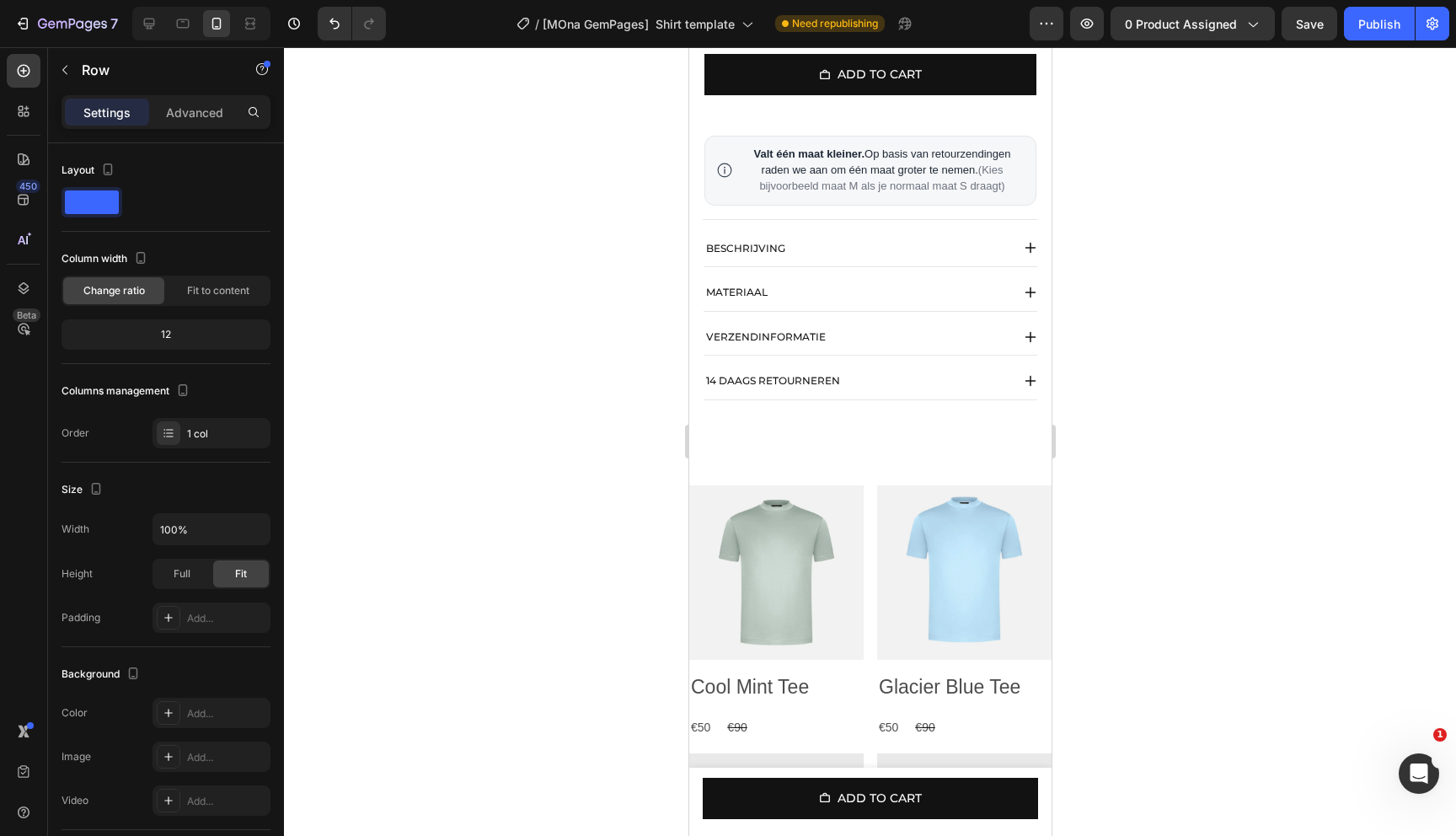
scroll to position [882, 0]
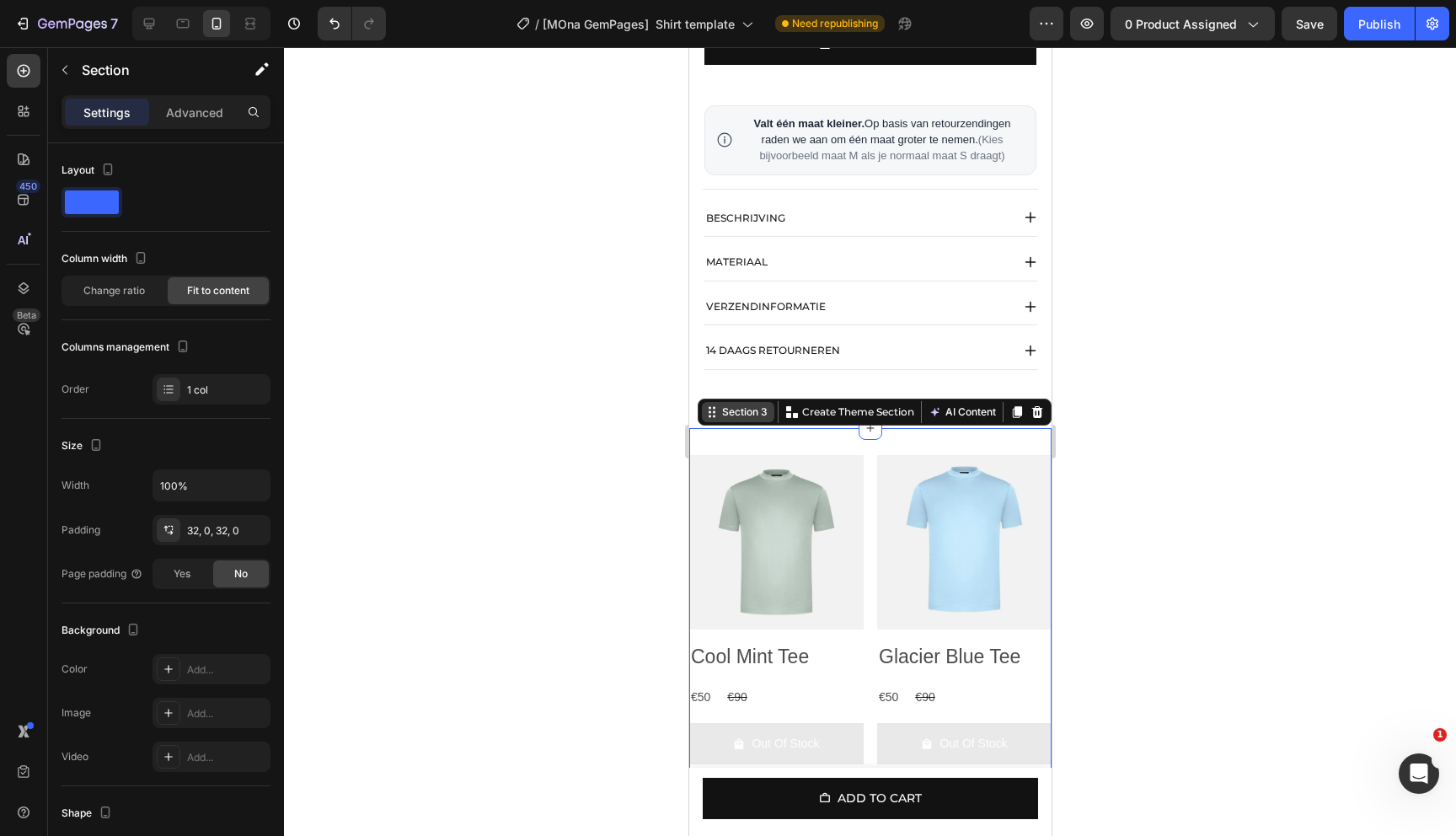
click at [753, 419] on div "Section 3" at bounding box center [744, 412] width 52 height 16
click at [64, 70] on icon "button" at bounding box center [65, 70] width 14 height 14
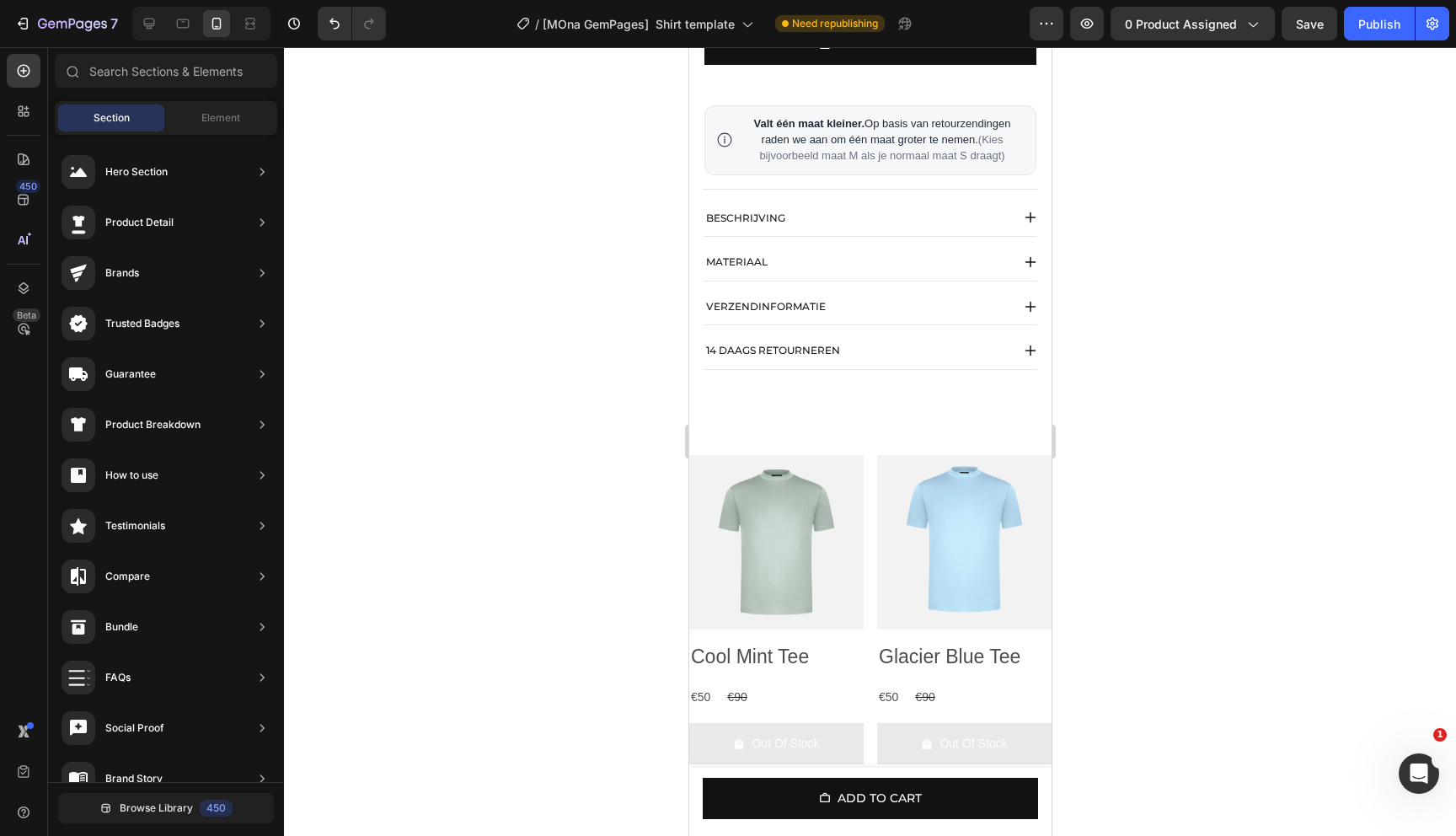
click at [624, 331] on div at bounding box center [870, 441] width 1172 height 789
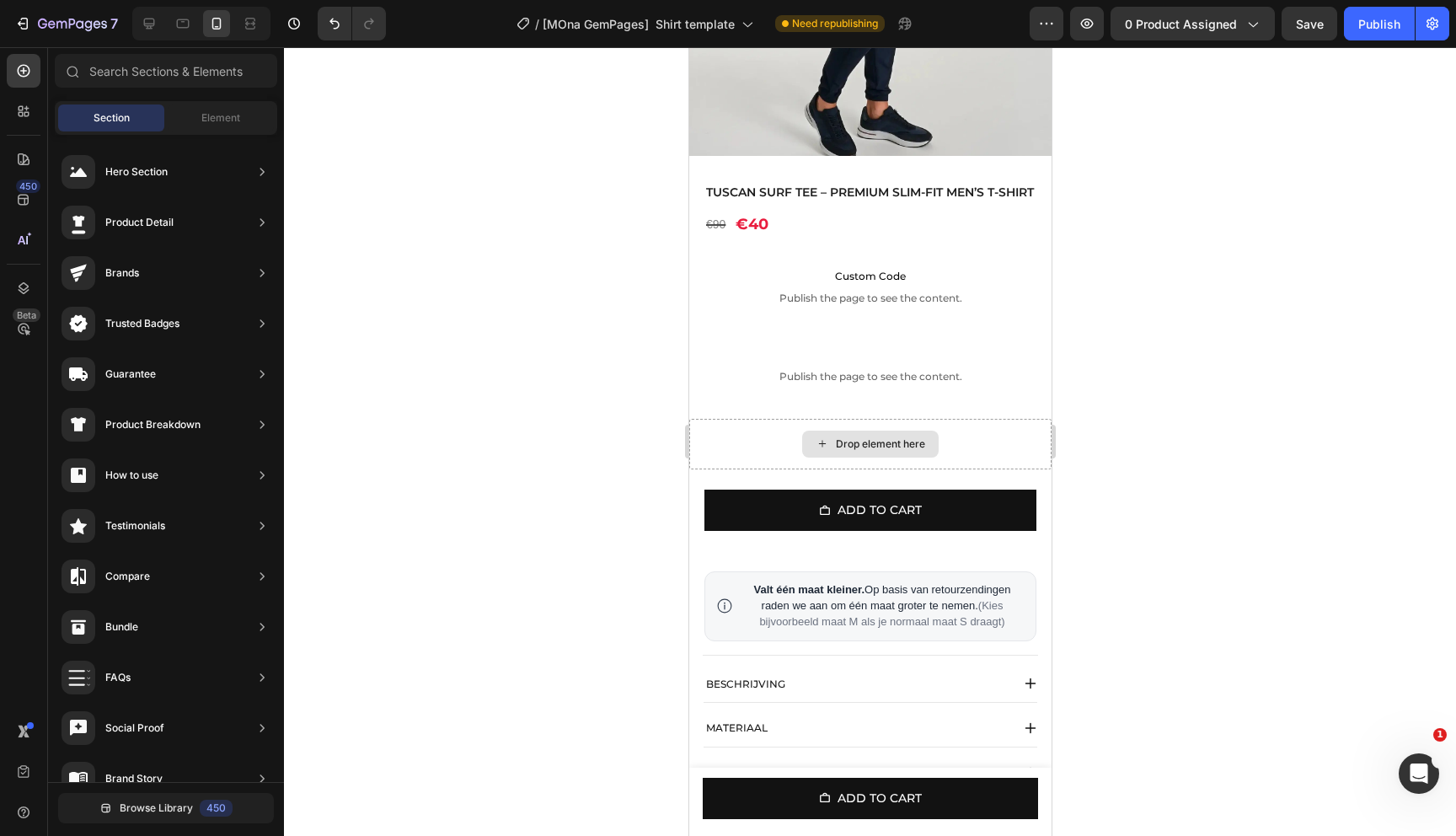
scroll to position [424, 0]
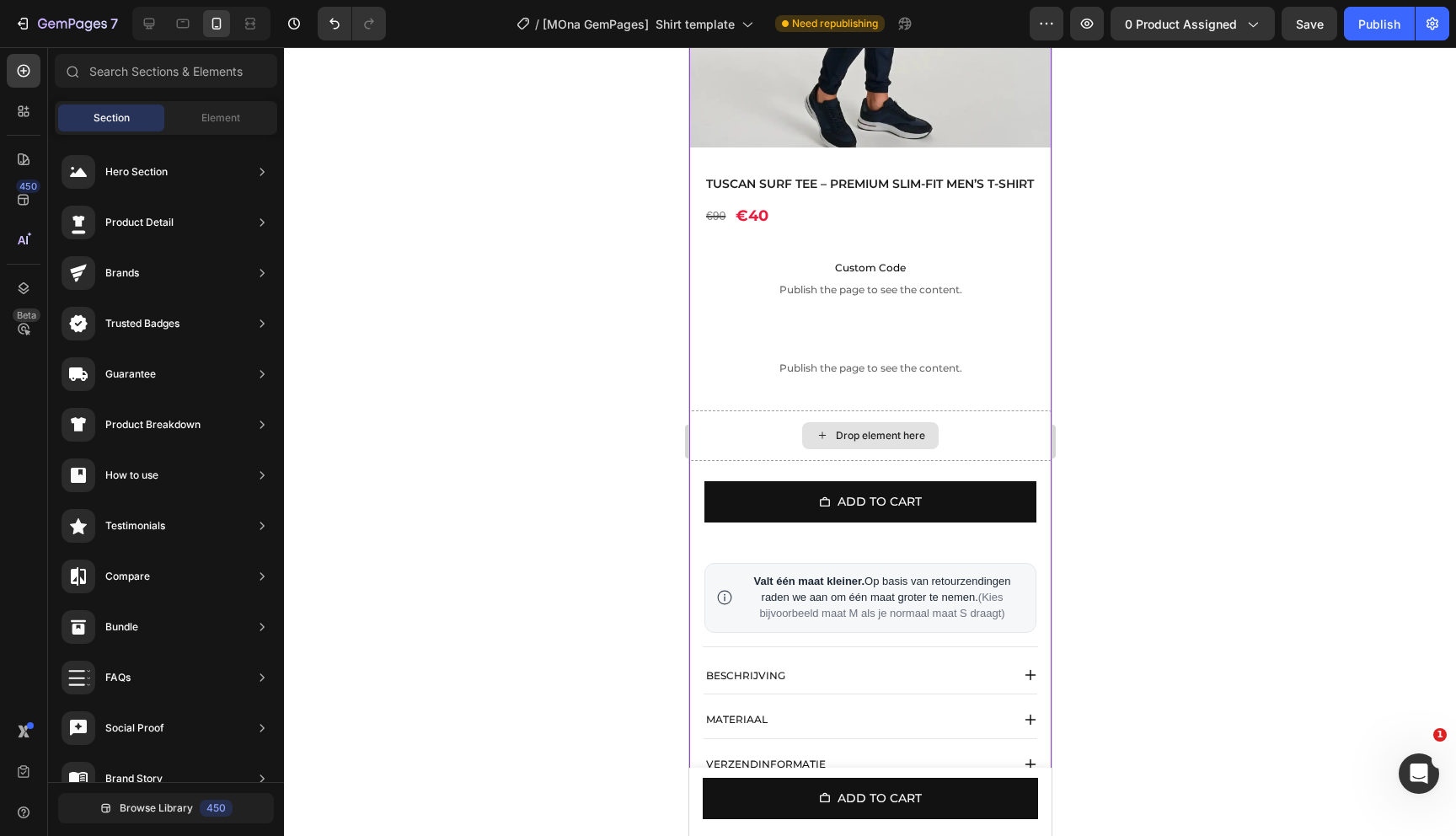
click at [857, 443] on div "Drop element here" at bounding box center [879, 436] width 89 height 14
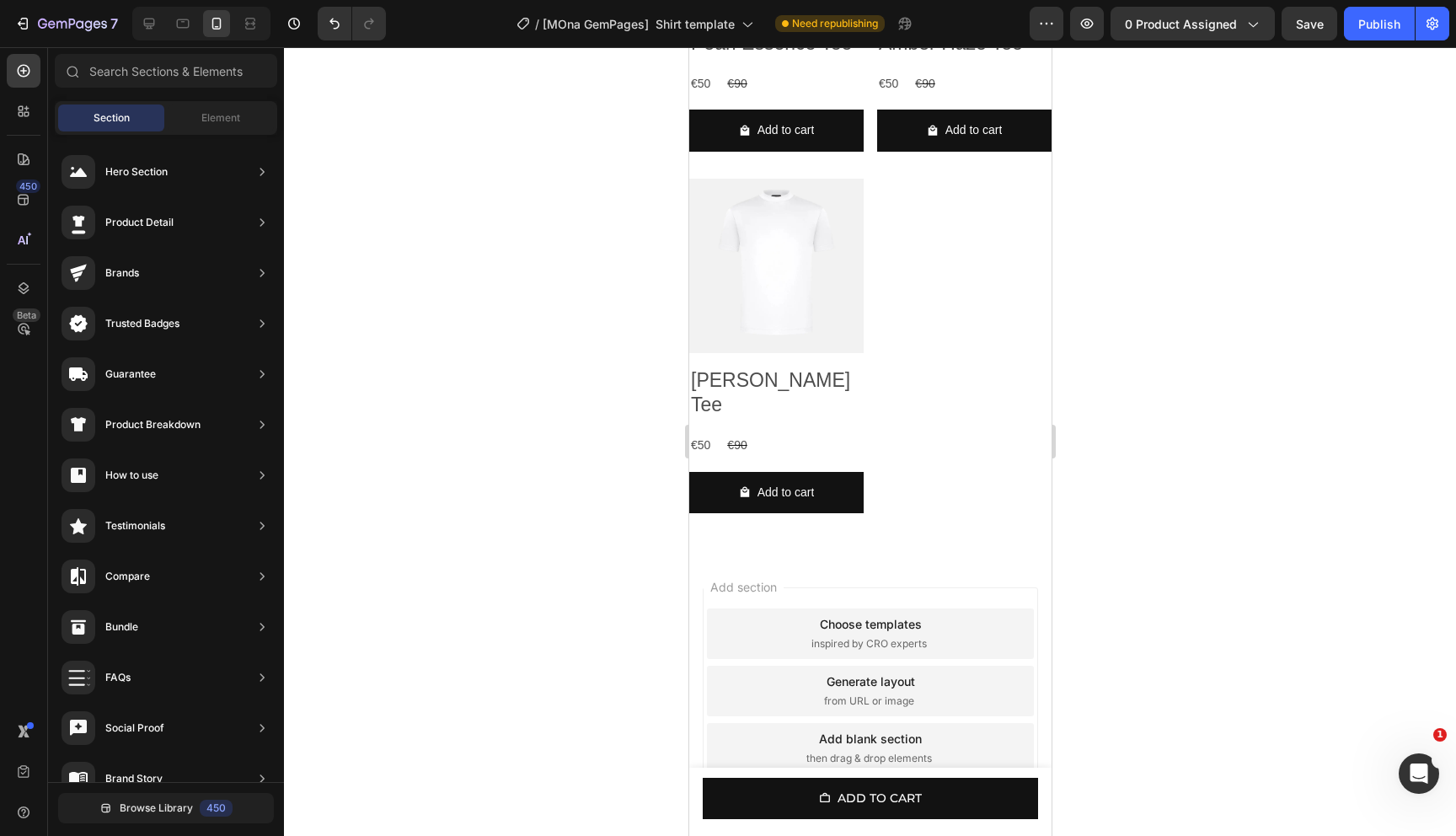
scroll to position [2514, 0]
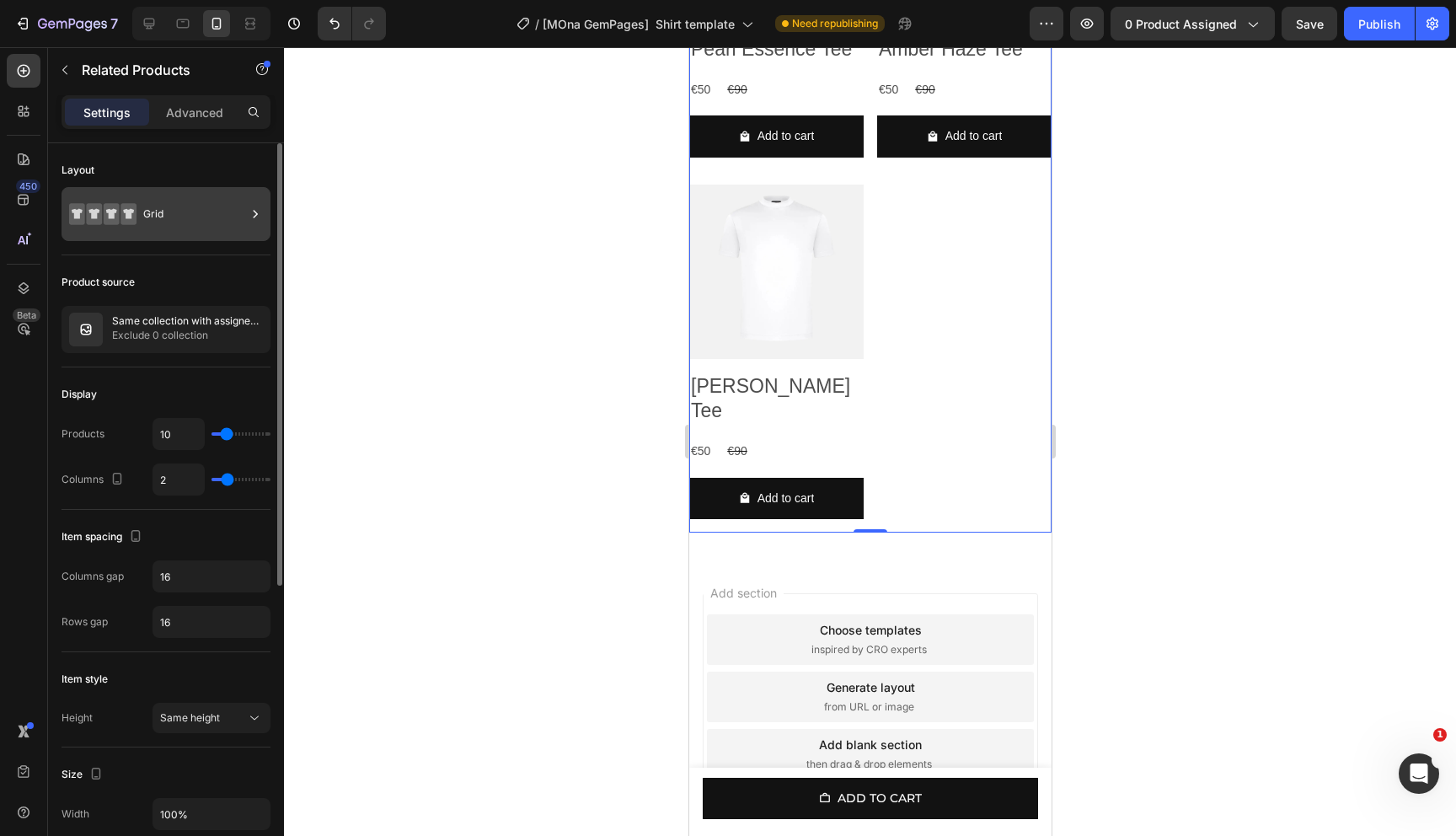
click at [142, 210] on div "Grid" at bounding box center [165, 214] width 209 height 54
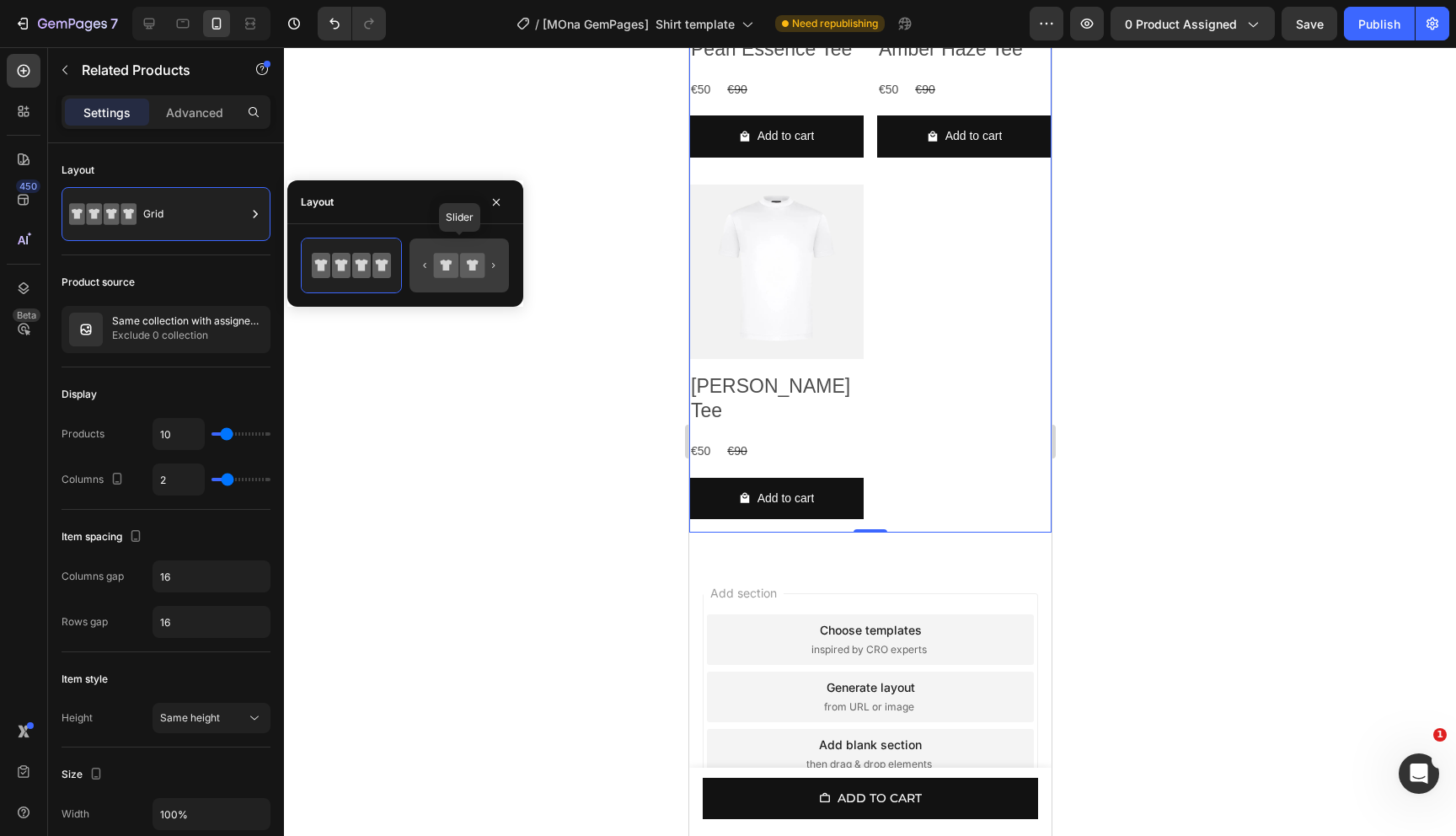
click at [452, 275] on icon at bounding box center [446, 265] width 24 height 24
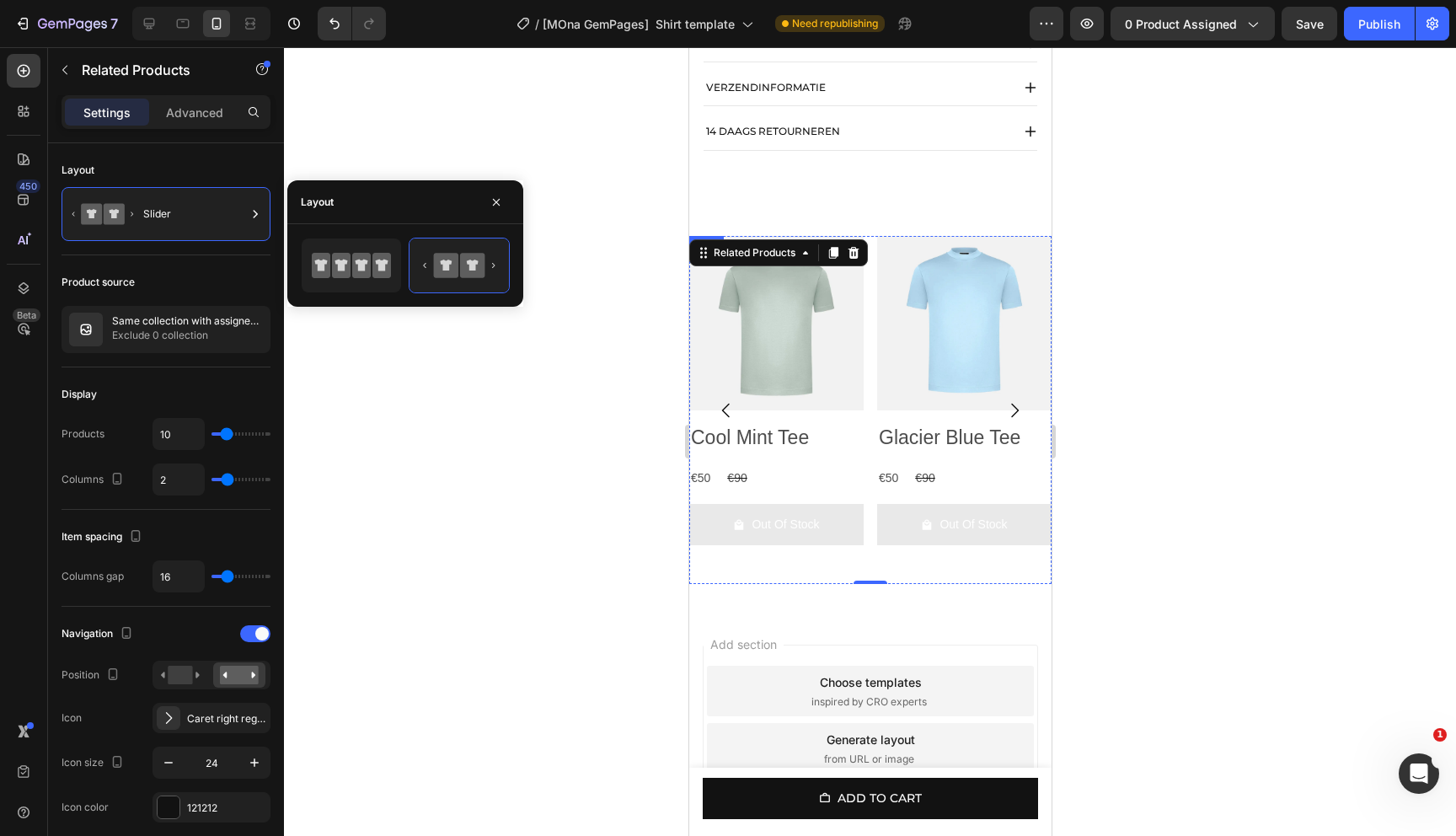
scroll to position [1098, 0]
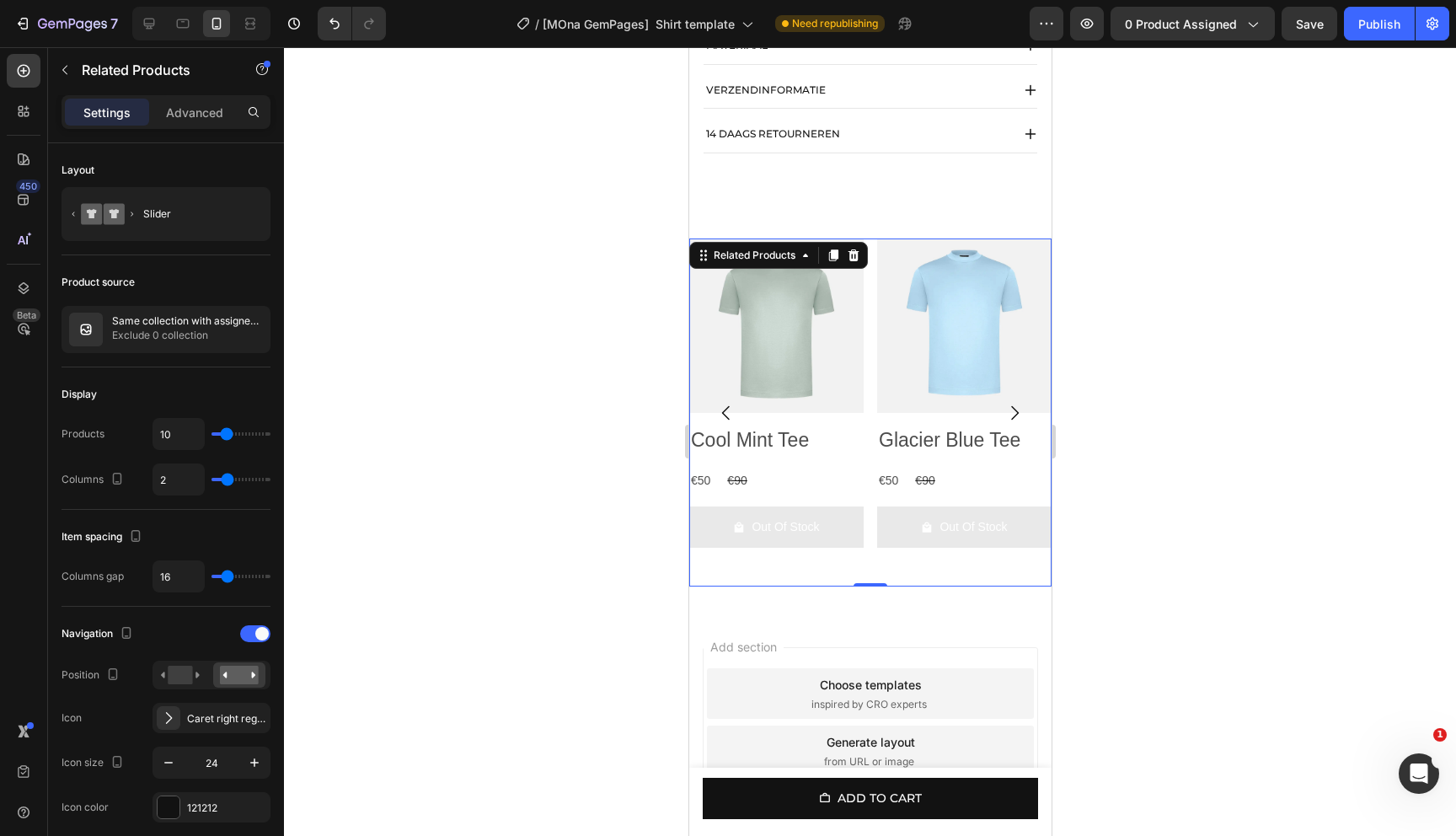
click at [333, 343] on div at bounding box center [870, 441] width 1172 height 789
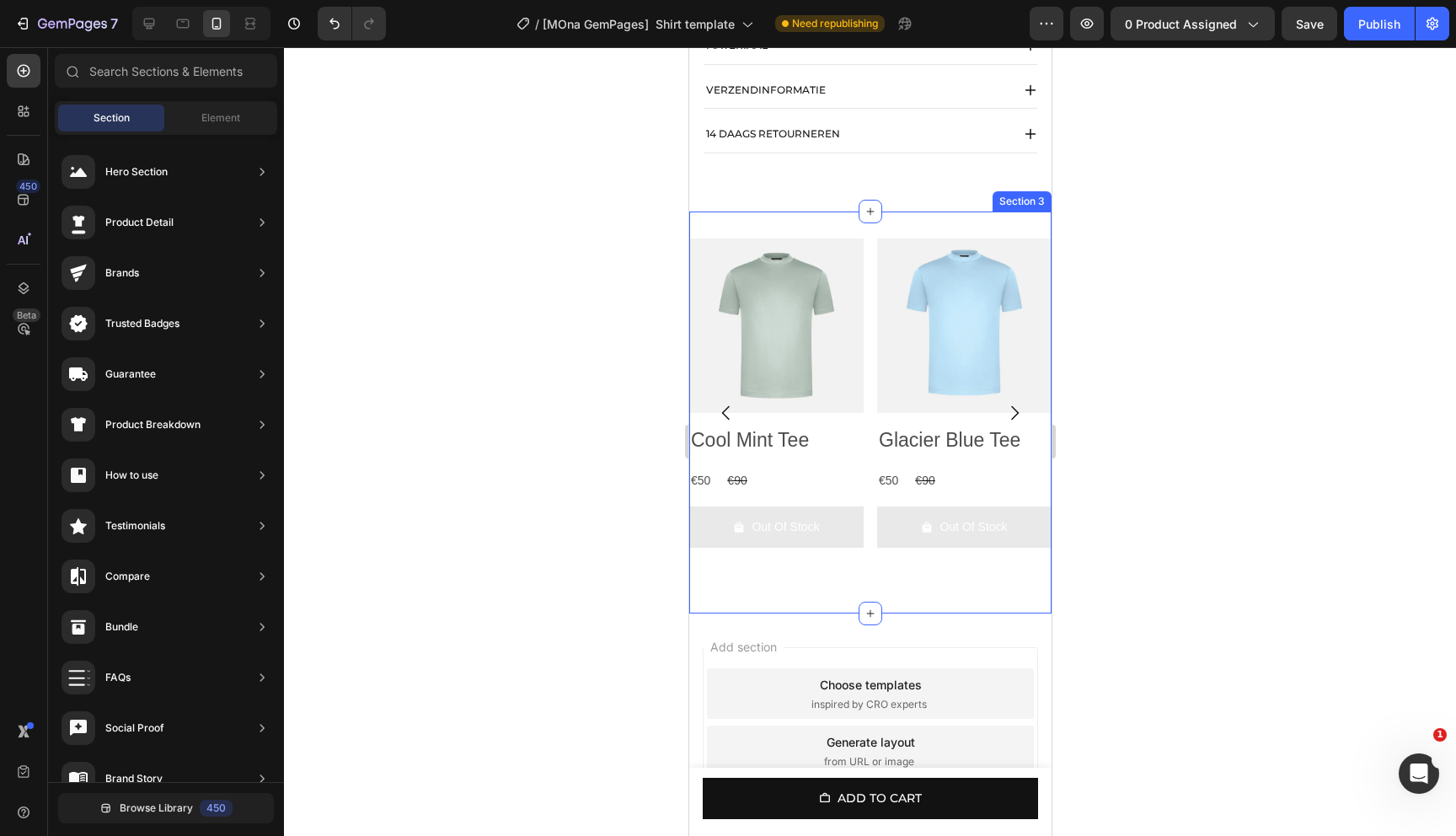
click at [894, 249] on div "Product Images Cool Mint Tee Product Title €50 Product Price Product Price €90 …" at bounding box center [870, 412] width 362 height 402
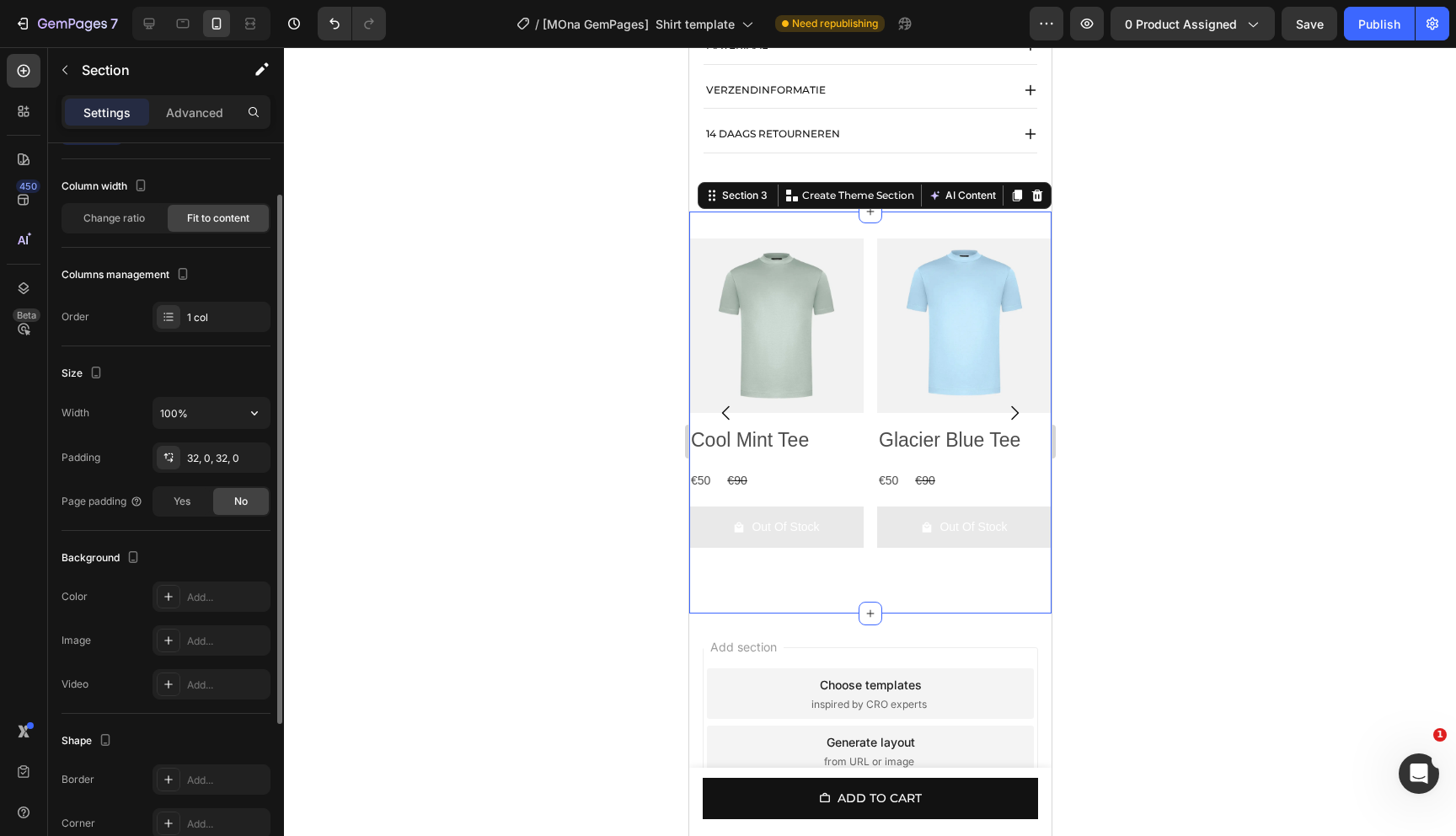
scroll to position [295, 0]
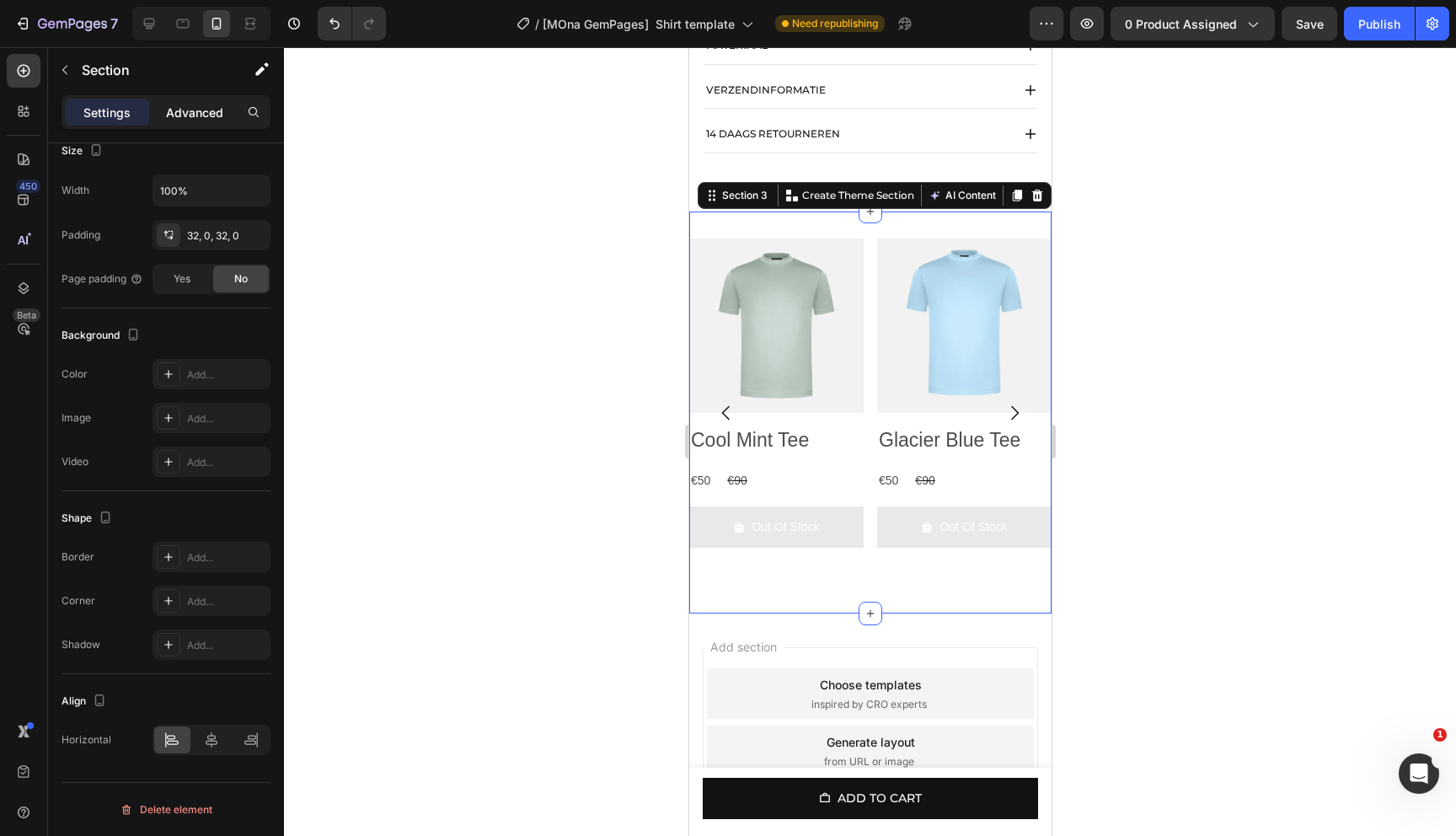
click at [192, 123] on div "Advanced" at bounding box center [194, 112] width 84 height 27
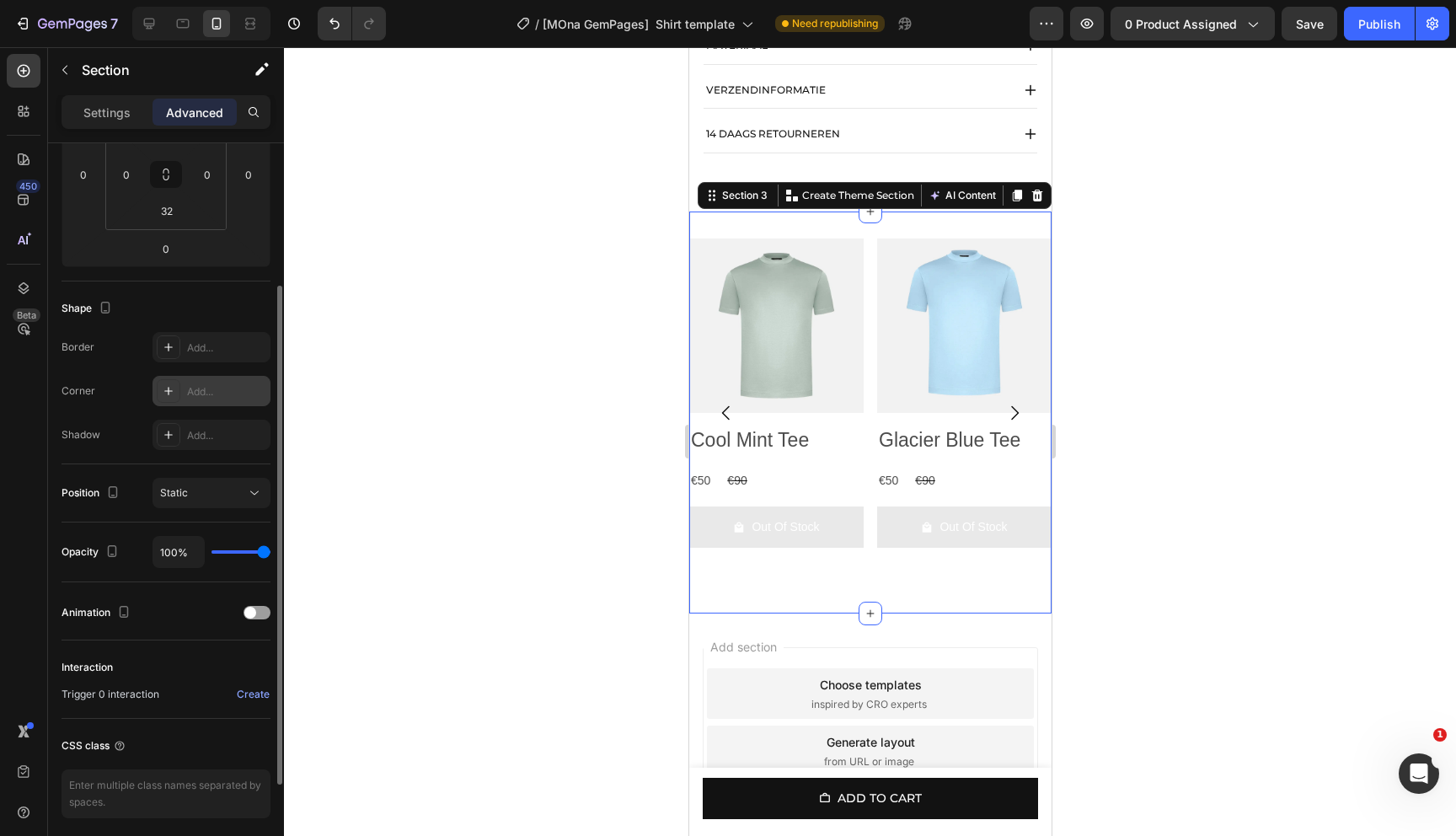
scroll to position [230, 0]
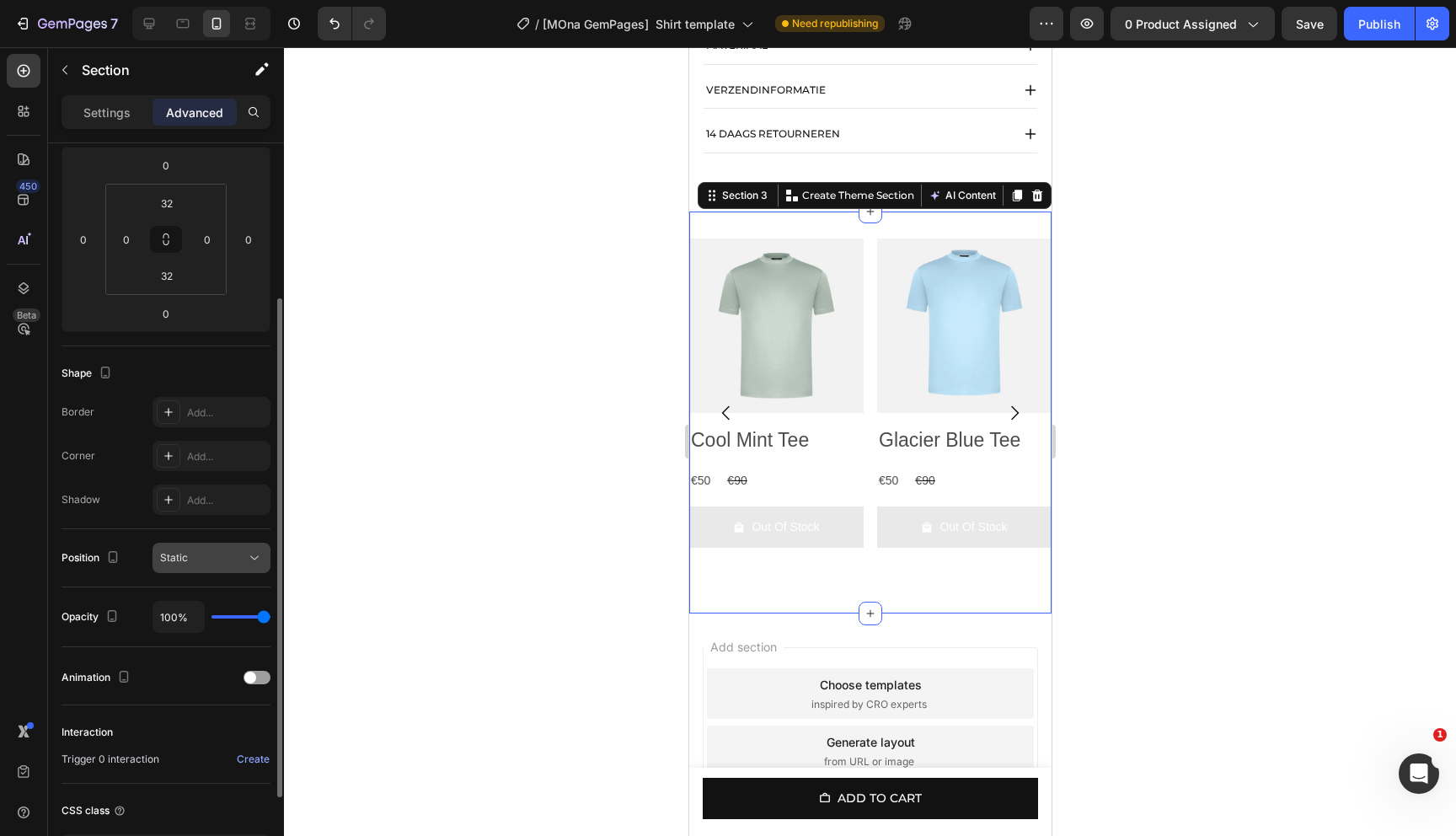
click at [210, 566] on div "Static" at bounding box center [211, 557] width 103 height 16
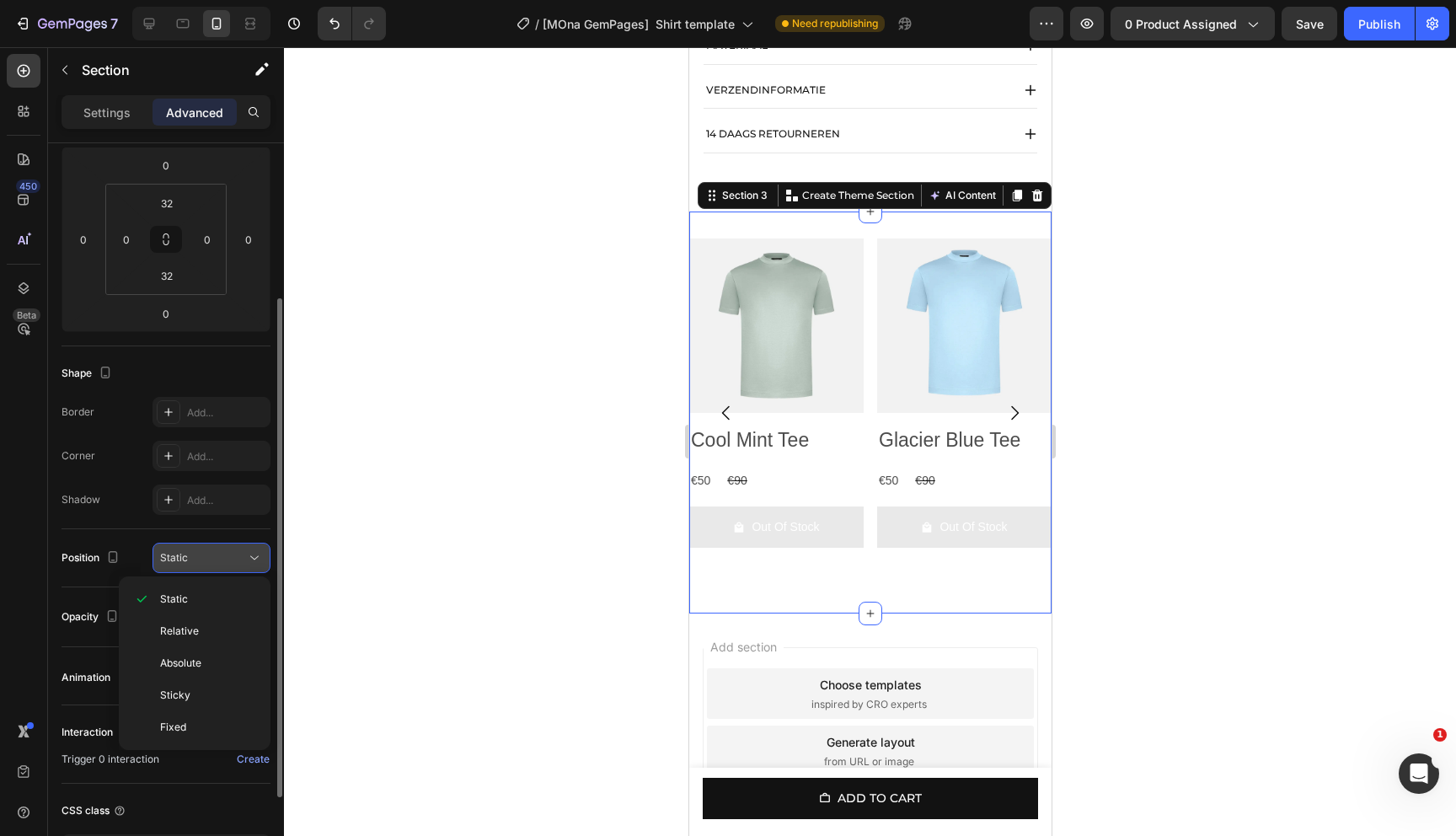
click at [210, 562] on div "Static" at bounding box center [203, 558] width 86 height 16
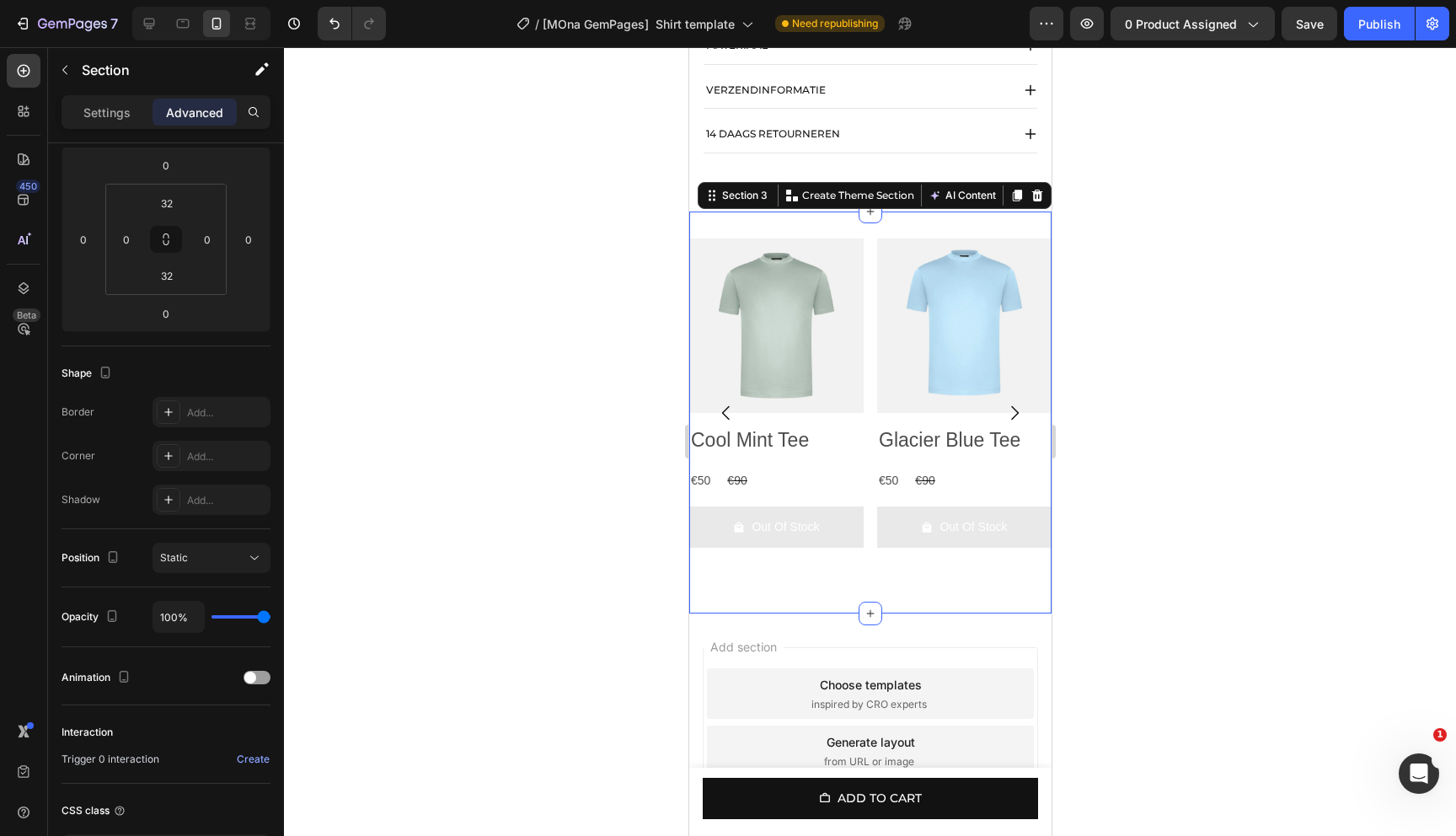
click at [900, 246] on div "Product Images Cool Mint Tee Product Title €50 Product Price Product Price €90 …" at bounding box center [870, 412] width 362 height 402
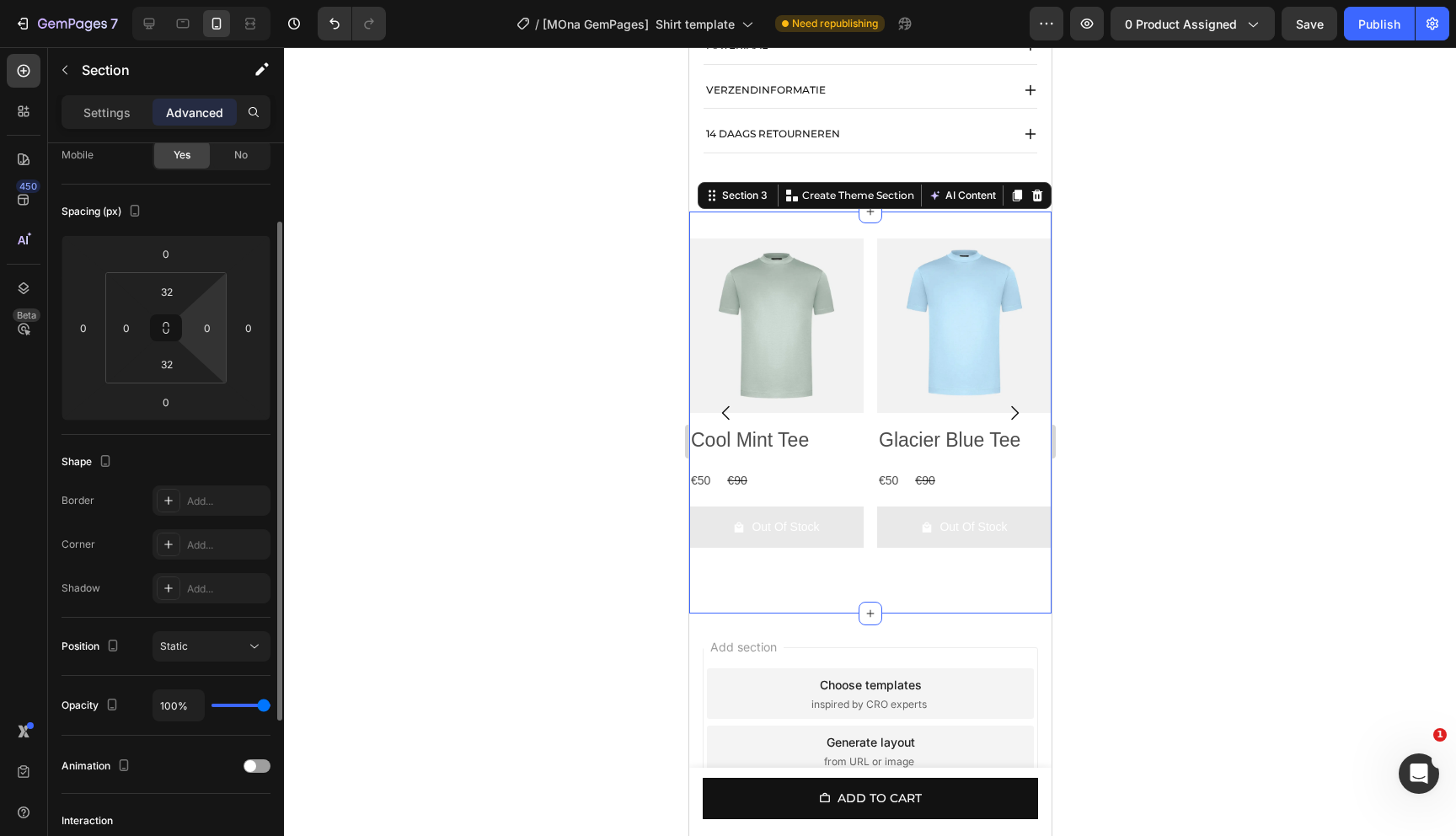
scroll to position [0, 0]
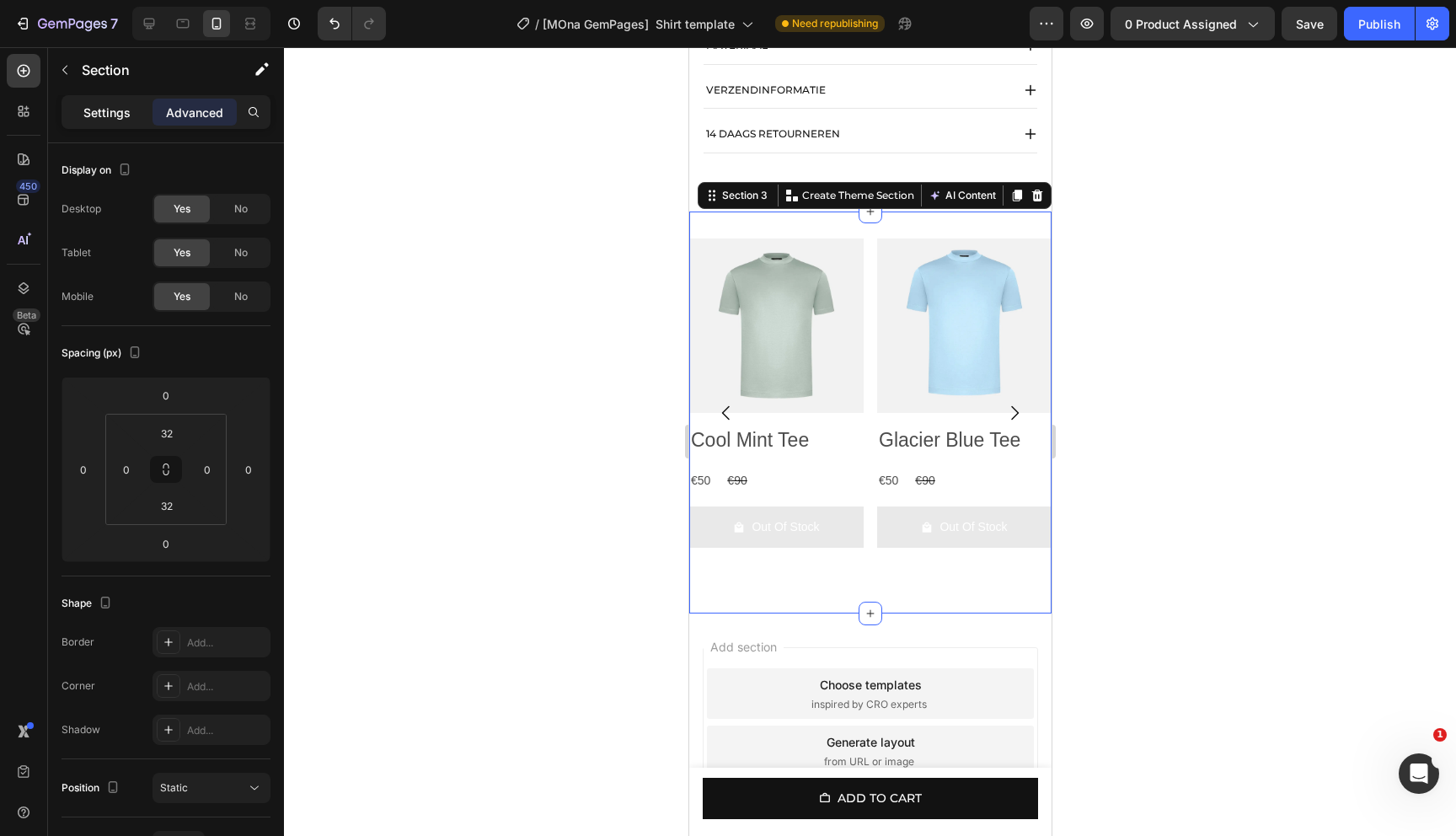
click at [92, 122] on div "Settings" at bounding box center [107, 112] width 84 height 27
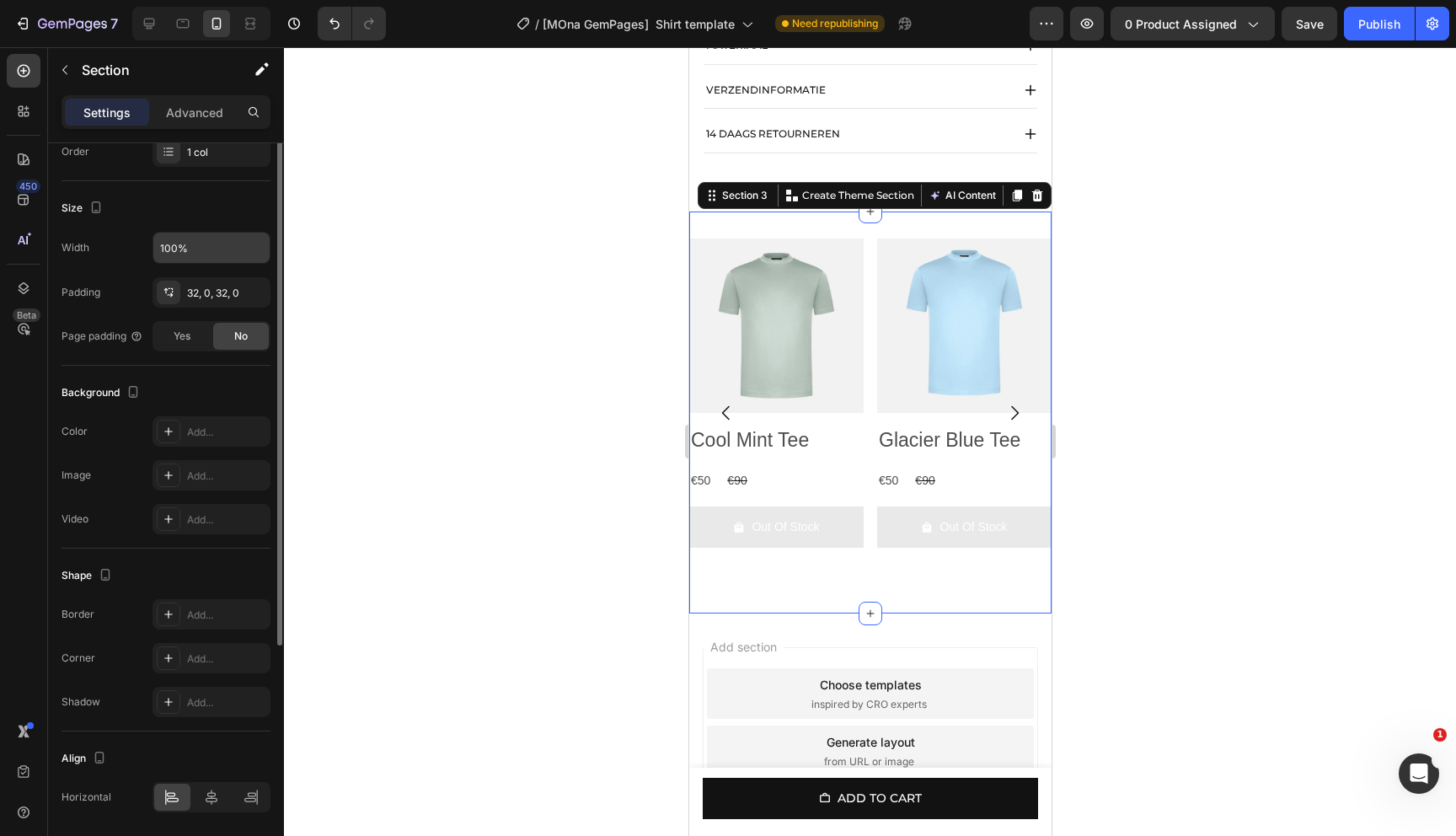
scroll to position [295, 0]
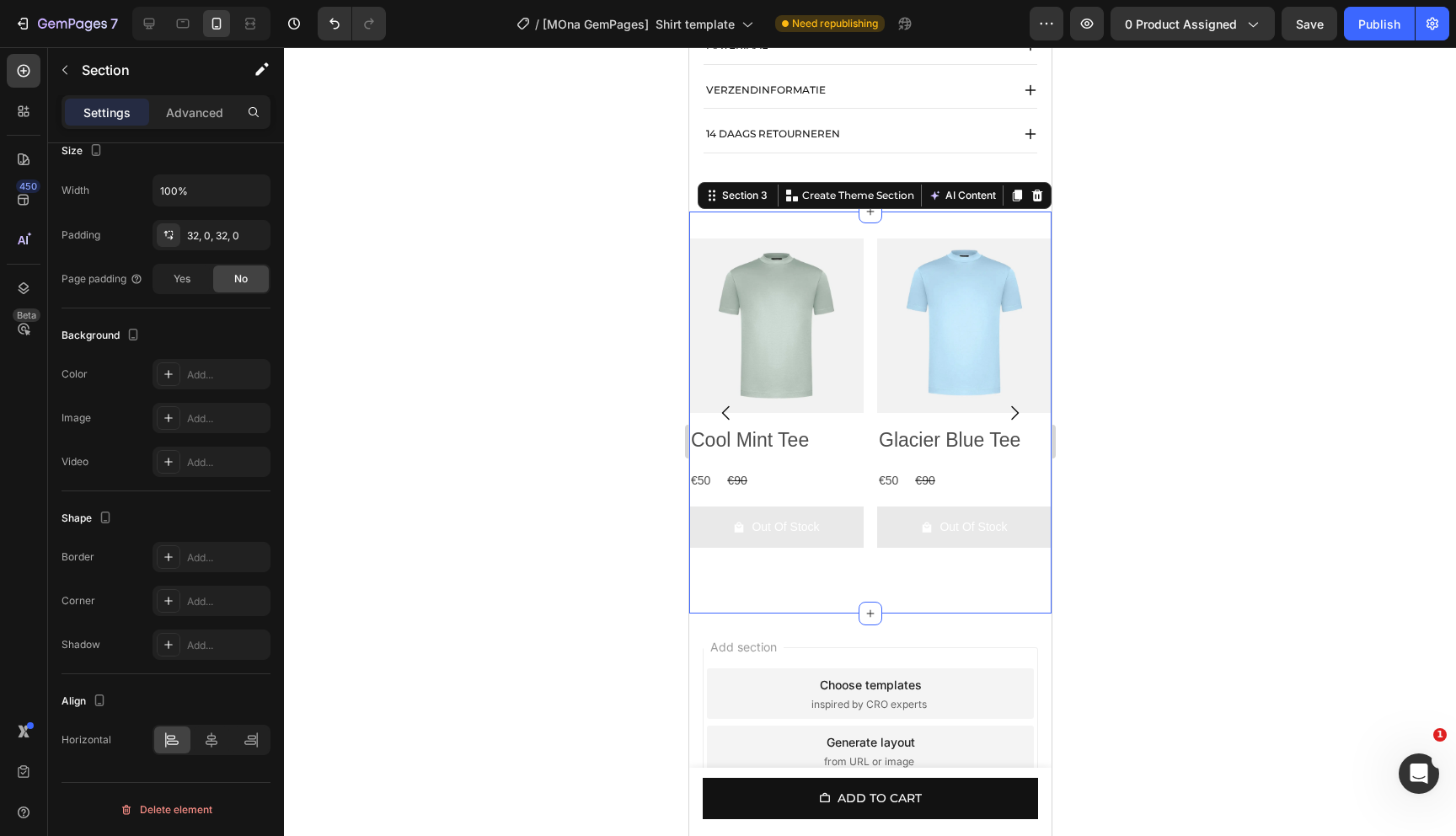
click at [909, 246] on div "Product Images Cool Mint Tee Product Title €50 Product Price Product Price €90 …" at bounding box center [870, 412] width 362 height 402
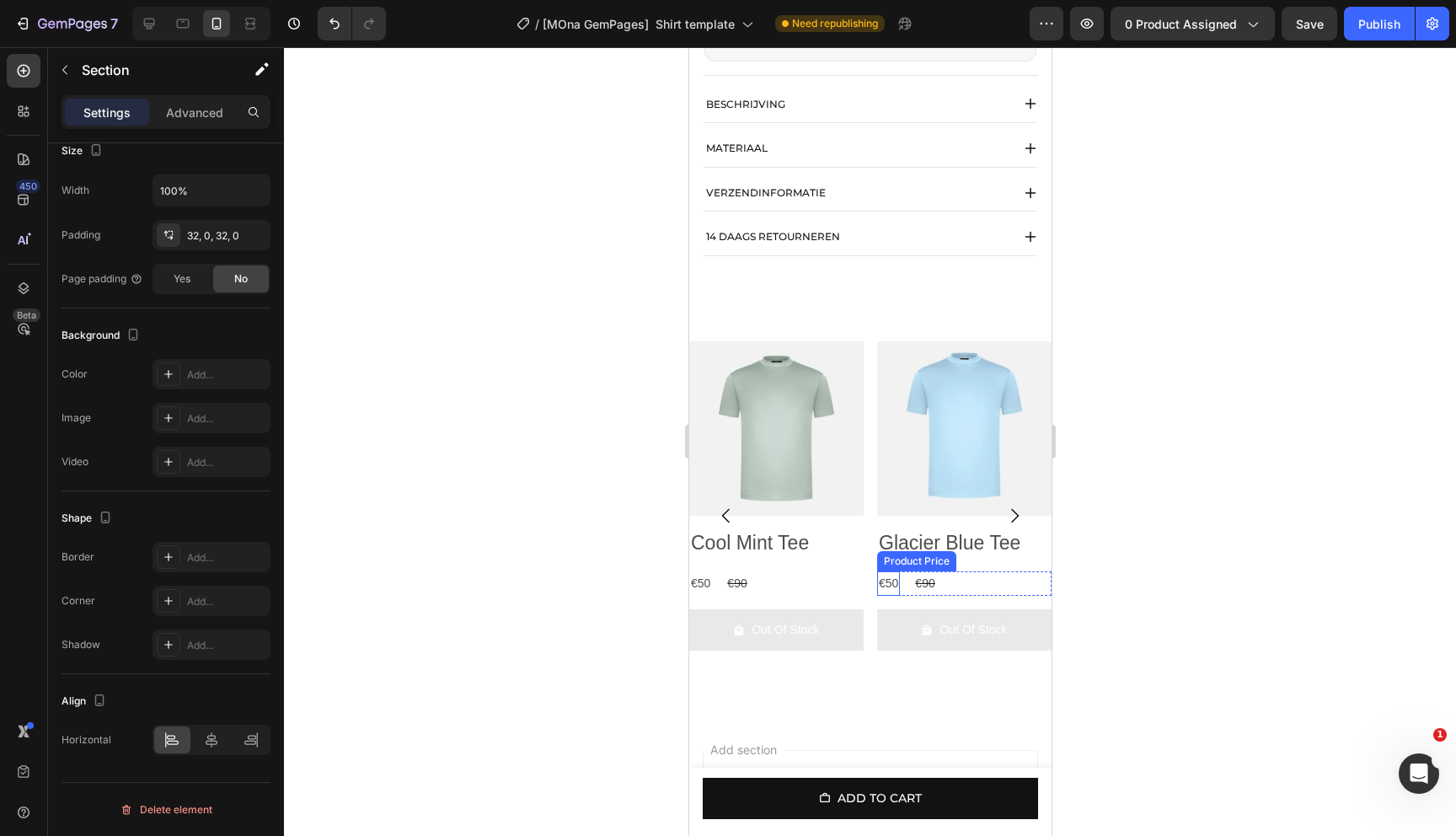
scroll to position [1223, 0]
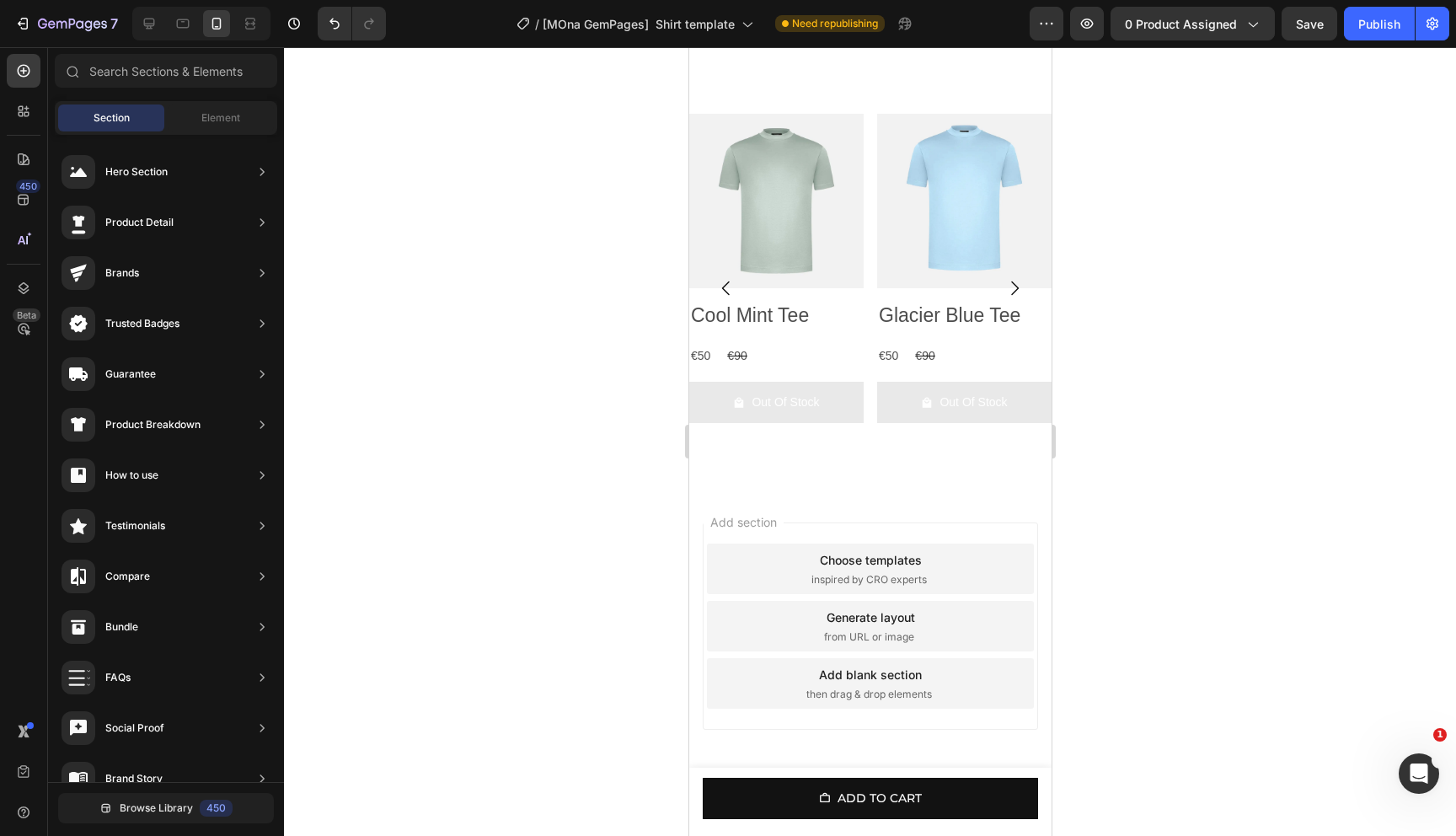
click at [893, 613] on div "Generate layout" at bounding box center [870, 617] width 88 height 17
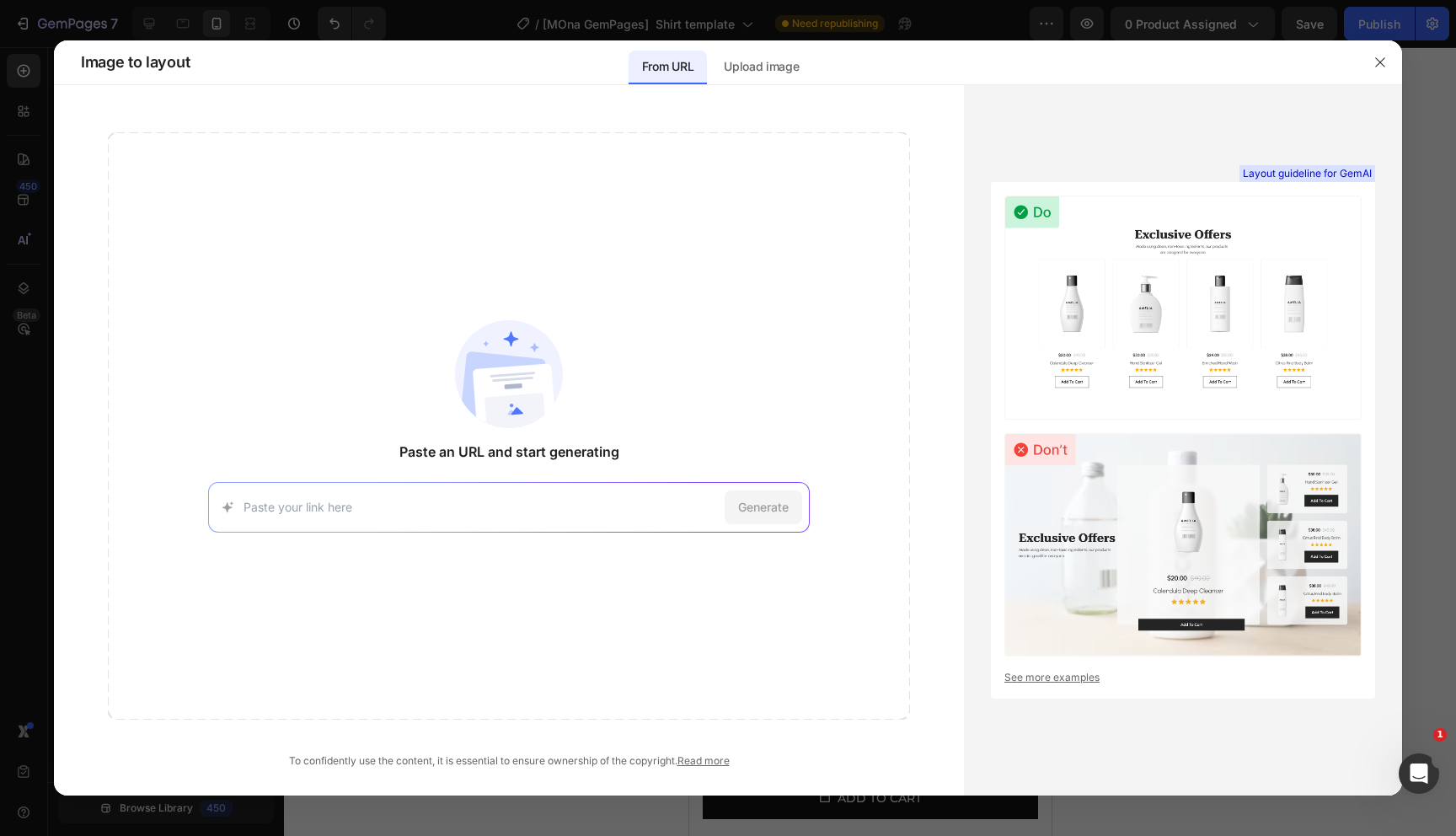
click at [599, 513] on input at bounding box center [481, 507] width 475 height 17
click at [330, 491] on div "Generate" at bounding box center [508, 507] width 602 height 50
click at [316, 505] on input at bounding box center [481, 507] width 475 height 17
paste input "[URL][DOMAIN_NAME]"
type input "[URL][DOMAIN_NAME]"
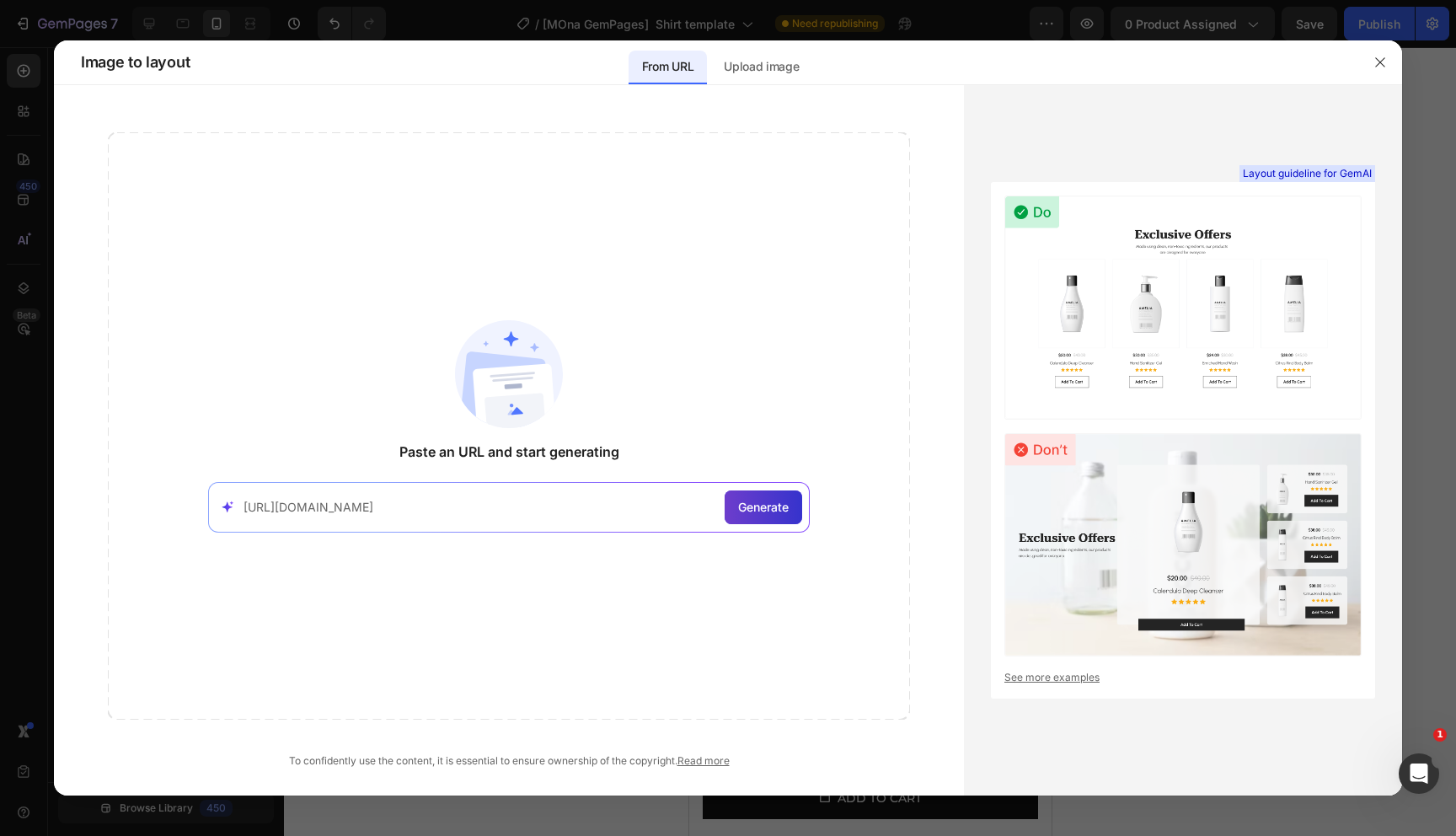
click at [761, 502] on span "Generate" at bounding box center [763, 507] width 50 height 17
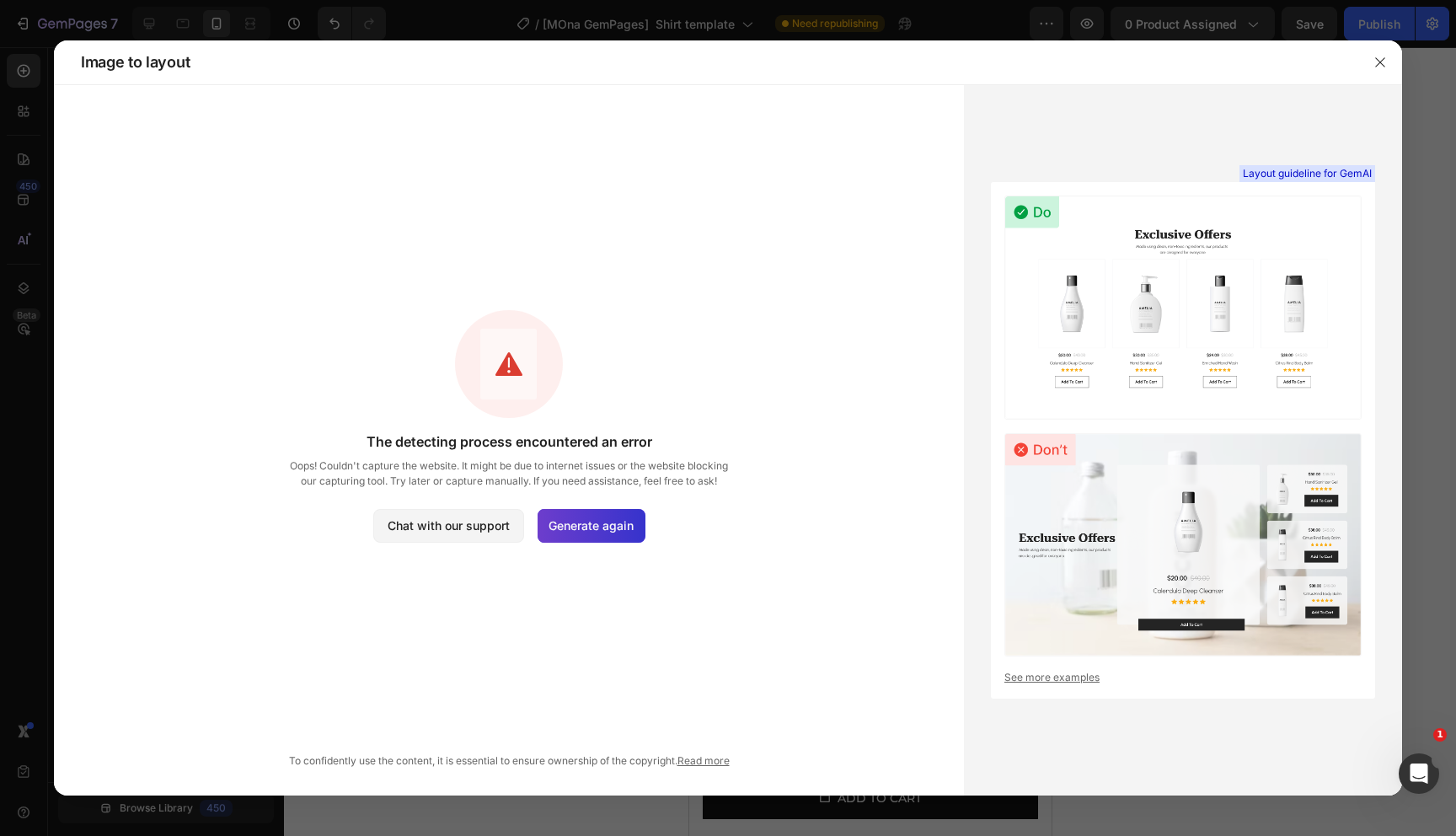
click at [587, 527] on span "Generate again" at bounding box center [591, 525] width 85 height 17
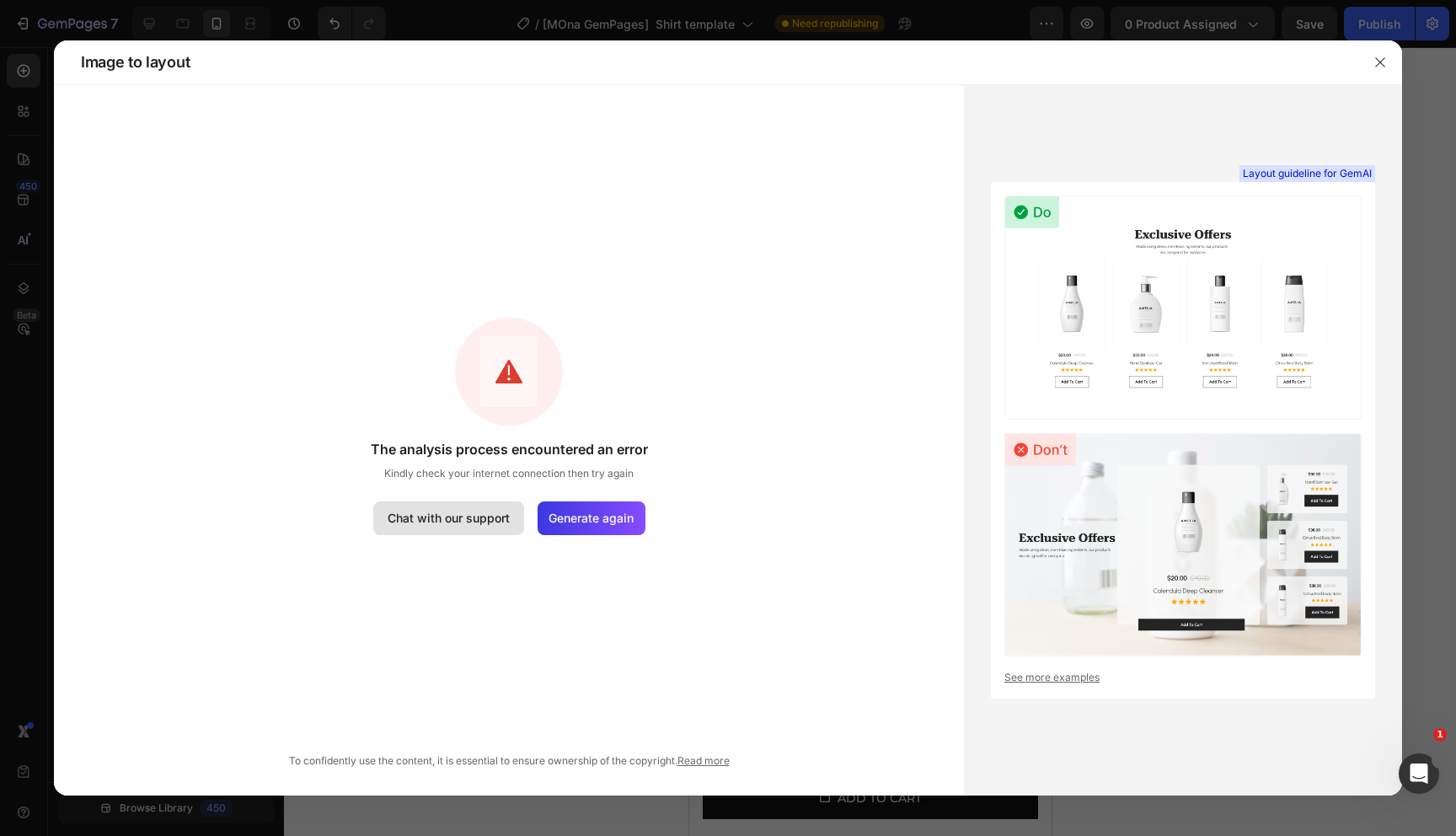
click at [451, 524] on div "Chat with our support" at bounding box center [449, 518] width 122 height 17
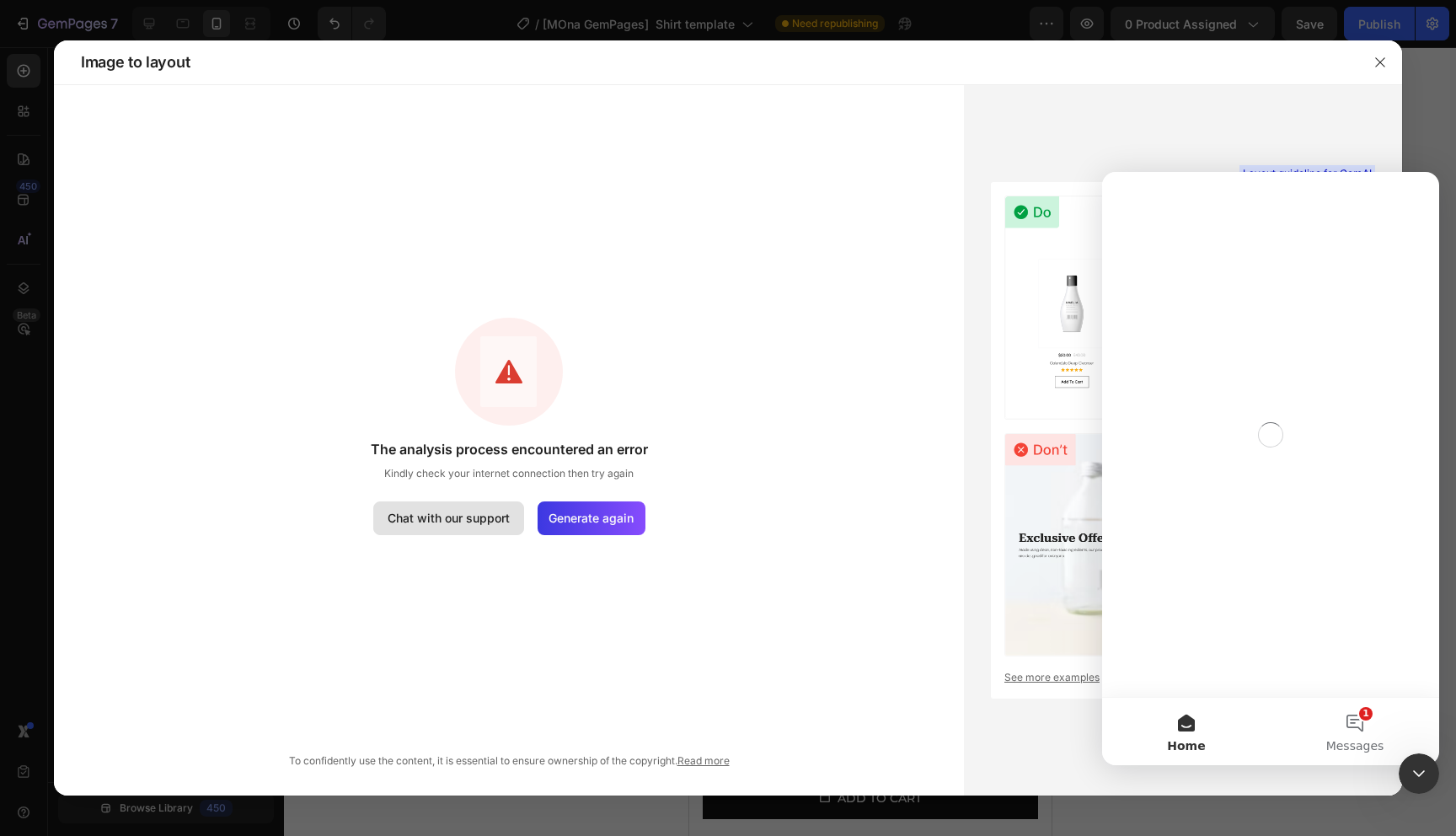
scroll to position [0, 0]
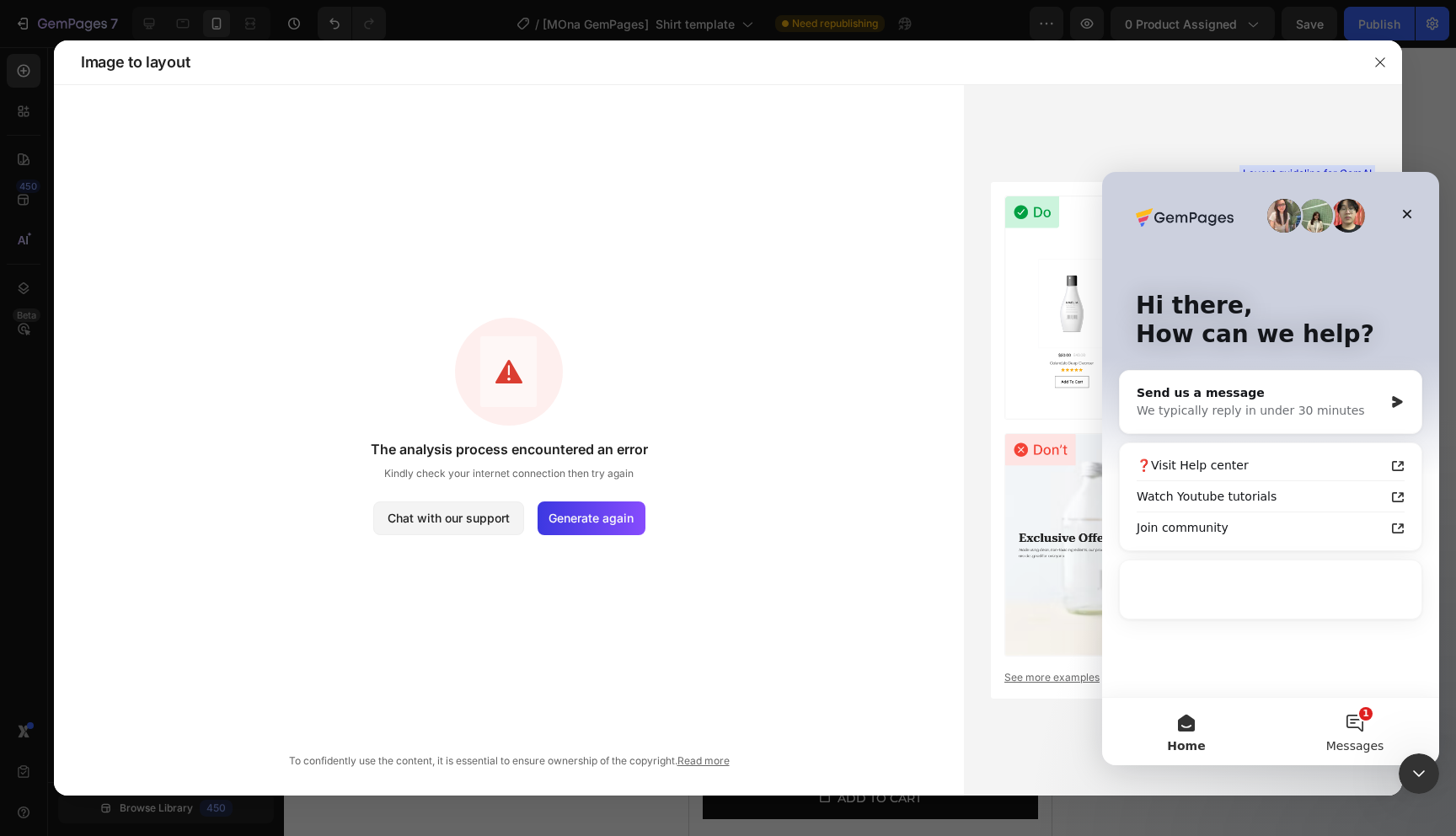
click at [1339, 736] on button "1 Messages" at bounding box center [1355, 732] width 169 height 68
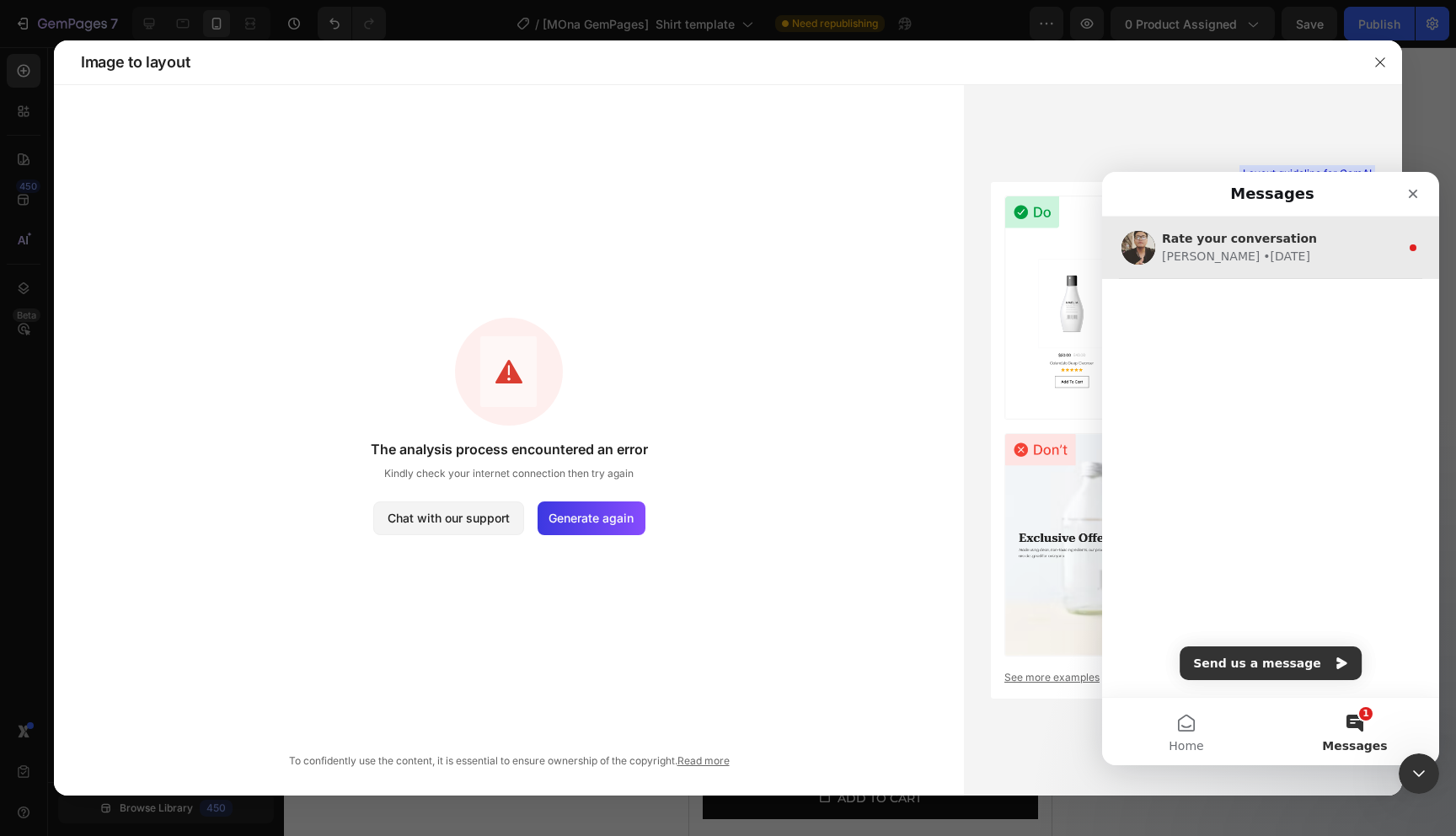
click at [1230, 265] on div "Rate your conversation [PERSON_NAME] • [DATE]" at bounding box center [1271, 248] width 337 height 62
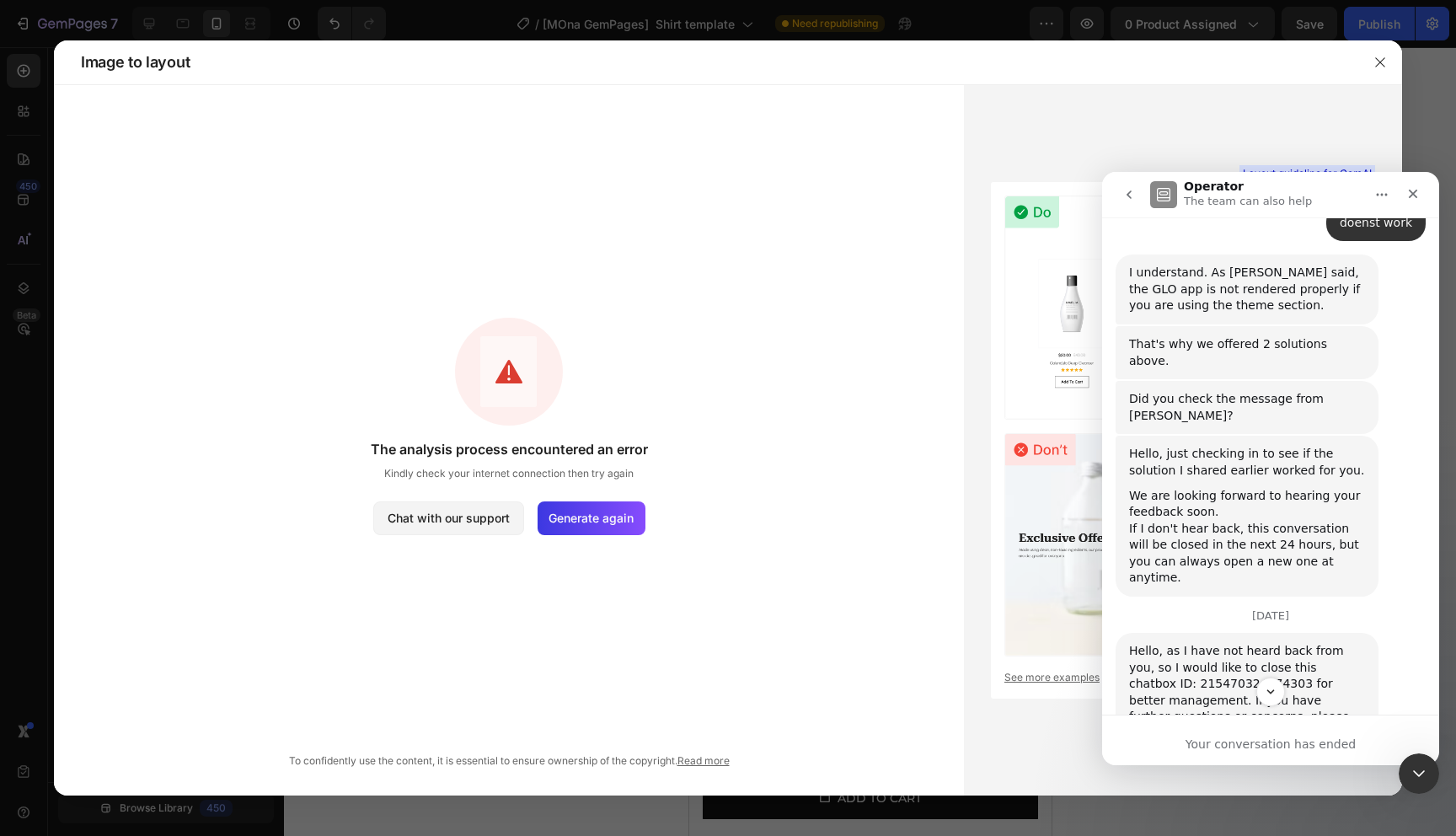
scroll to position [6350, 0]
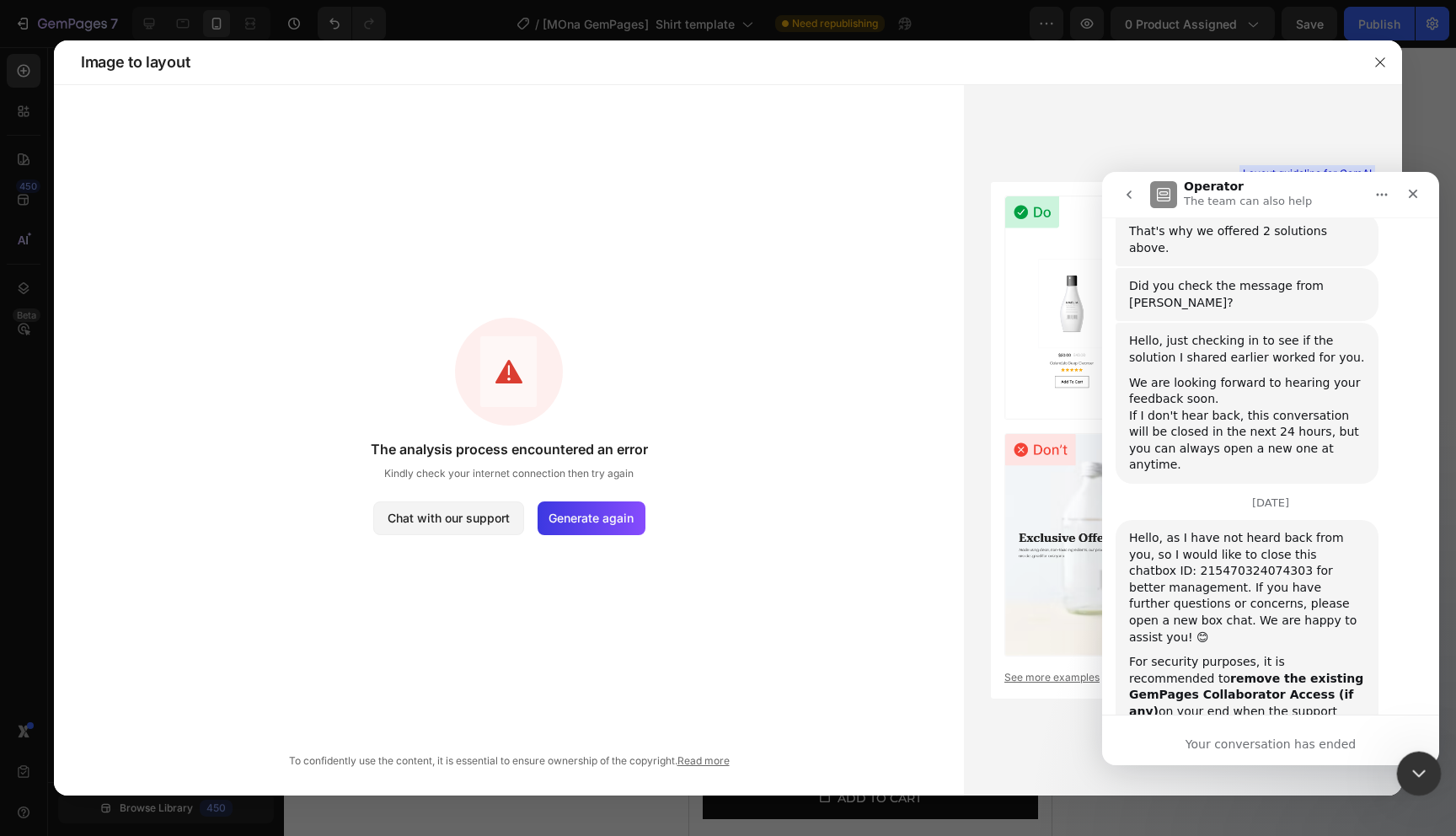
click at [1414, 779] on icon "Close Intercom Messenger" at bounding box center [1416, 771] width 20 height 20
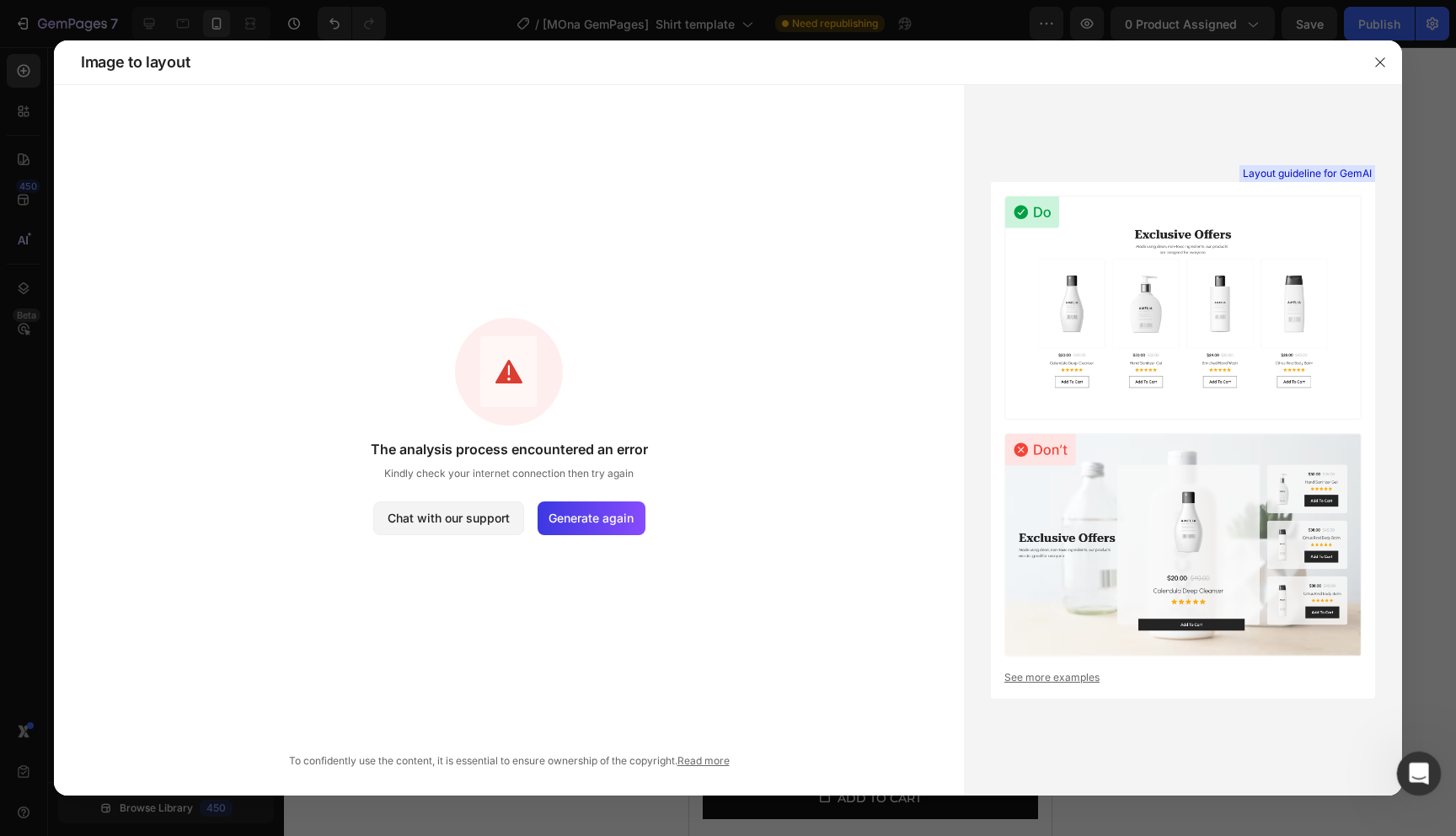
scroll to position [0, 0]
click at [1414, 778] on icon "Open Intercom Messenger" at bounding box center [1417, 772] width 28 height 28
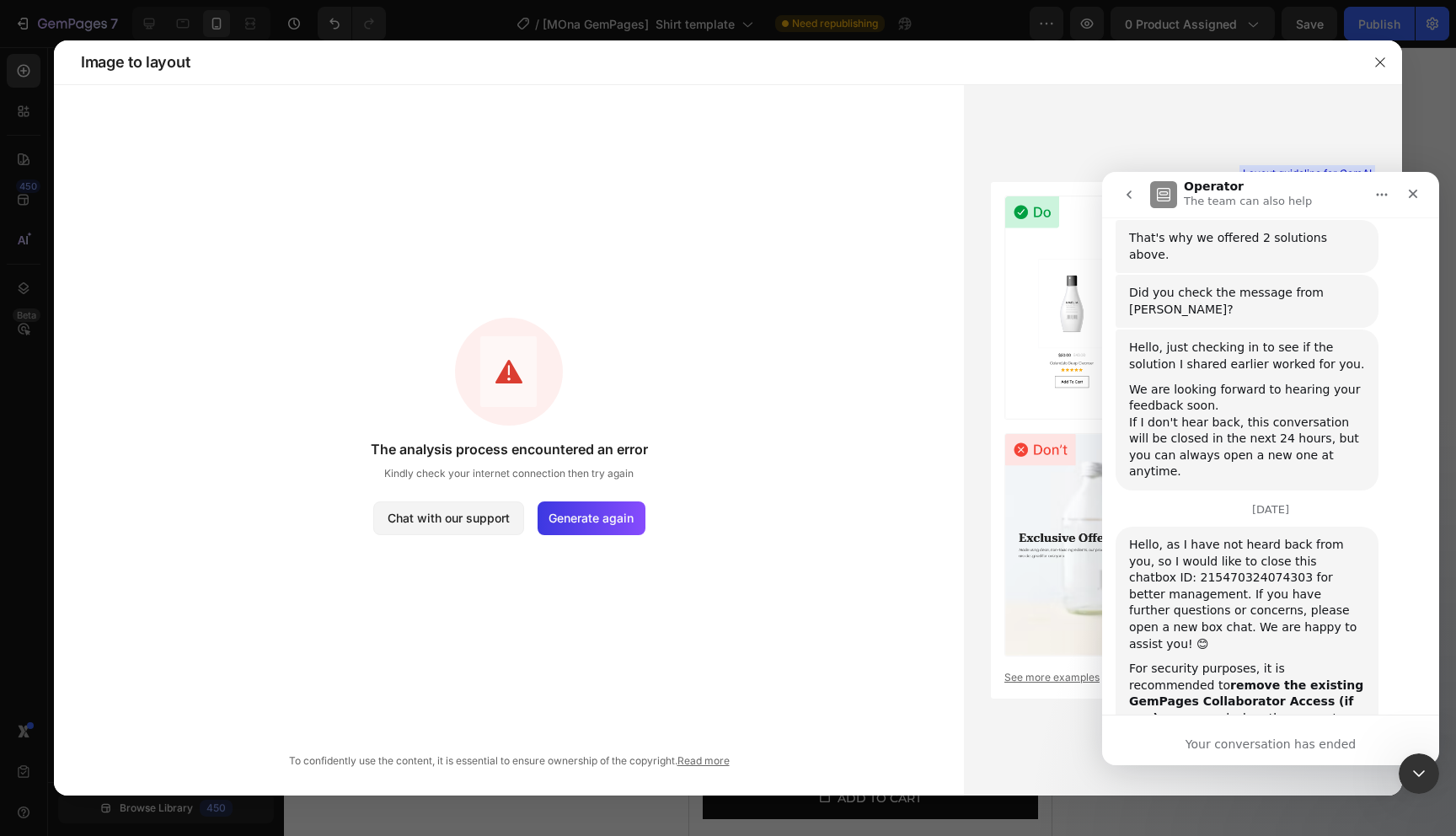
scroll to position [6350, 0]
click at [1130, 198] on icon "go back" at bounding box center [1129, 195] width 14 height 14
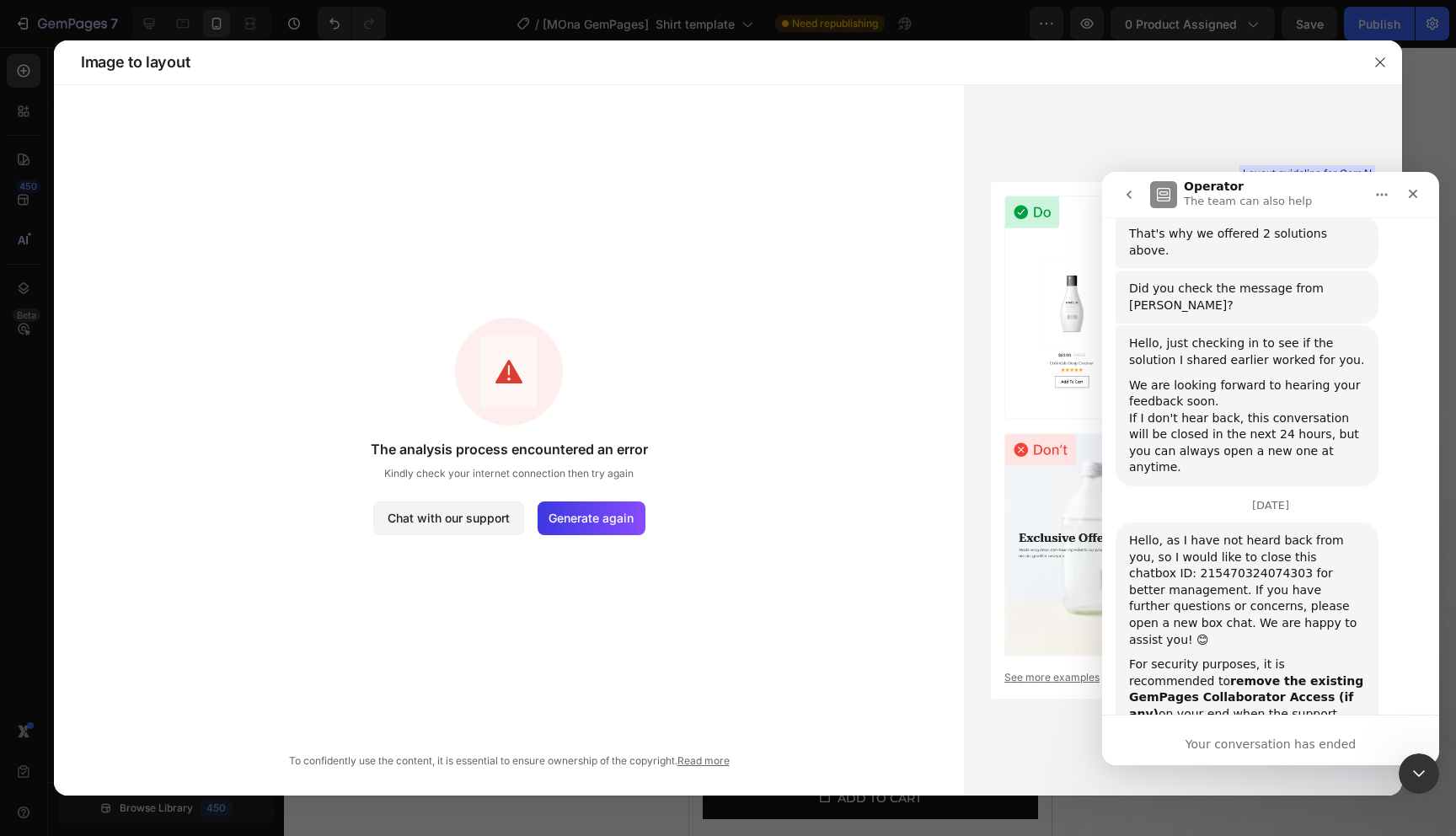
scroll to position [0, 0]
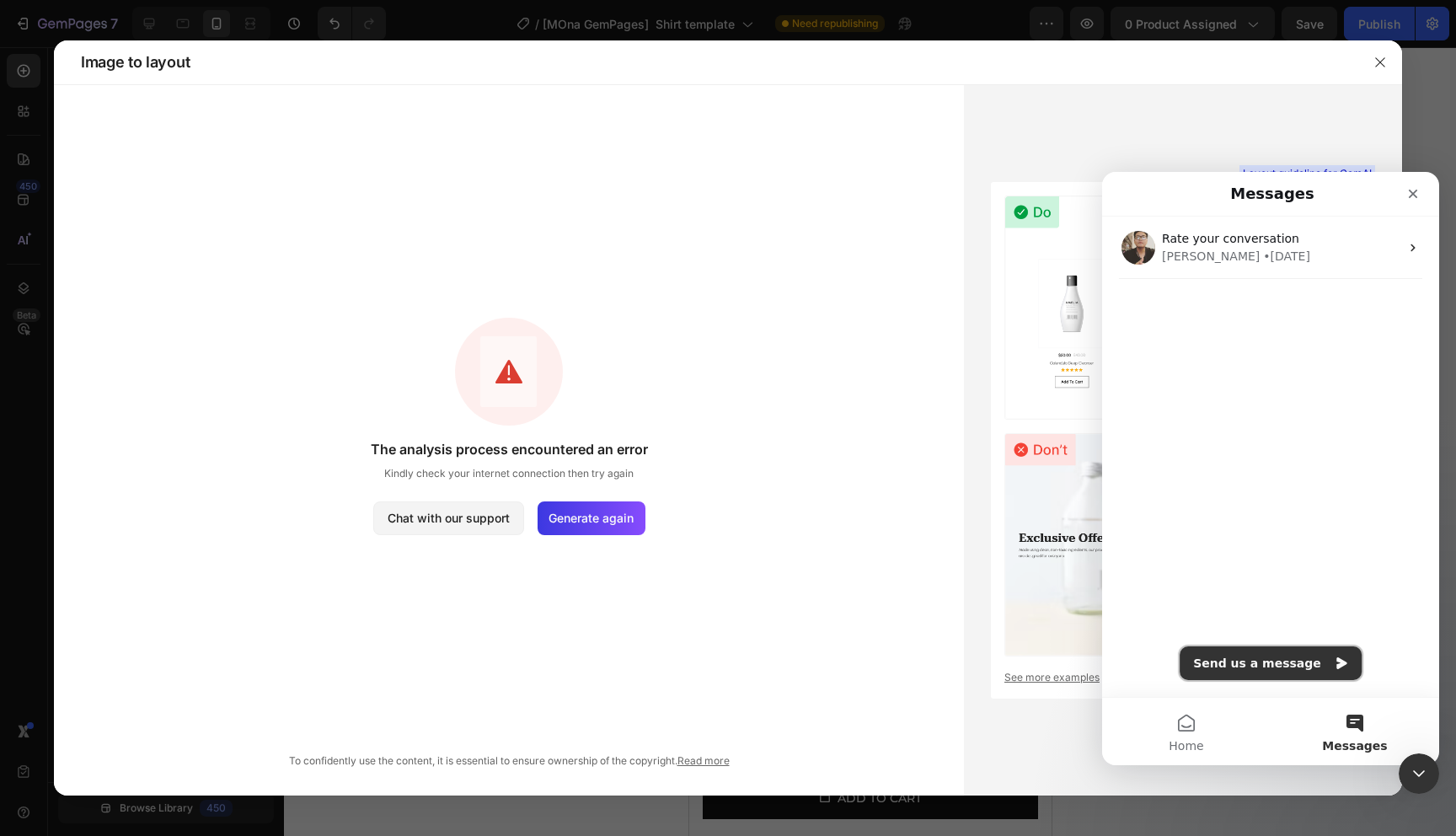
click at [1262, 654] on button "Send us a message" at bounding box center [1271, 663] width 182 height 34
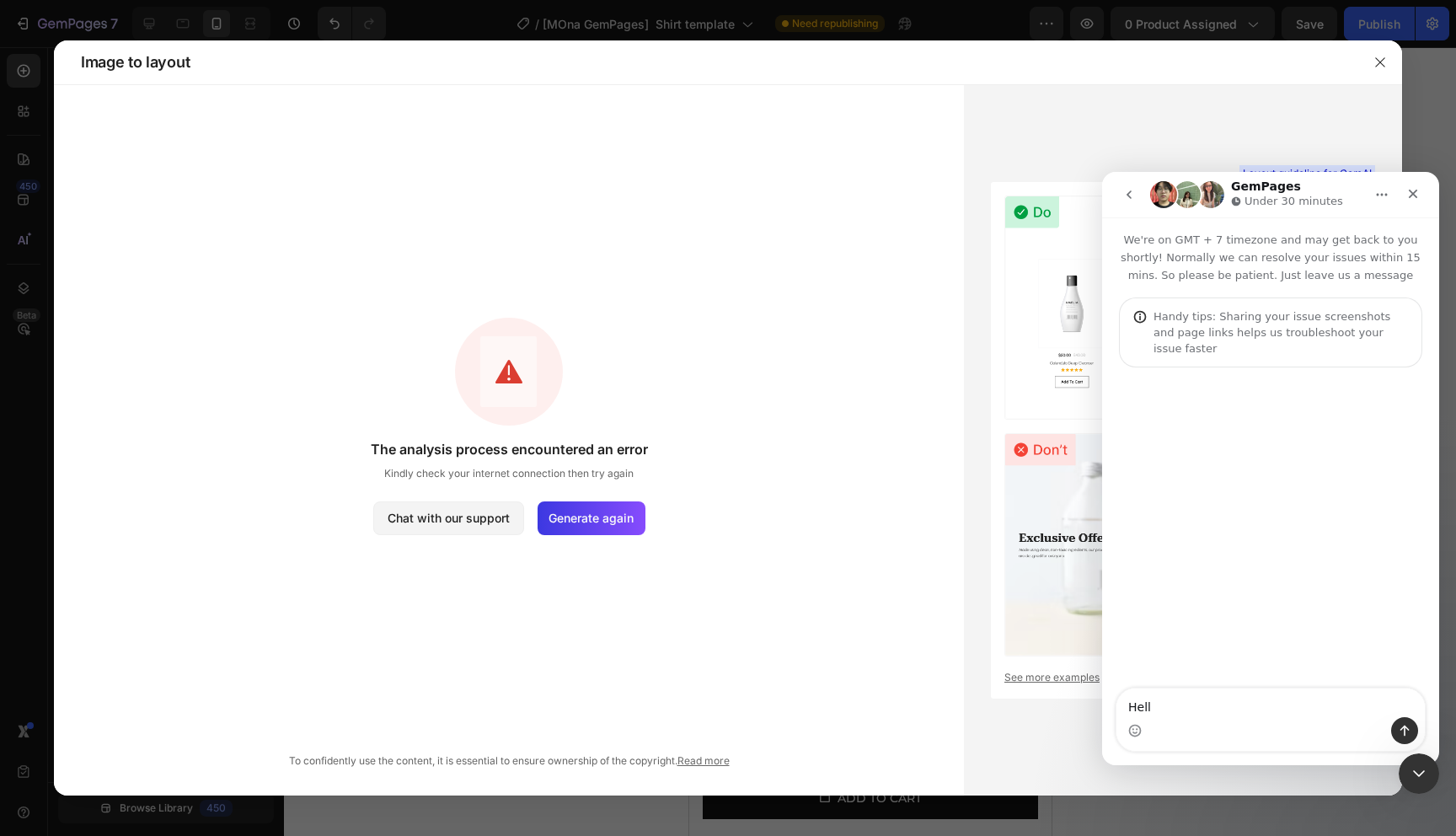
type textarea "Hello"
type textarea "i wan"
type textarea "i want to copy a friends website but it doesnt work"
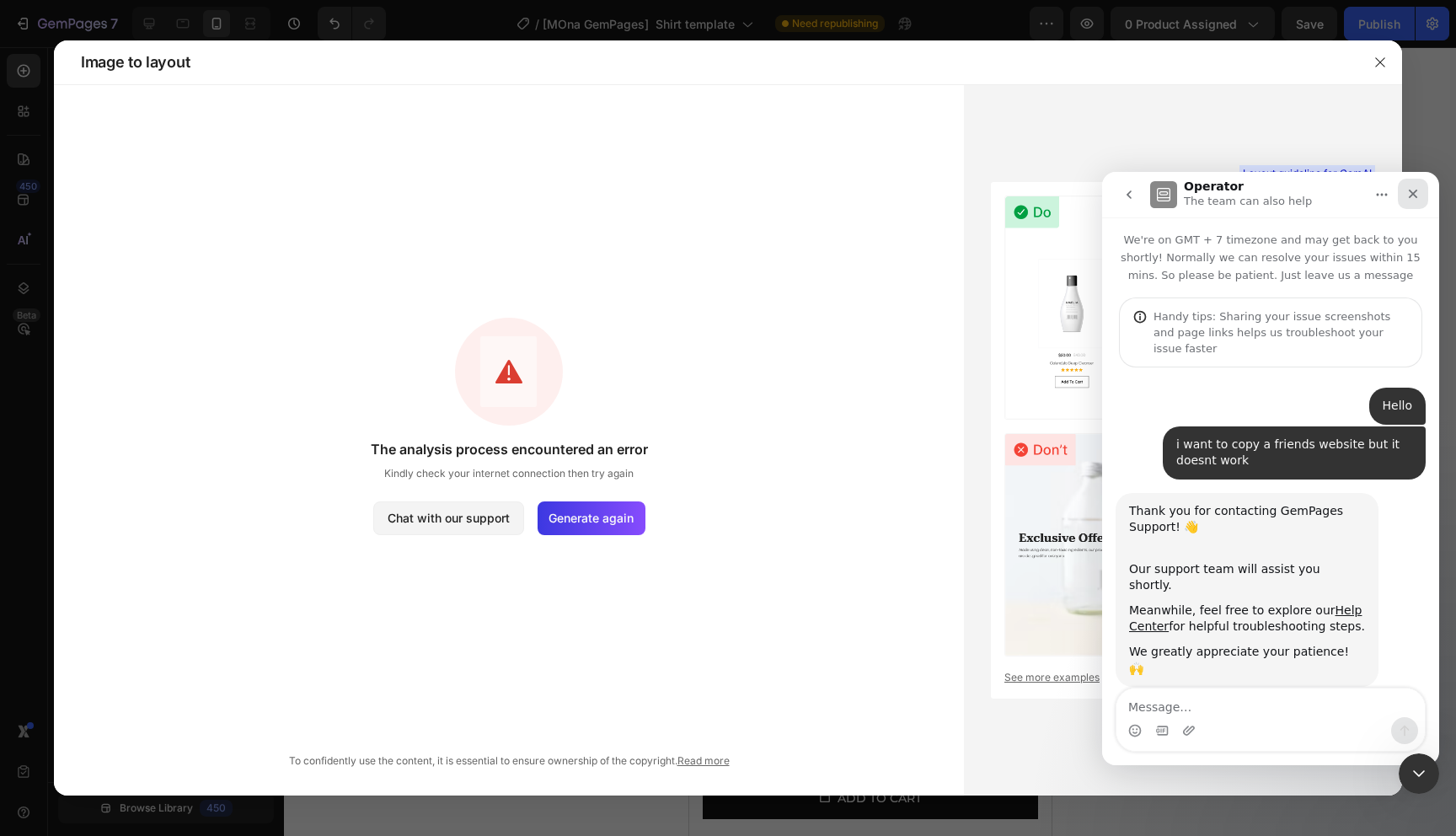
click at [1421, 202] on div "Close" at bounding box center [1413, 193] width 30 height 30
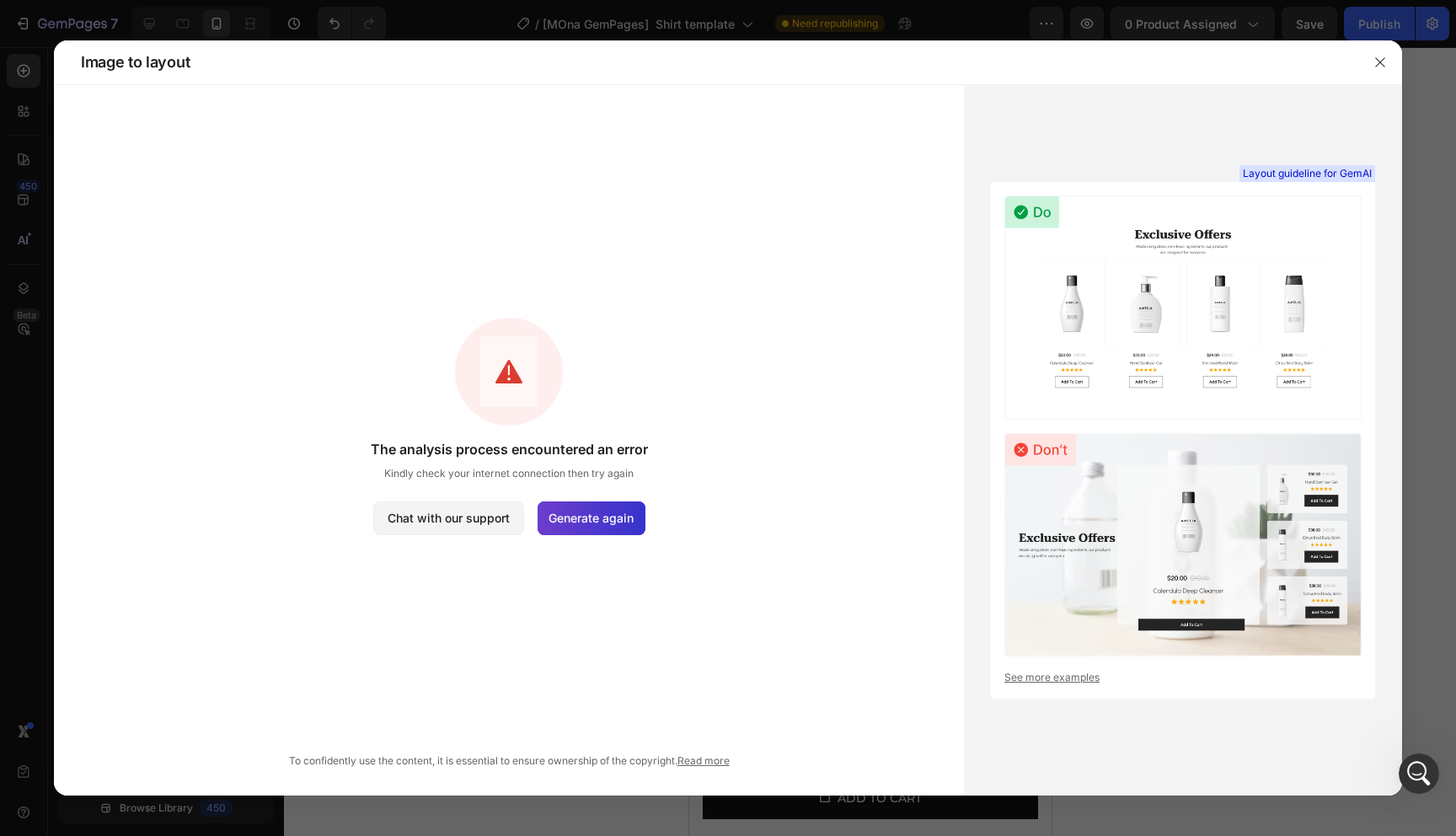
click at [640, 516] on div "Generate again" at bounding box center [592, 518] width 108 height 34
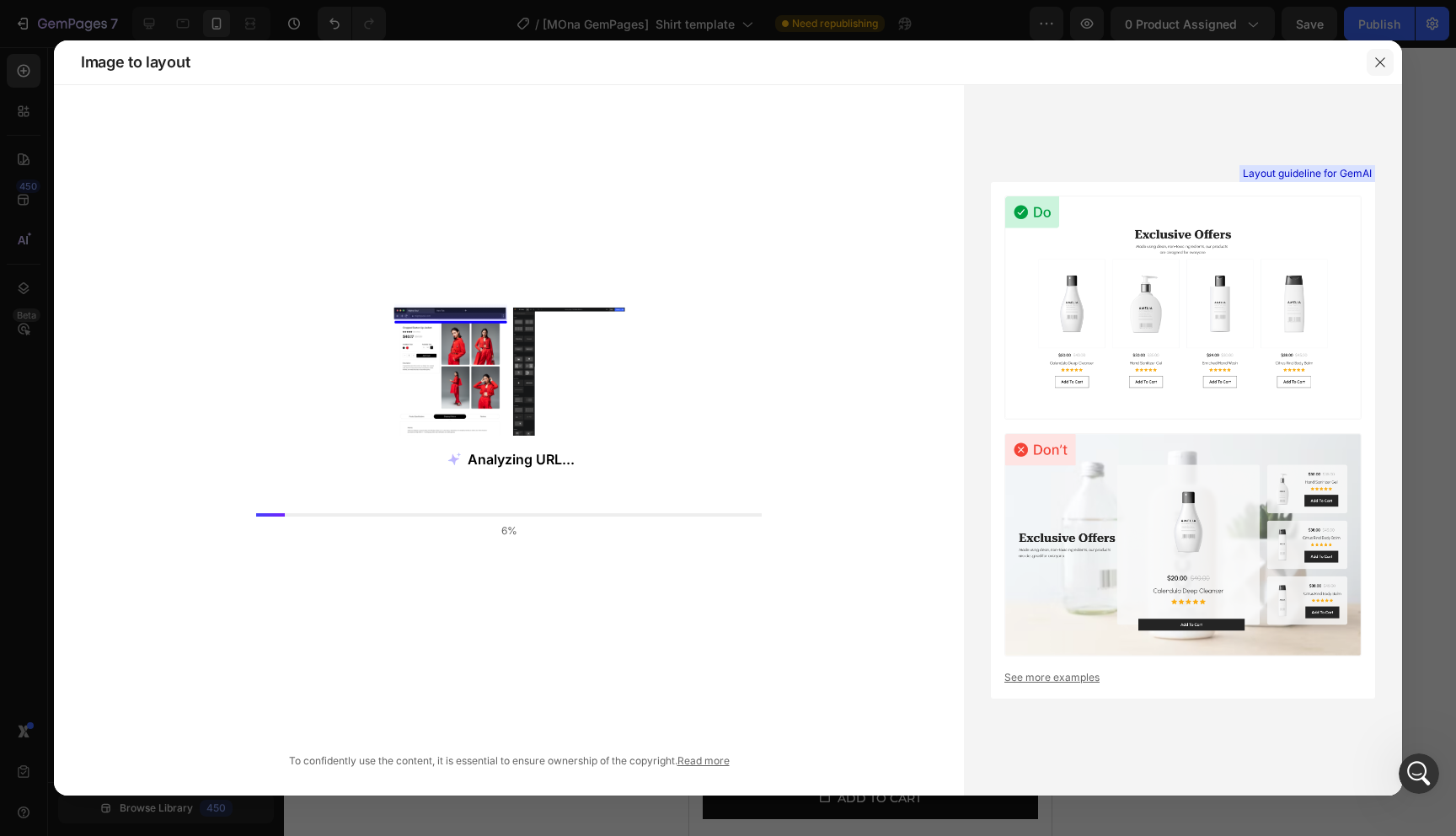
click at [1381, 56] on icon "button" at bounding box center [1381, 62] width 14 height 14
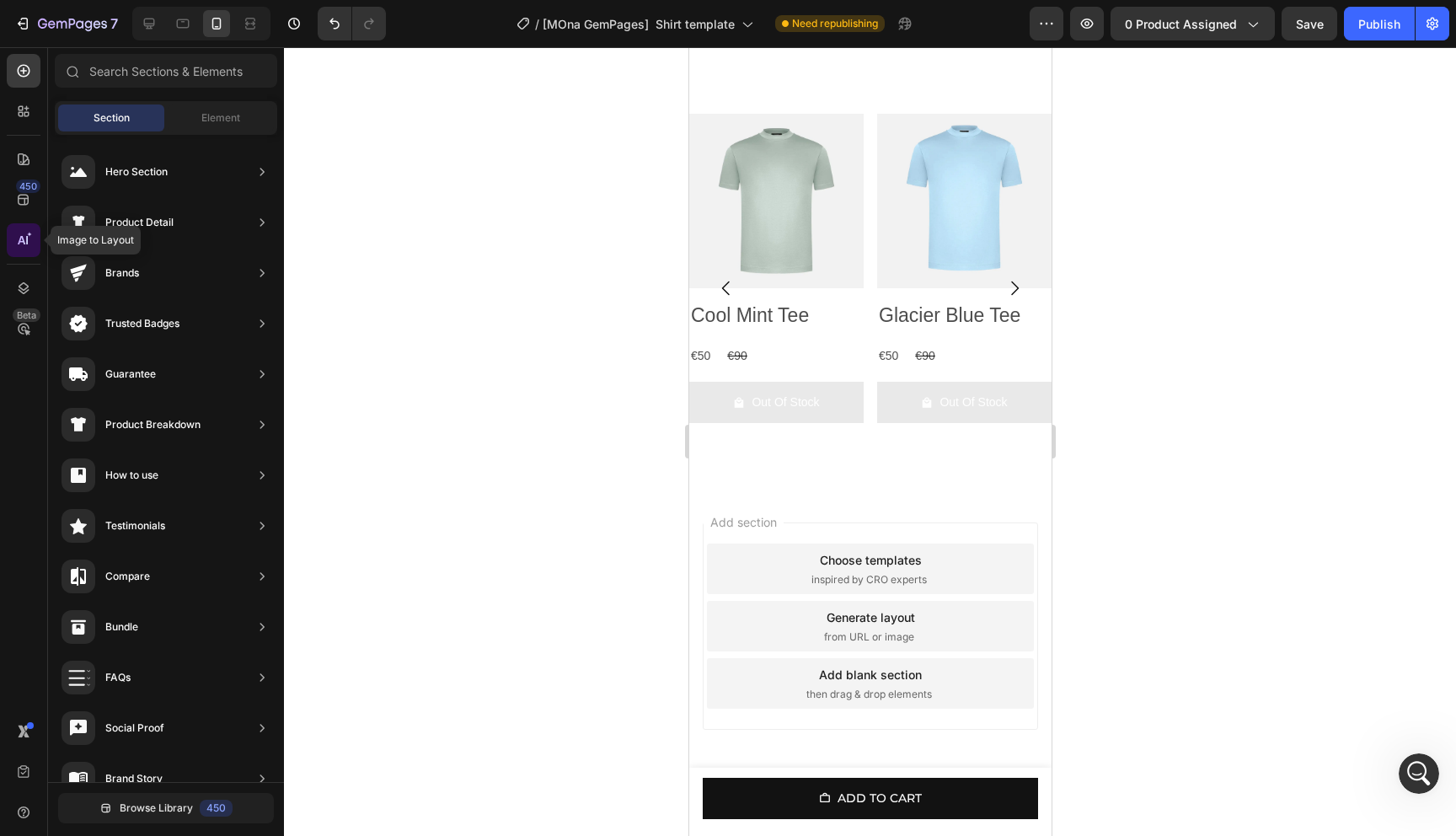
click at [21, 224] on div at bounding box center [23, 240] width 34 height 34
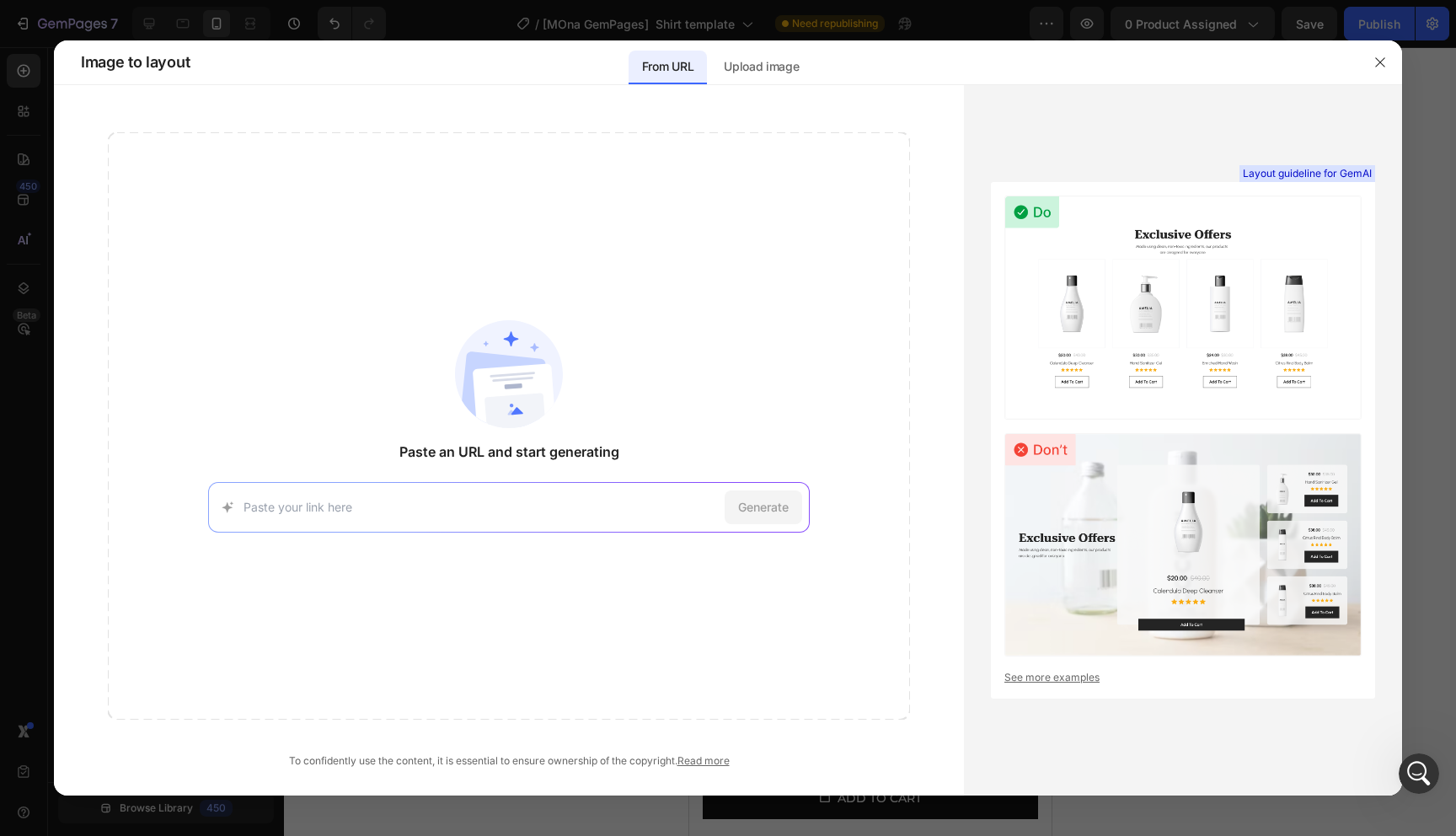
click at [482, 502] on input at bounding box center [481, 507] width 475 height 17
type input "[URL][DOMAIN_NAME]"
click at [768, 509] on span "Generate" at bounding box center [763, 507] width 50 height 17
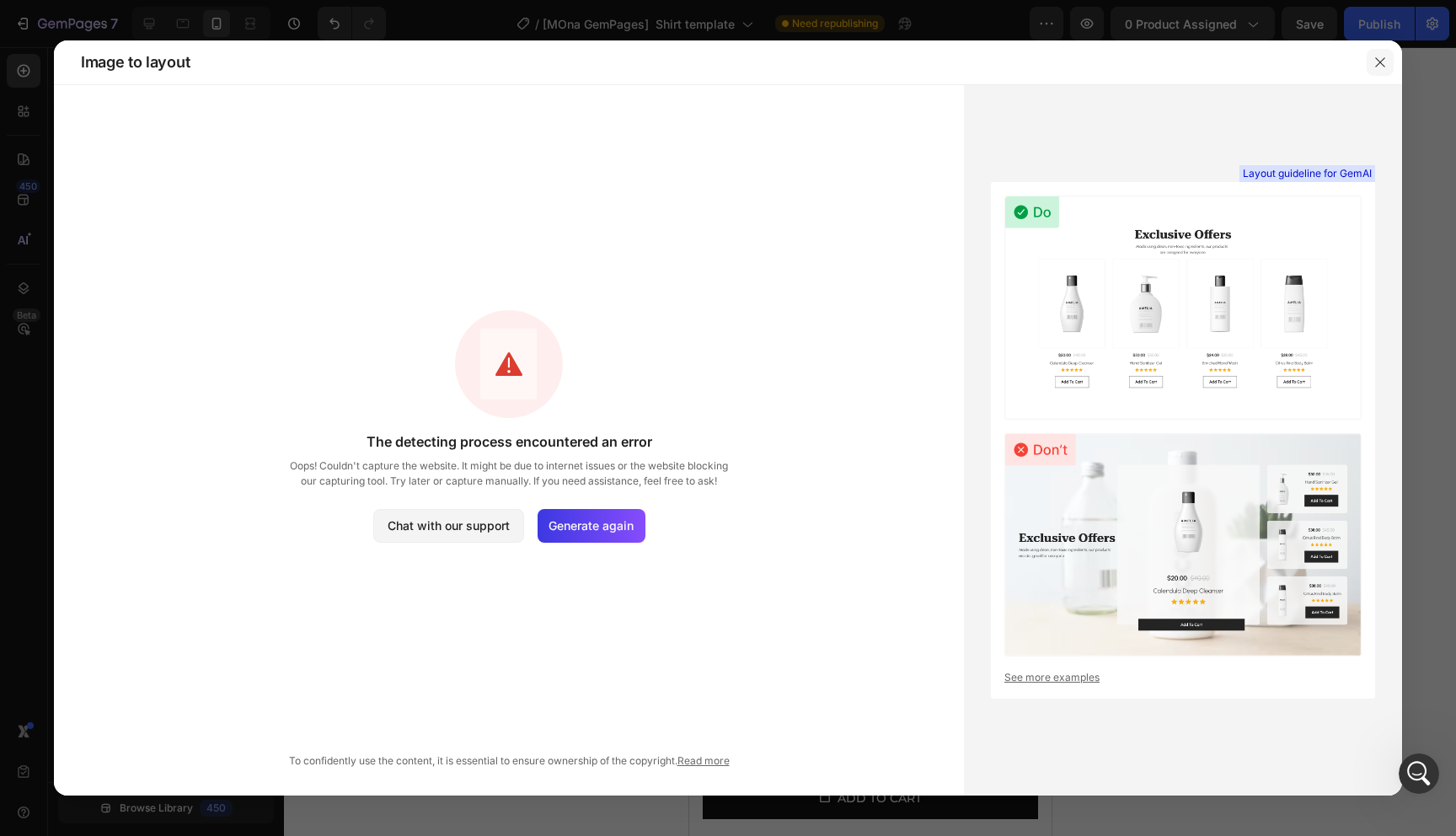
click at [1384, 54] on button "button" at bounding box center [1380, 62] width 27 height 27
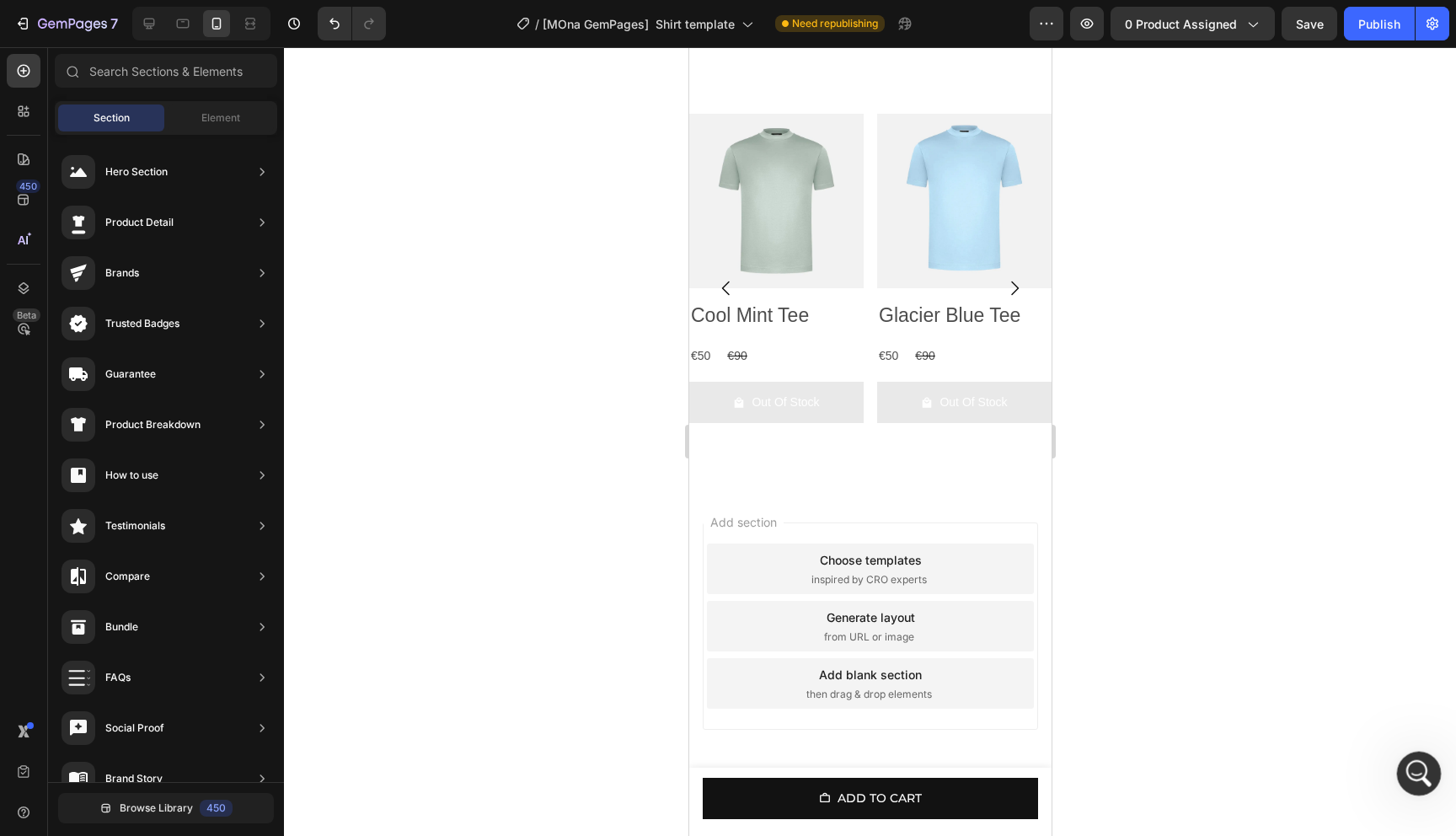
click at [1411, 783] on div "Open Intercom Messenger" at bounding box center [1416, 771] width 55 height 55
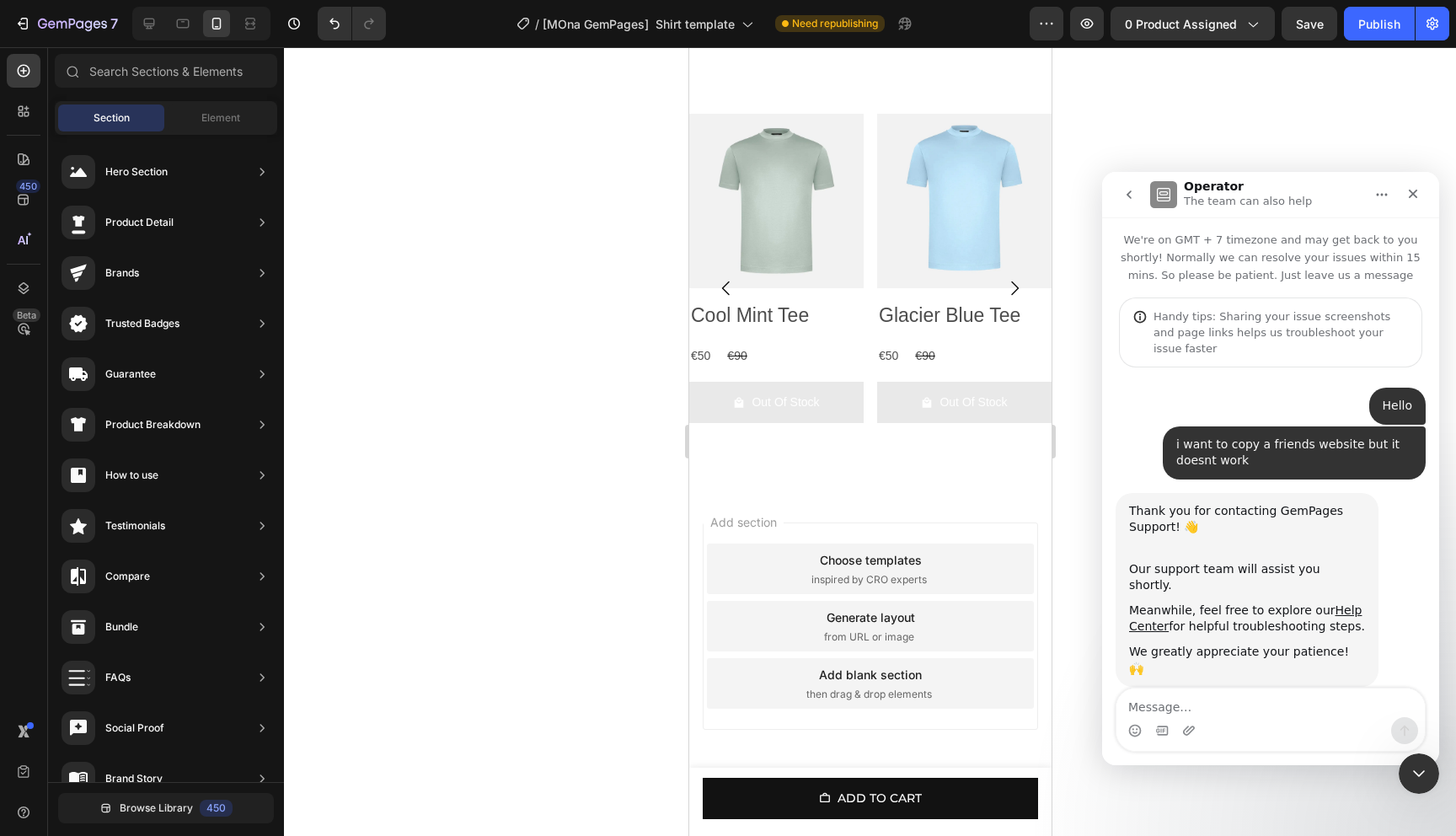
click at [1216, 716] on textarea "Message…" at bounding box center [1271, 703] width 308 height 29
click at [1236, 711] on textarea "Message…" at bounding box center [1271, 703] width 308 height 29
click at [918, 618] on div "Generate layout from URL or image" at bounding box center [869, 626] width 327 height 50
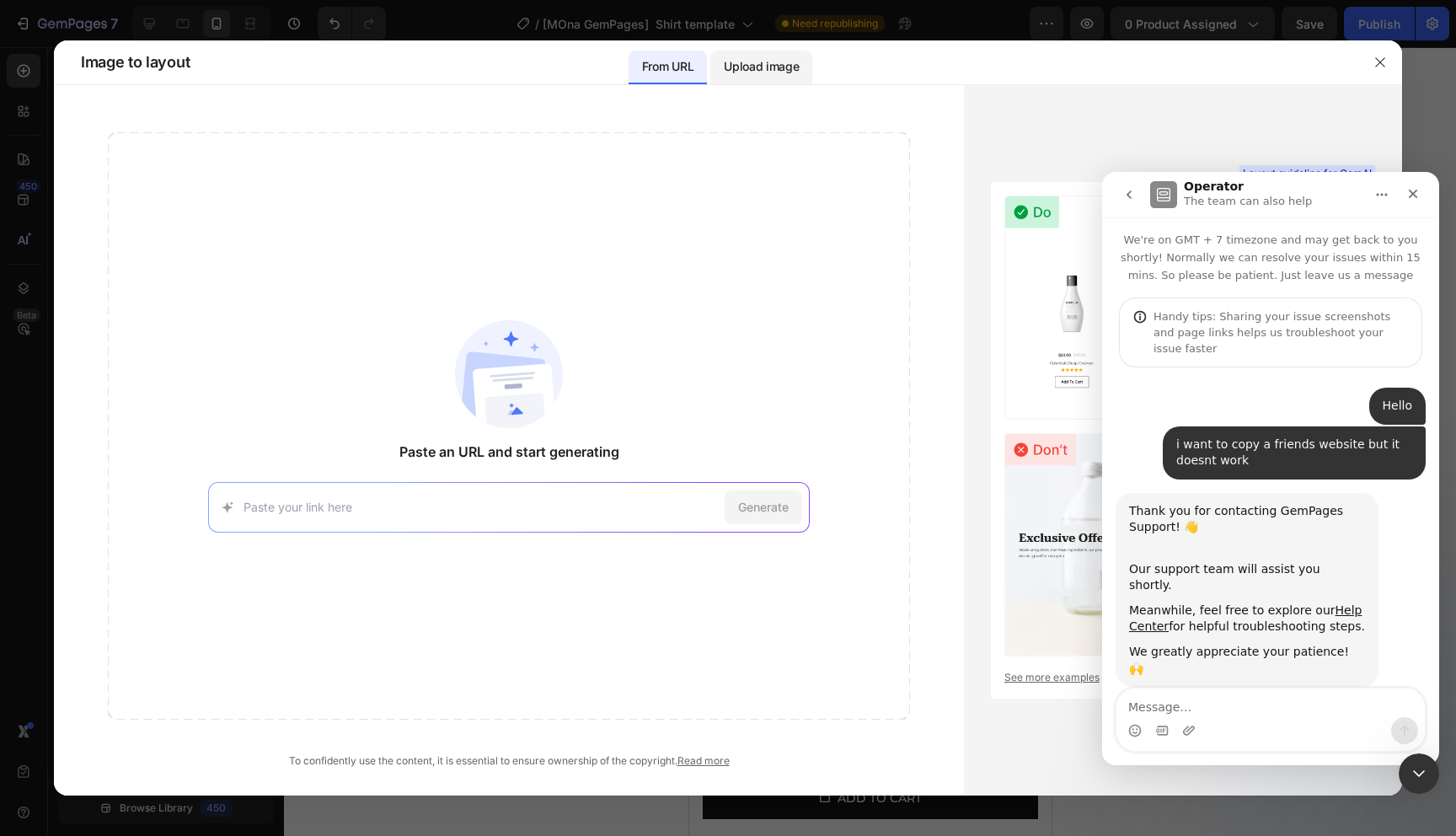
click at [783, 75] on p "Upload image" at bounding box center [761, 66] width 75 height 20
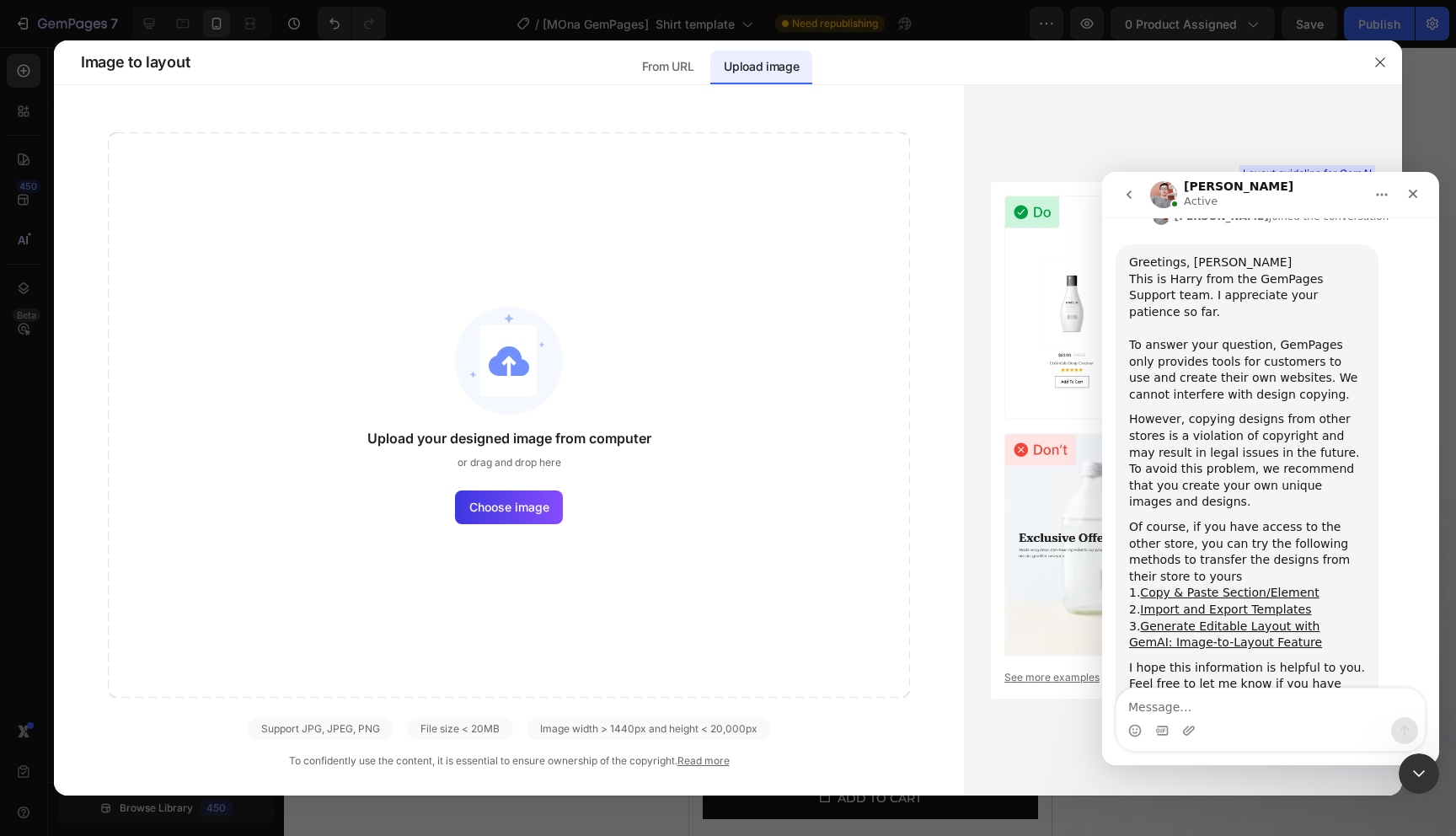
scroll to position [496, 0]
click at [501, 511] on span "Choose image" at bounding box center [509, 507] width 80 height 17
click at [0, 0] on input "Choose image" at bounding box center [0, 0] width 0 height 0
drag, startPoint x: 633, startPoint y: 729, endPoint x: 736, endPoint y: 730, distance: 103.0
click at [736, 730] on div "Image width > 1440px and height < 20,000px" at bounding box center [649, 729] width 244 height 22
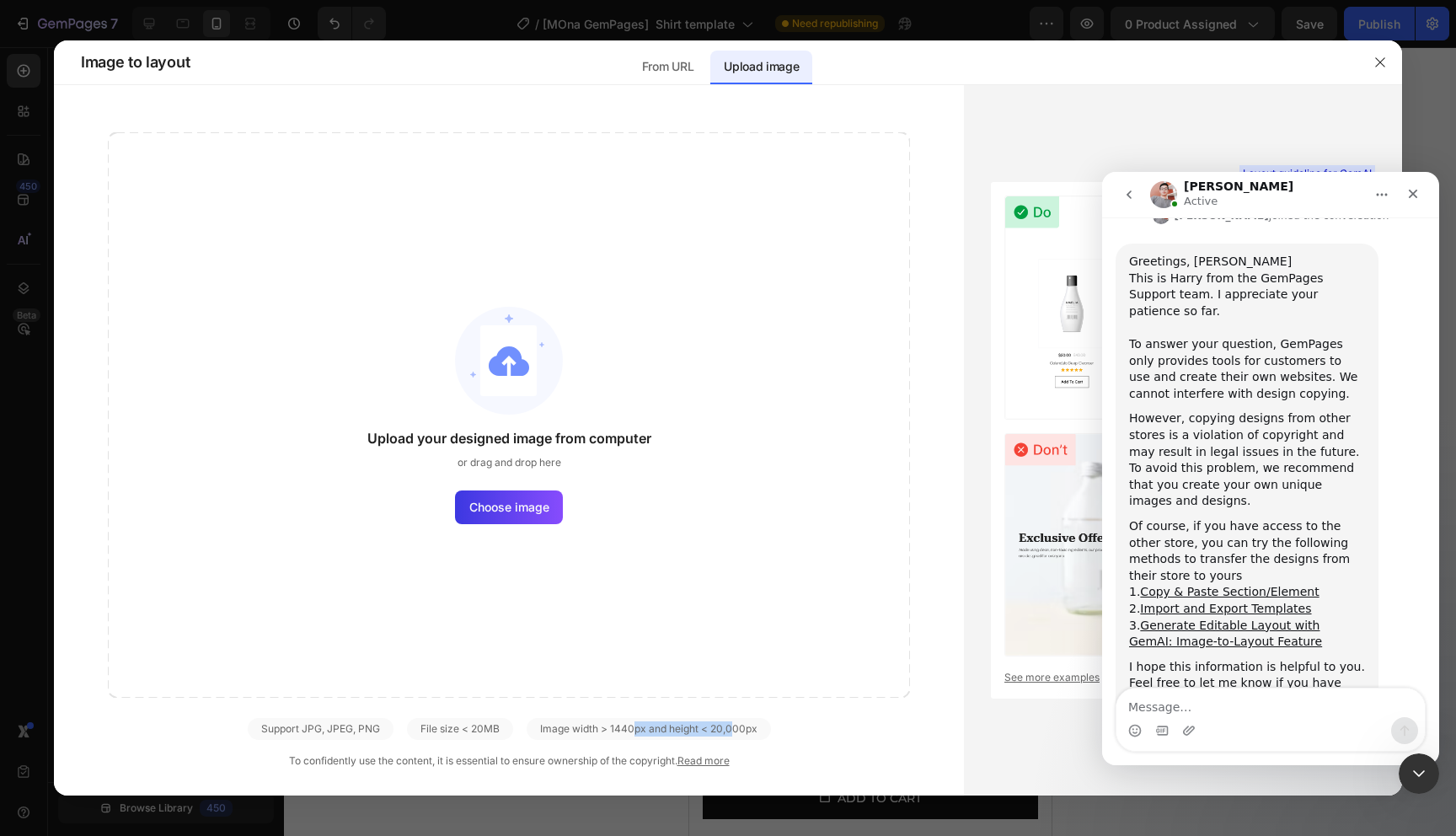
click at [736, 730] on div "Image width > 1440px and height < 20,000px" at bounding box center [649, 729] width 244 height 22
drag, startPoint x: 762, startPoint y: 730, endPoint x: 661, endPoint y: 730, distance: 101.0
click at [661, 730] on div "Image width > 1440px and height < 20,000px" at bounding box center [649, 729] width 244 height 22
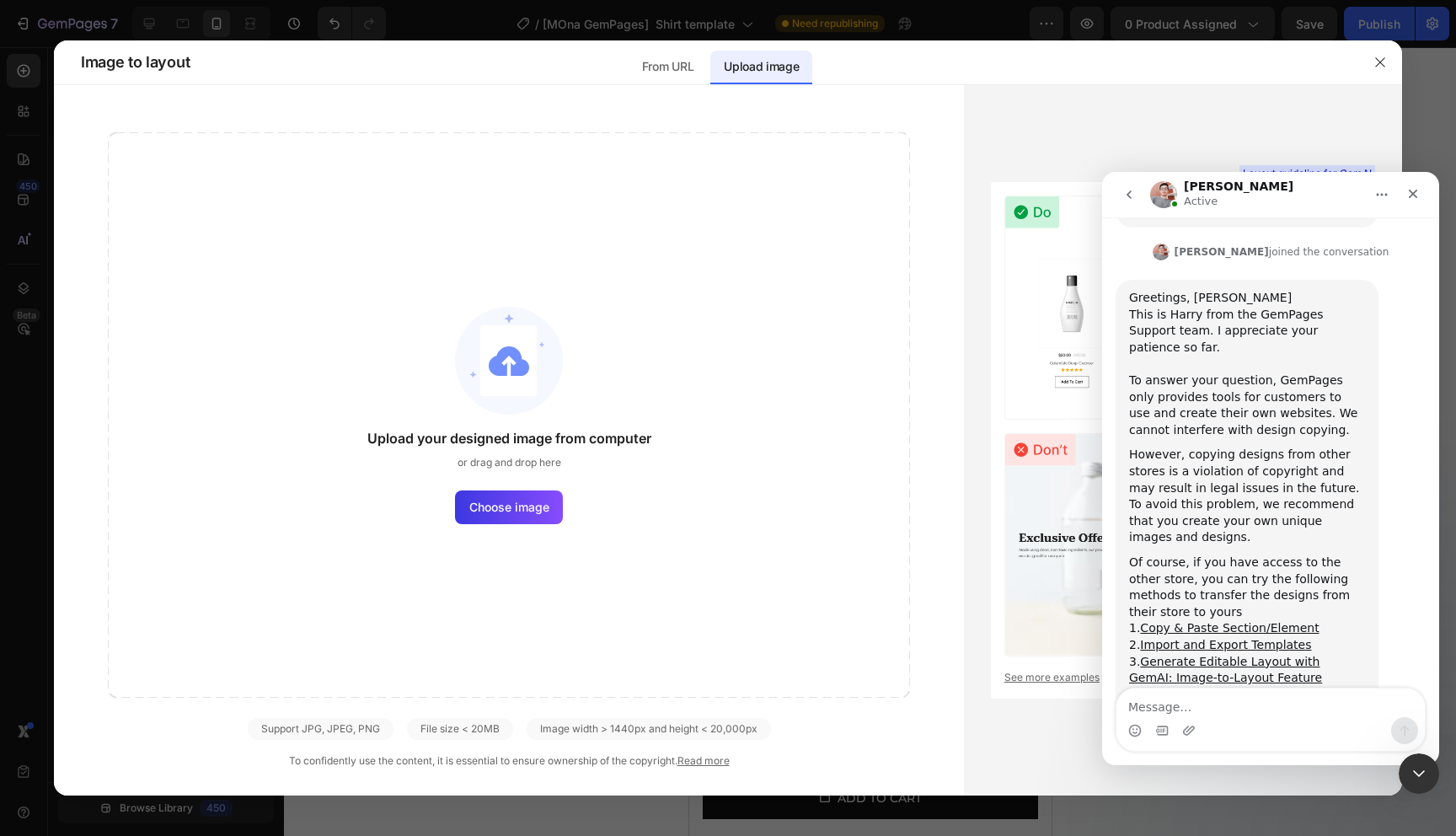
scroll to position [485, 0]
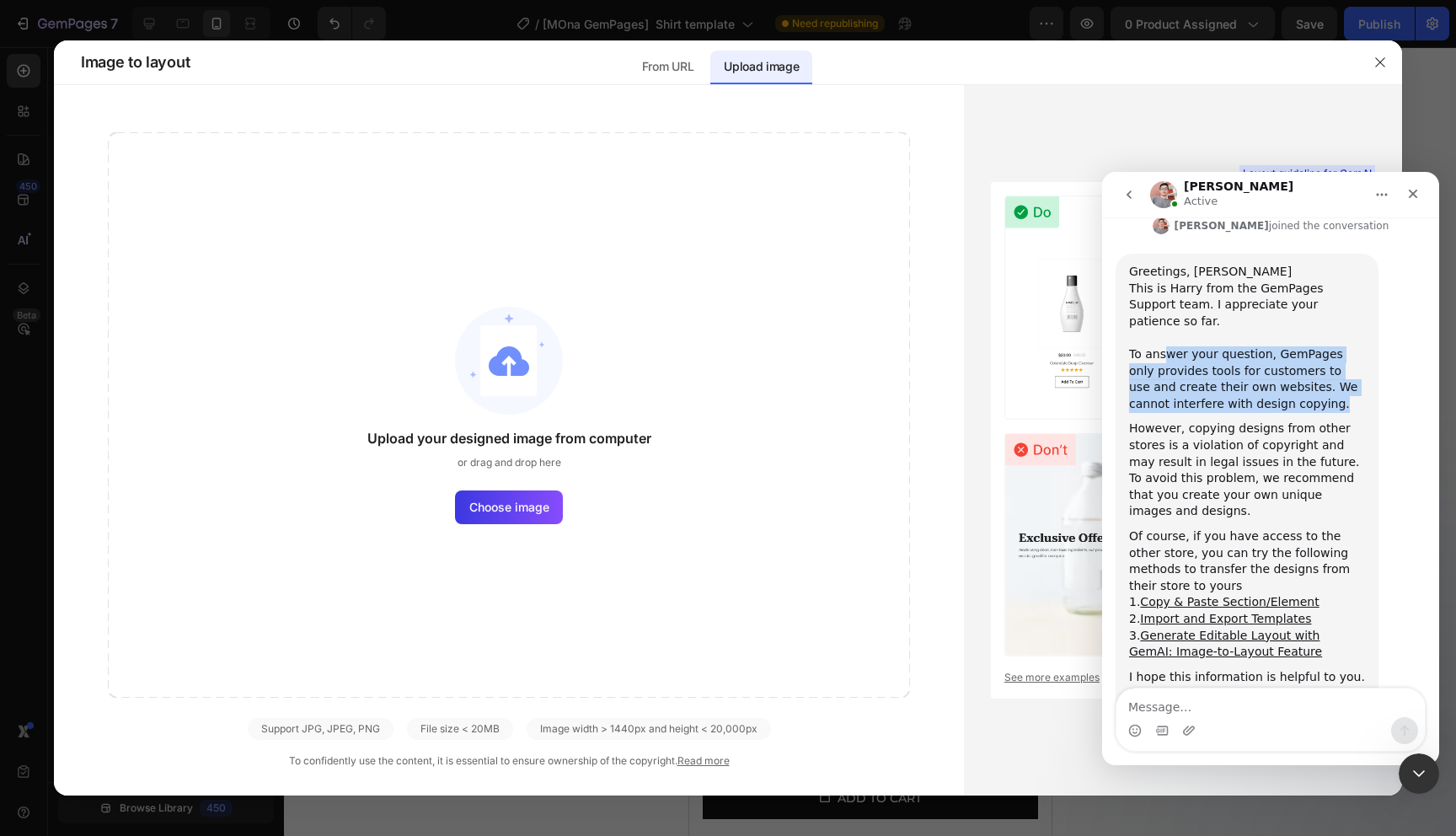
drag, startPoint x: 1168, startPoint y: 288, endPoint x: 1313, endPoint y: 351, distance: 158.1
click at [1313, 351] on div "Greetings, [PERSON_NAME] ﻿​﻿﻿This is [PERSON_NAME] from the GemPages Support te…" at bounding box center [1247, 491] width 236 height 454
click at [1313, 412] on div "Harry says…" at bounding box center [1247, 417] width 236 height 9
drag, startPoint x: 1297, startPoint y: 347, endPoint x: 1165, endPoint y: 296, distance: 141.5
click at [1165, 296] on div "Greetings, [PERSON_NAME] ﻿​﻿﻿This is [PERSON_NAME] from the GemPages Support te…" at bounding box center [1247, 491] width 236 height 454
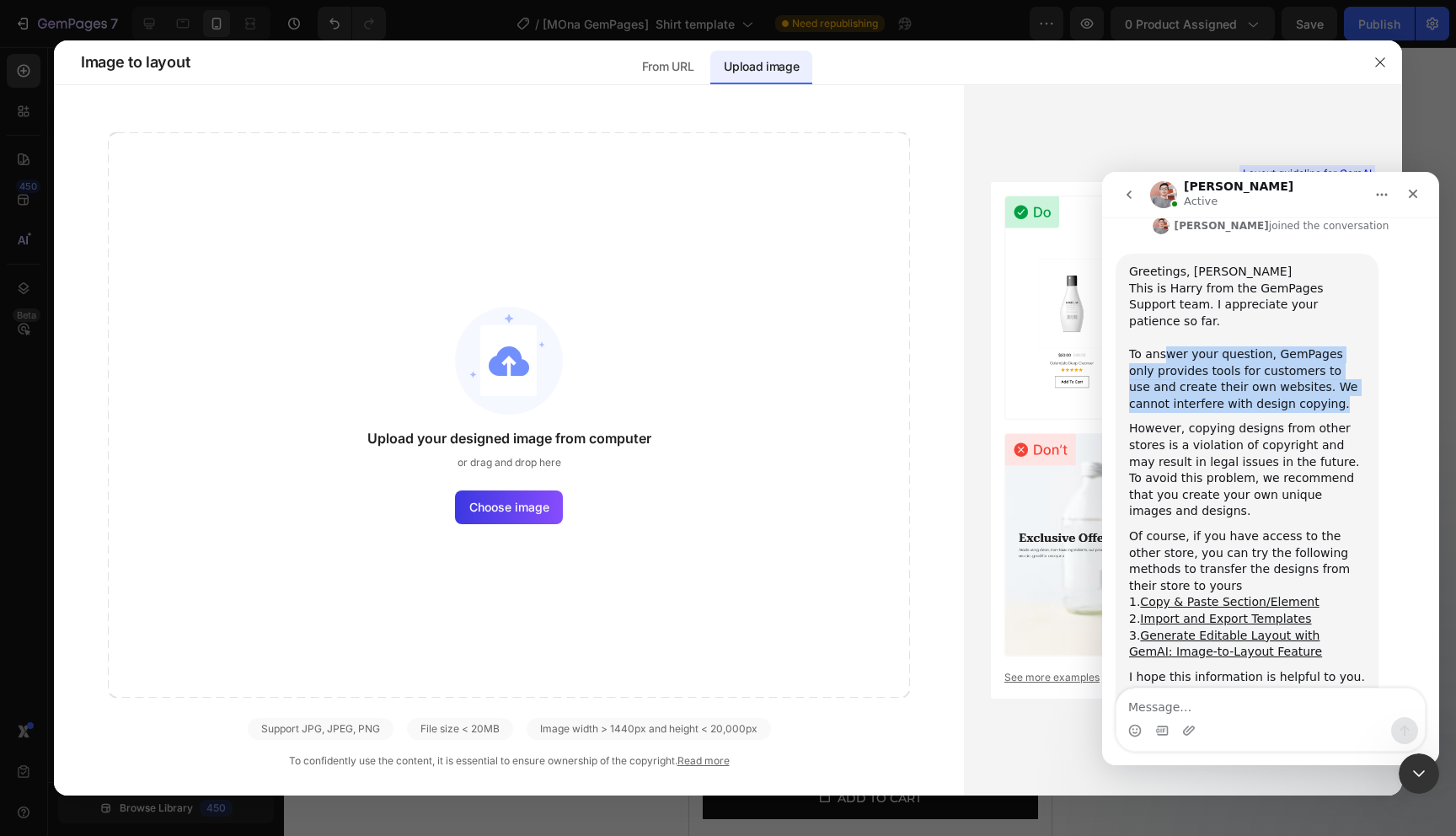
click at [1165, 347] on div "To answer your question, GemPages only provides tools for customers to use and …" at bounding box center [1247, 379] width 236 height 66
drag, startPoint x: 1149, startPoint y: 288, endPoint x: 1297, endPoint y: 353, distance: 161.6
click at [1297, 353] on div "Greetings, [PERSON_NAME] ﻿​﻿﻿This is [PERSON_NAME] from the GemPages Support te…" at bounding box center [1247, 491] width 236 height 454
click at [1297, 412] on div "Harry says…" at bounding box center [1247, 417] width 236 height 9
drag, startPoint x: 1305, startPoint y: 350, endPoint x: 1175, endPoint y: 312, distance: 135.4
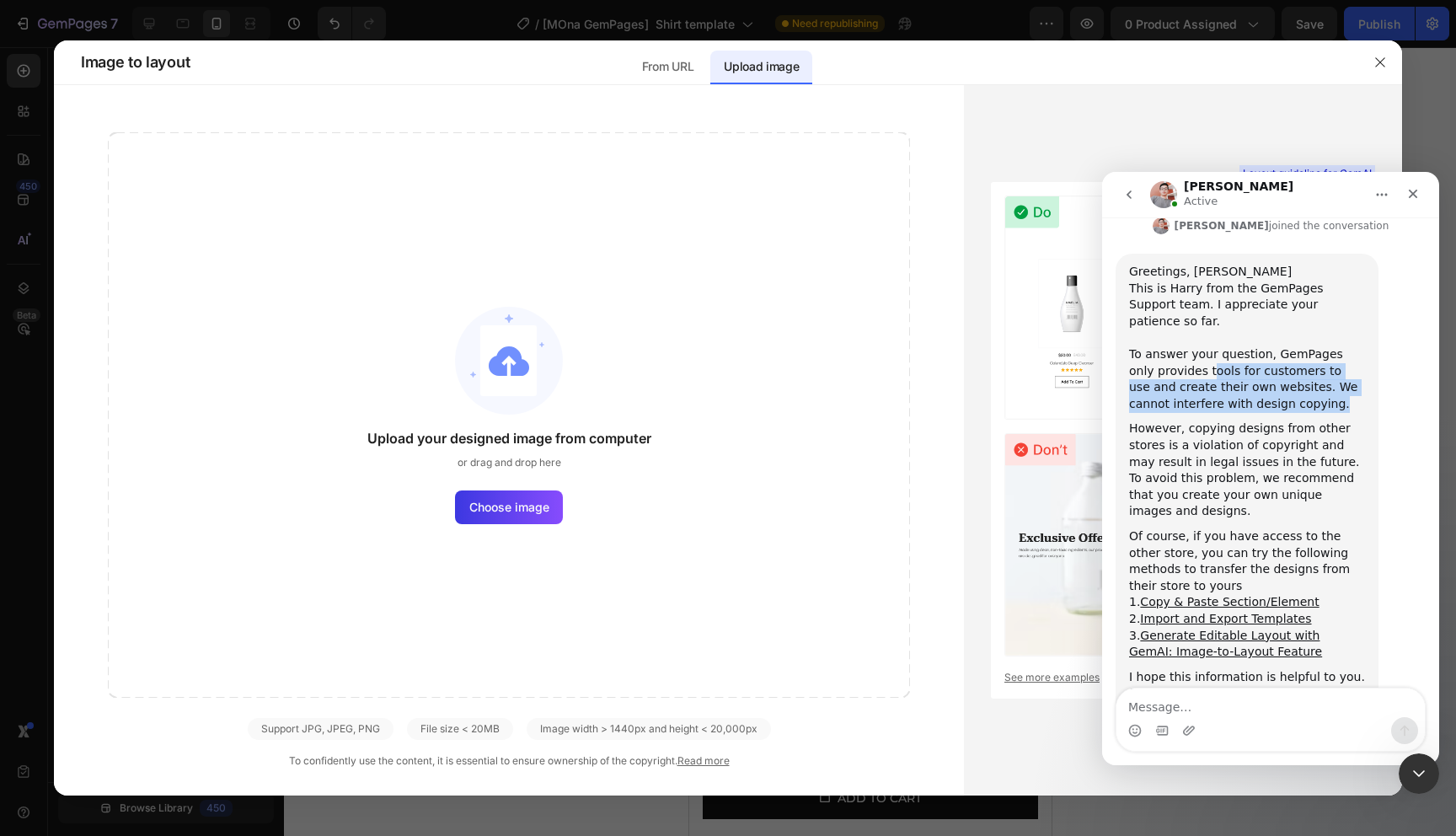
click at [1175, 312] on div "Greetings, [PERSON_NAME] ﻿​﻿﻿This is [PERSON_NAME] from the GemPages Support te…" at bounding box center [1247, 491] width 236 height 454
click at [1175, 347] on div "To answer your question, GemPages only provides tools for customers to use and …" at bounding box center [1247, 379] width 236 height 66
drag, startPoint x: 1143, startPoint y: 300, endPoint x: 1314, endPoint y: 343, distance: 176.3
click at [1314, 347] on div "To answer your question, GemPages only provides tools for customers to use and …" at bounding box center [1247, 379] width 236 height 66
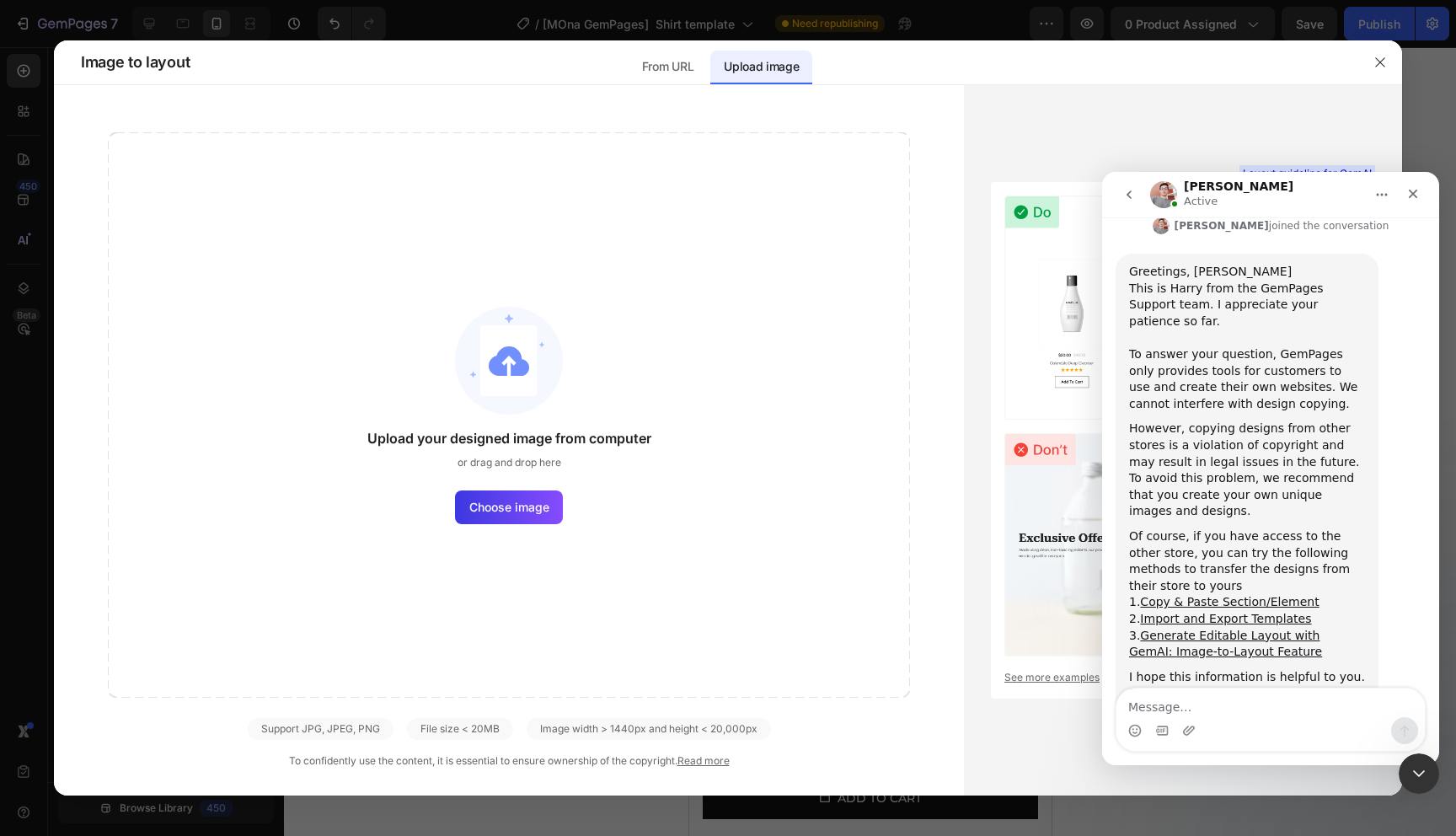
scroll to position [496, 0]
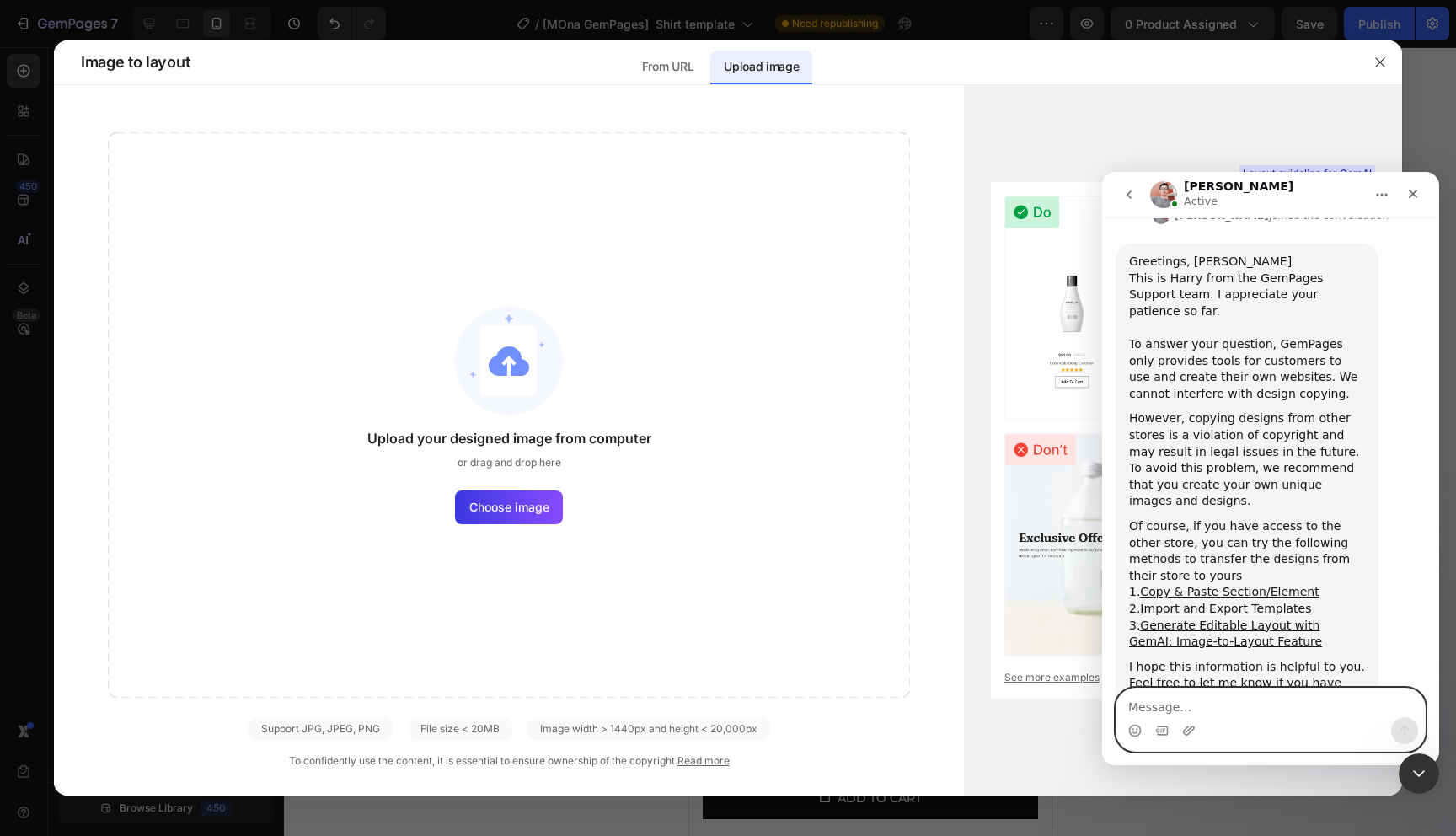
click at [1202, 697] on textarea "Message…" at bounding box center [1271, 703] width 308 height 29
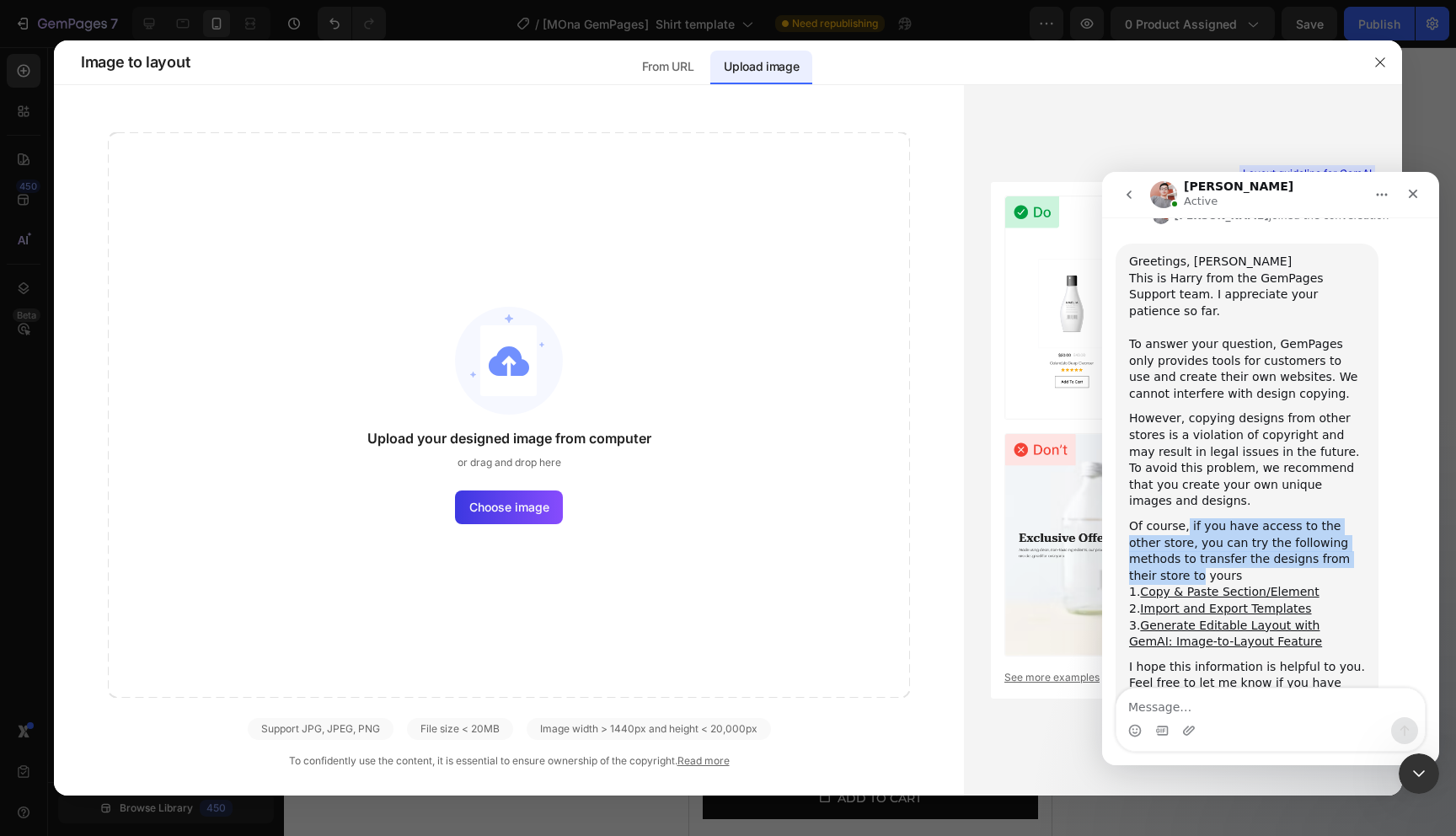
drag, startPoint x: 1187, startPoint y: 457, endPoint x: 1351, endPoint y: 489, distance: 167.1
click at [1351, 518] on div "Of course, if you have access to the other store, you can try the following met…" at bounding box center [1247, 551] width 236 height 66
drag, startPoint x: 1336, startPoint y: 493, endPoint x: 1156, endPoint y: 450, distance: 185.1
click at [1156, 450] on div "Greetings, [PERSON_NAME] ﻿​﻿﻿This is [PERSON_NAME] from the GemPages Support te…" at bounding box center [1247, 481] width 236 height 454
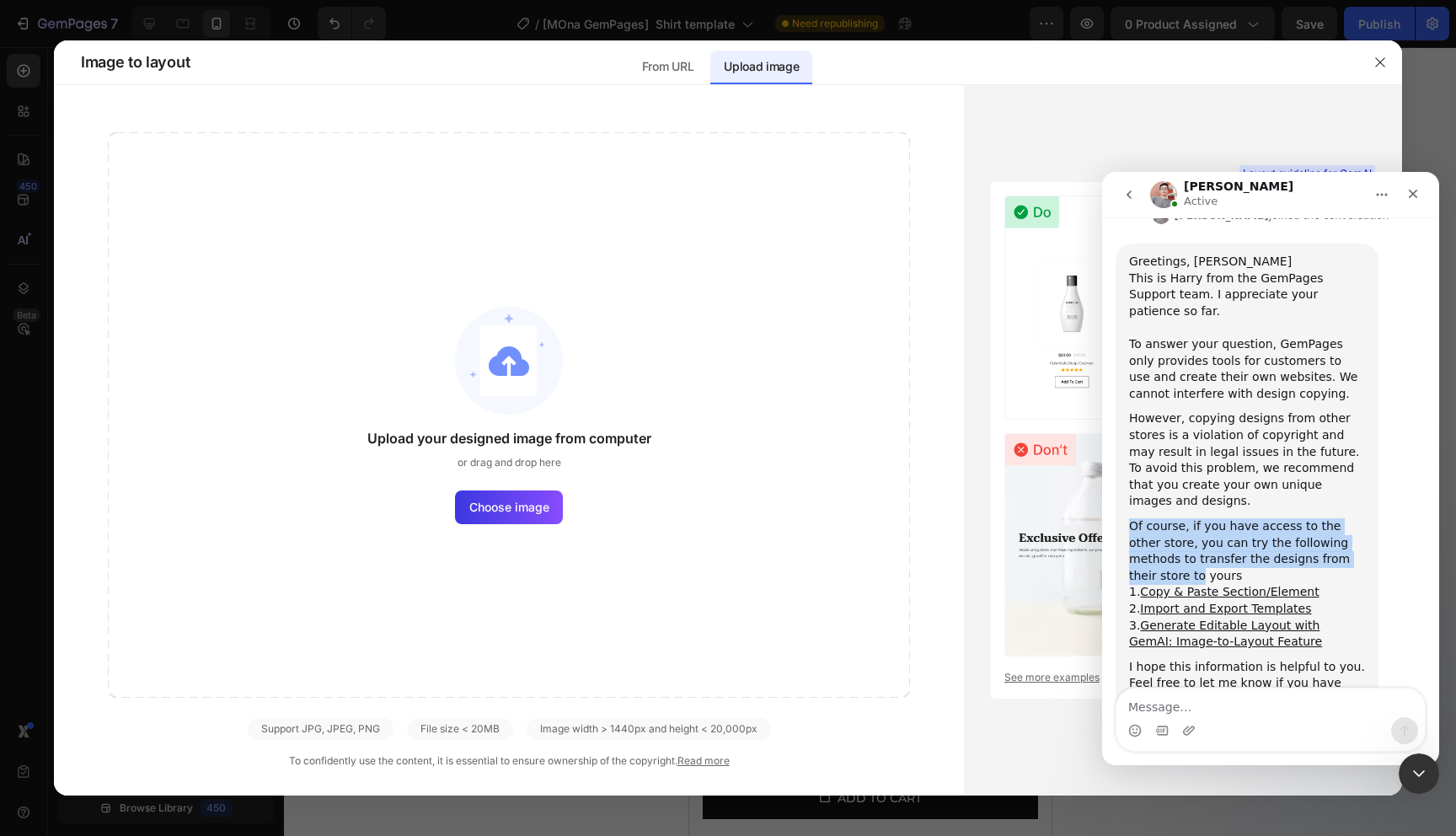
click at [1156, 510] on div "Harry says…" at bounding box center [1247, 515] width 236 height 9
click at [1409, 201] on div "Close" at bounding box center [1413, 193] width 30 height 30
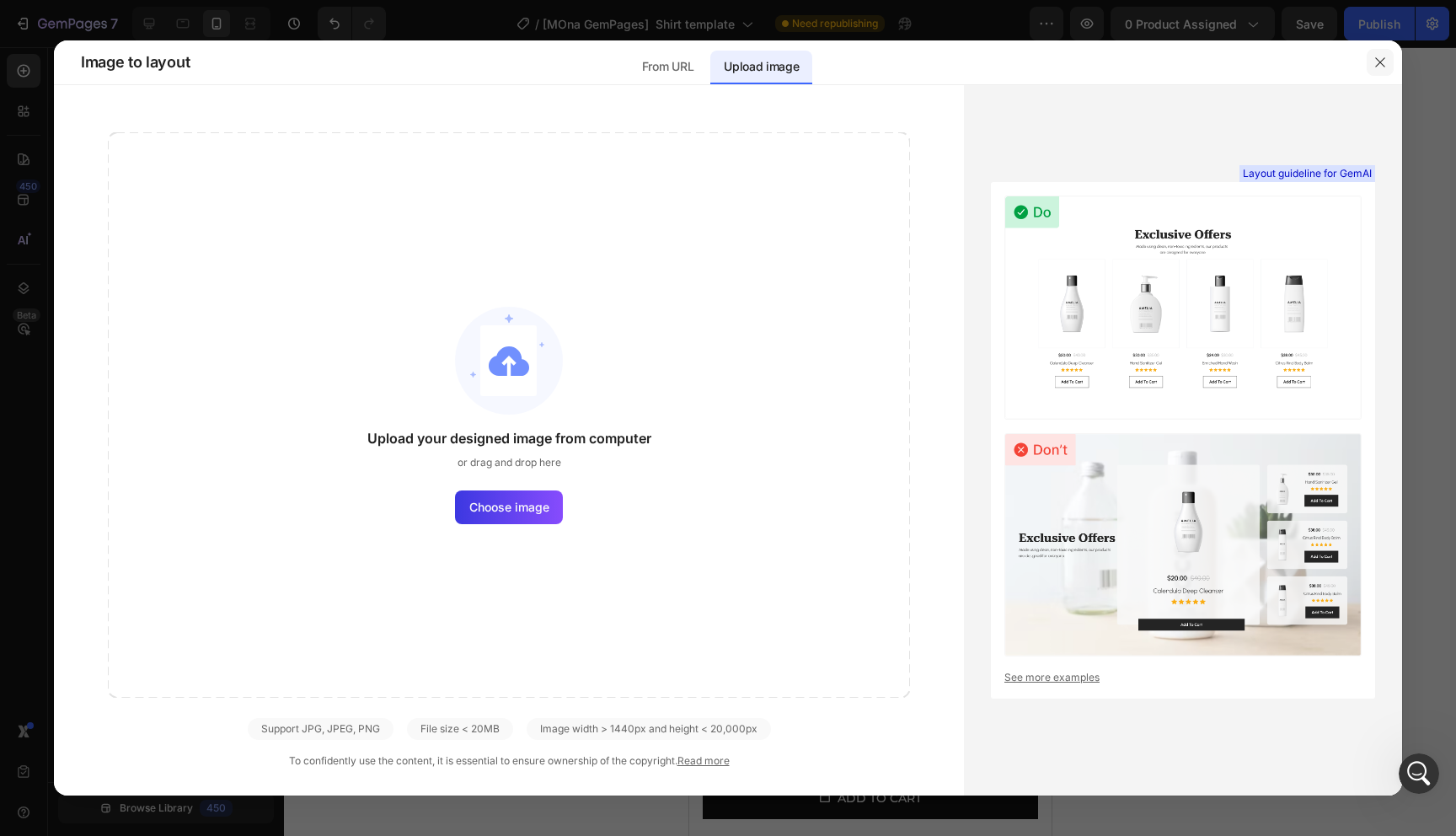
click at [1371, 54] on button "button" at bounding box center [1380, 62] width 27 height 27
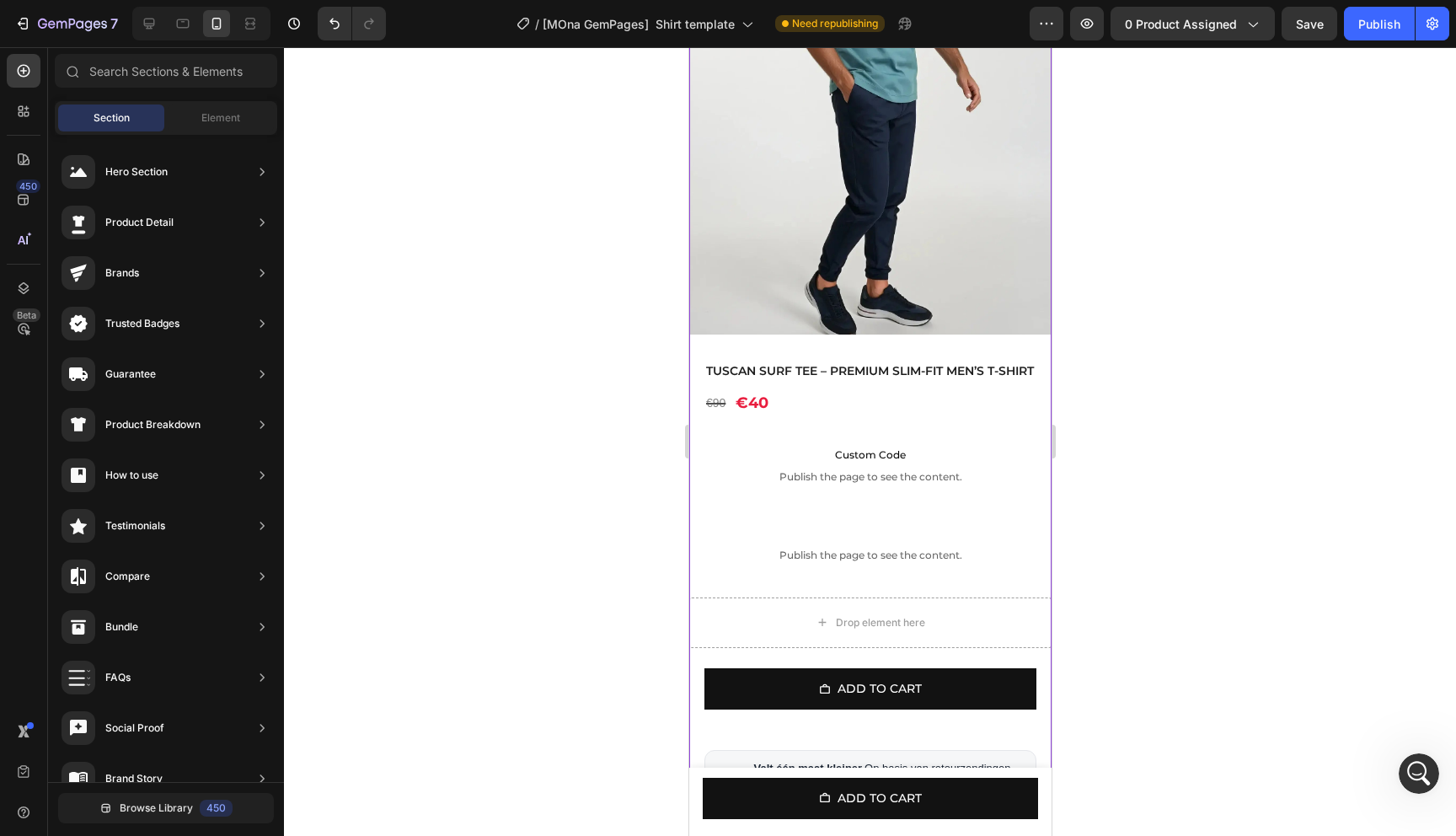
scroll to position [118, 0]
